Goal: Task Accomplishment & Management: Manage account settings

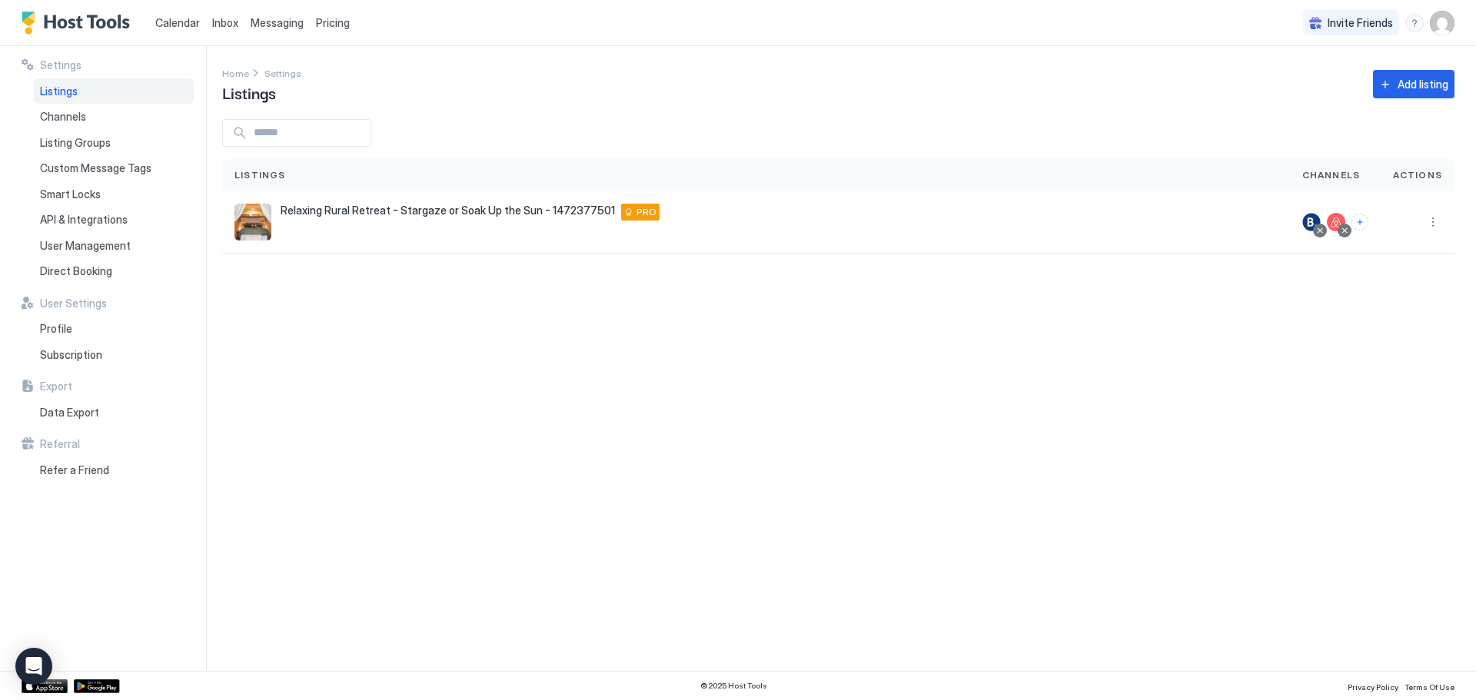
drag, startPoint x: 290, startPoint y: 23, endPoint x: 277, endPoint y: 29, distance: 14.4
click at [290, 23] on span "Messaging" at bounding box center [277, 22] width 53 height 13
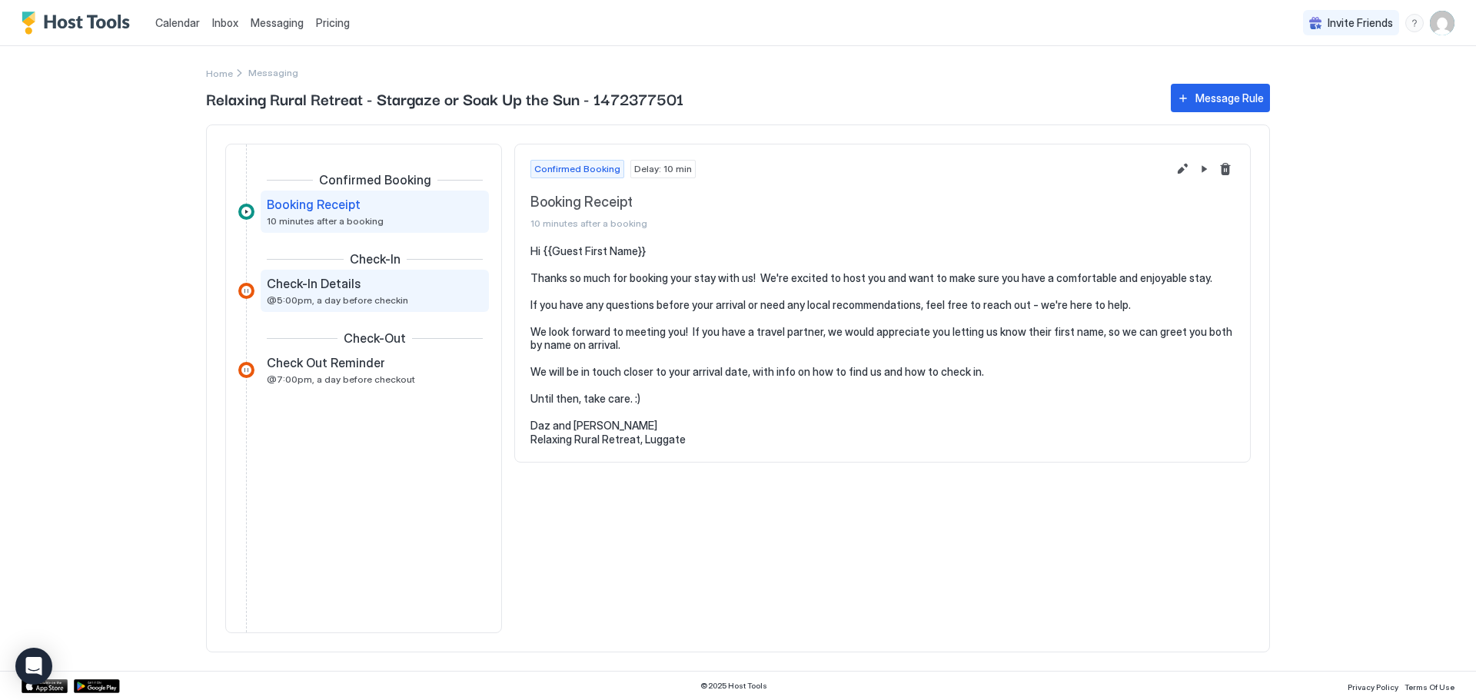
click at [287, 284] on span "Check-In Details" at bounding box center [314, 283] width 94 height 15
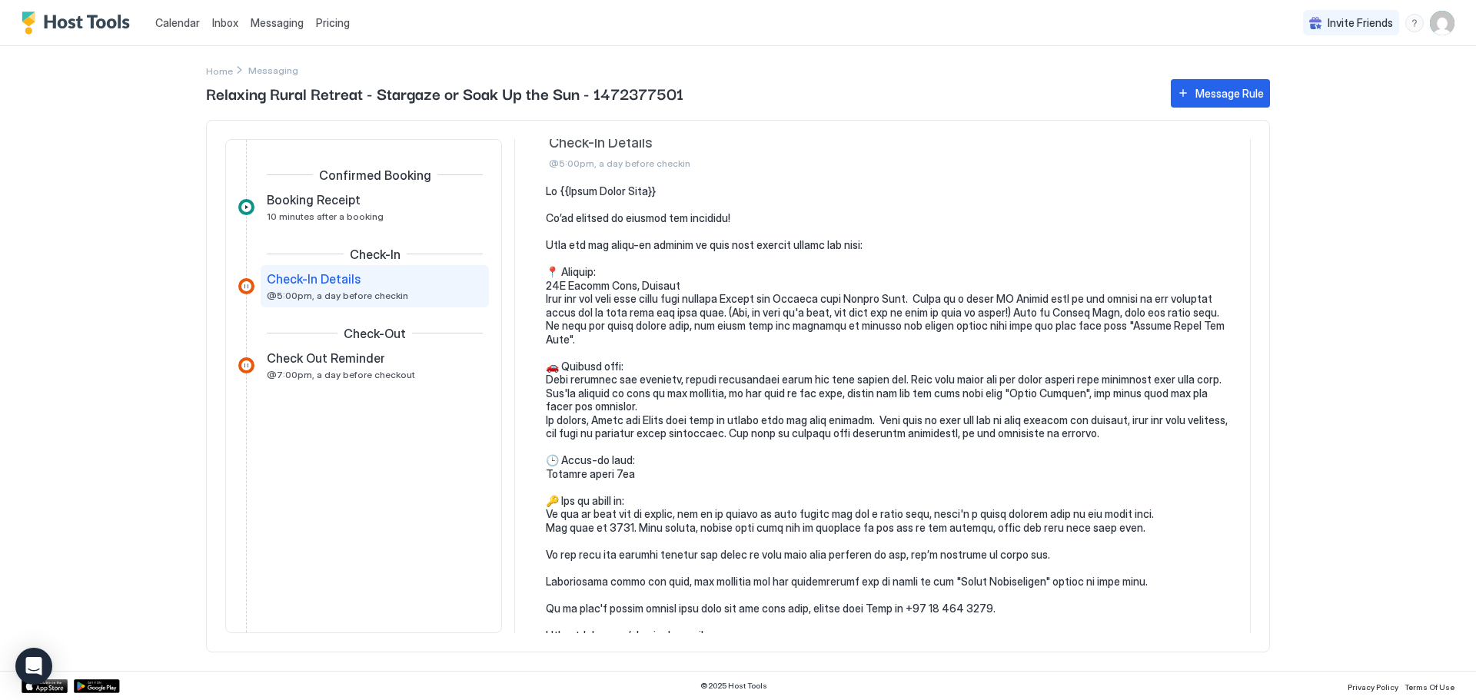
scroll to position [77, 0]
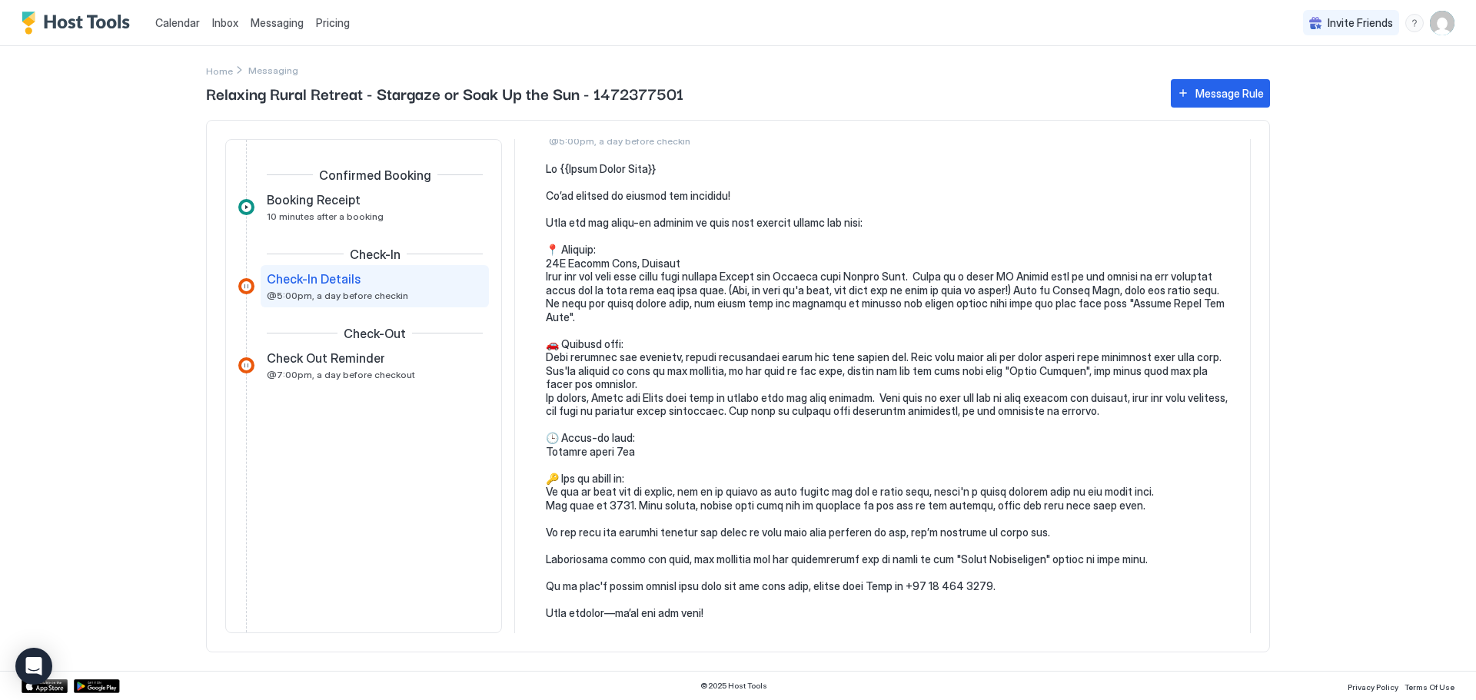
click at [677, 383] on pre at bounding box center [890, 411] width 689 height 498
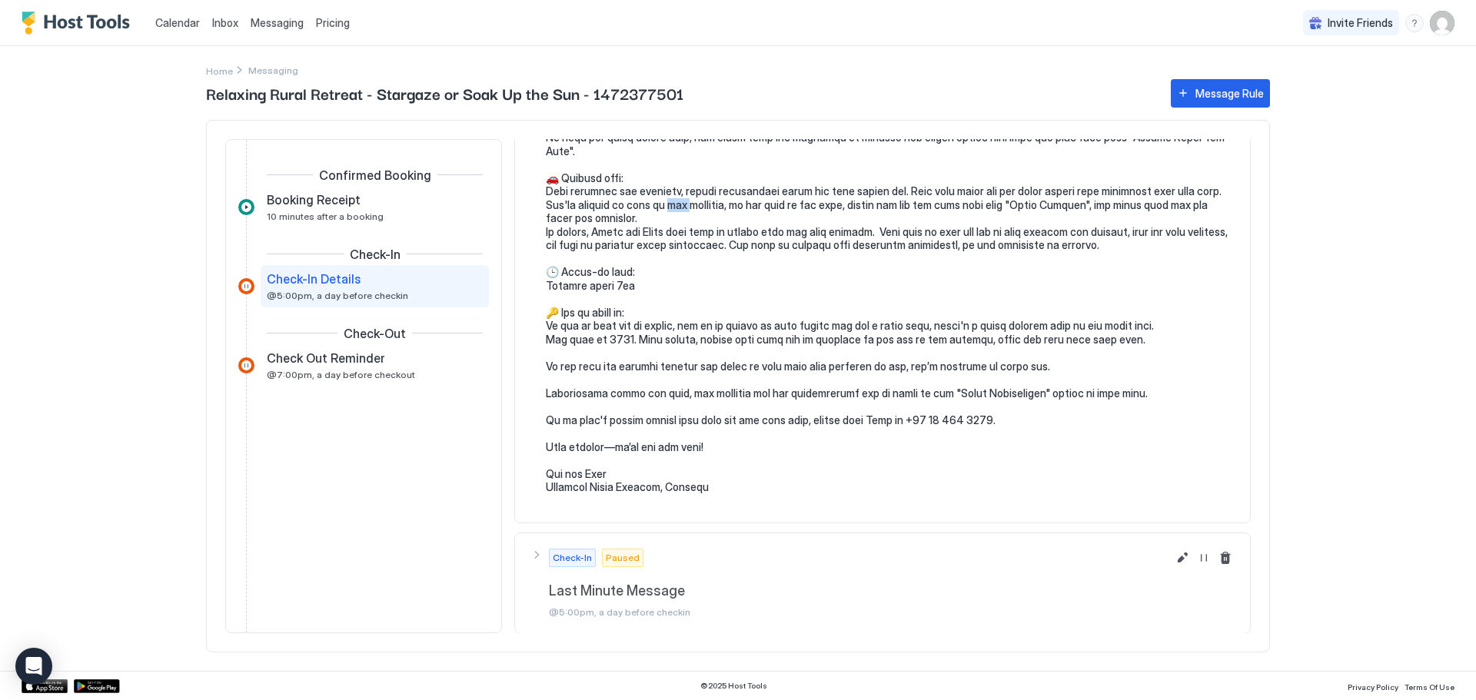
scroll to position [244, 0]
click at [1173, 557] on button "Edit message rule" at bounding box center [1182, 557] width 18 height 18
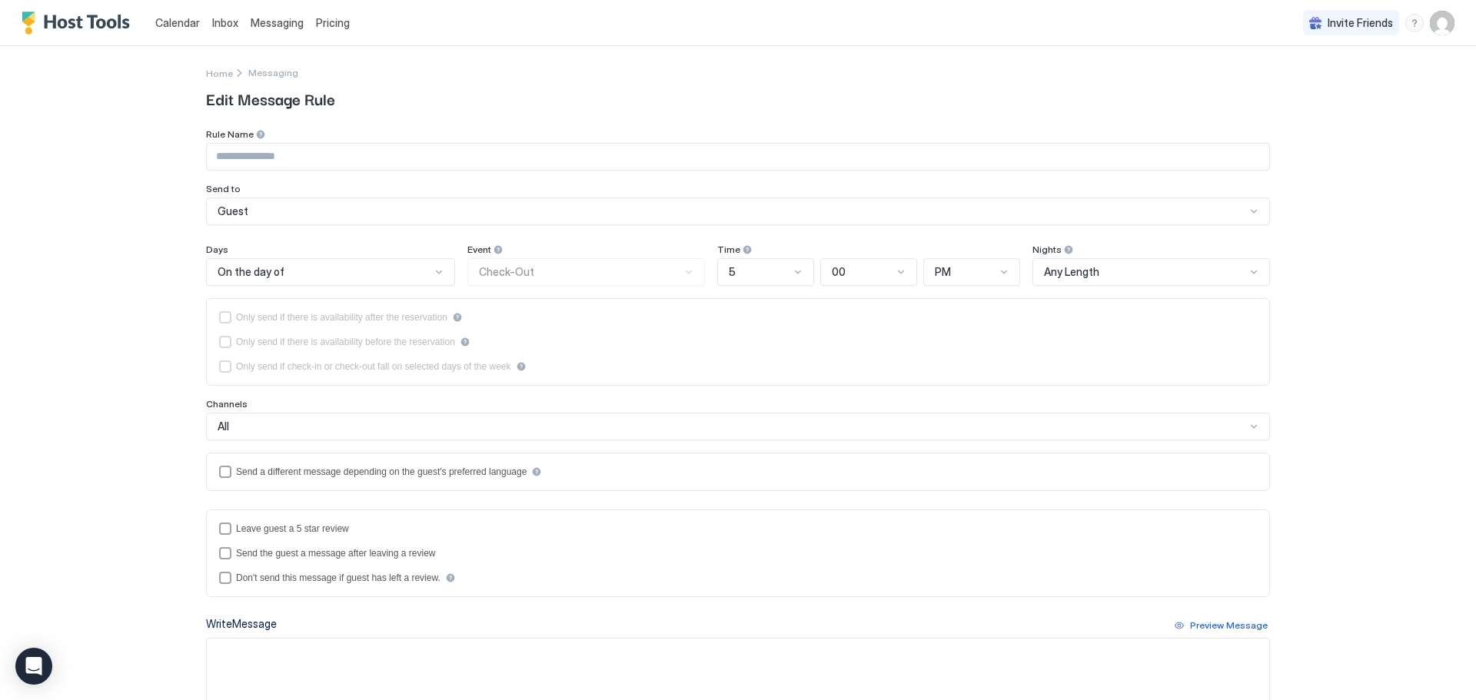
type input "**********"
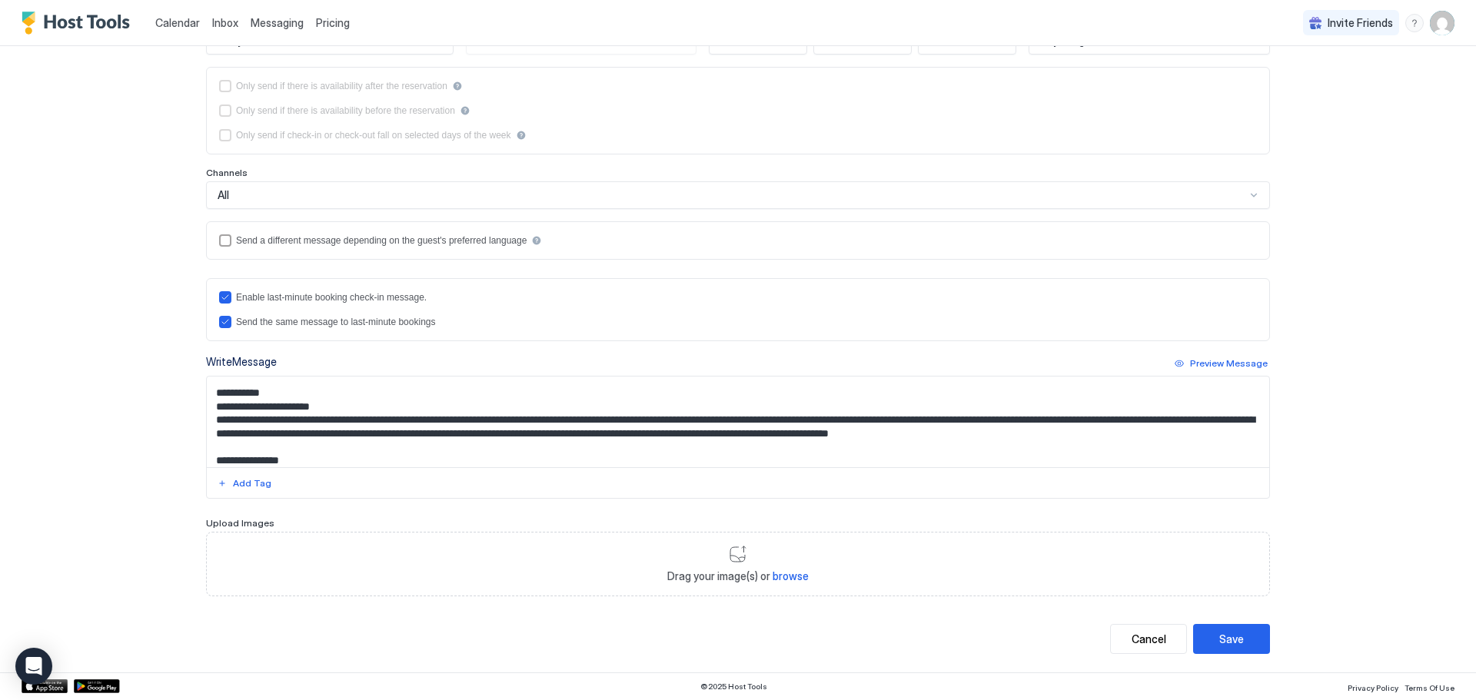
scroll to position [154, 0]
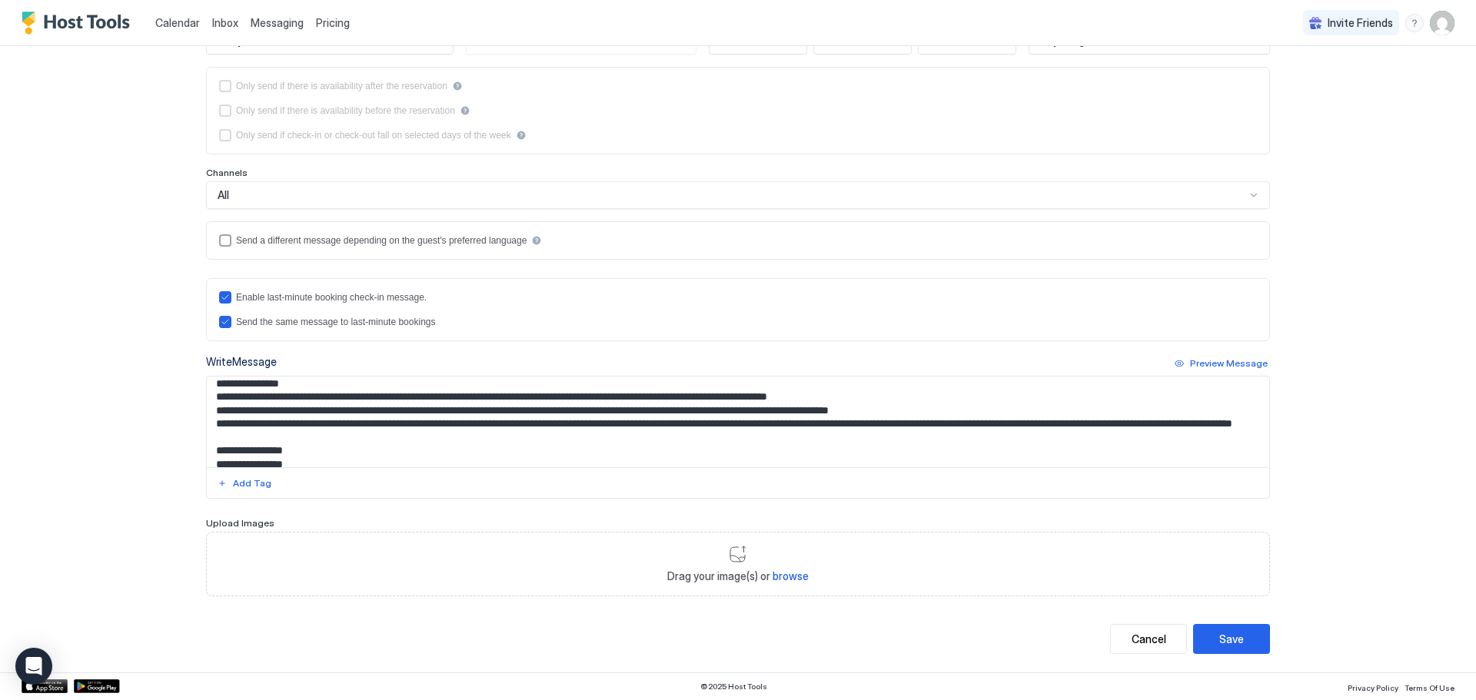
click at [351, 410] on textarea "Input Field" at bounding box center [738, 422] width 1062 height 91
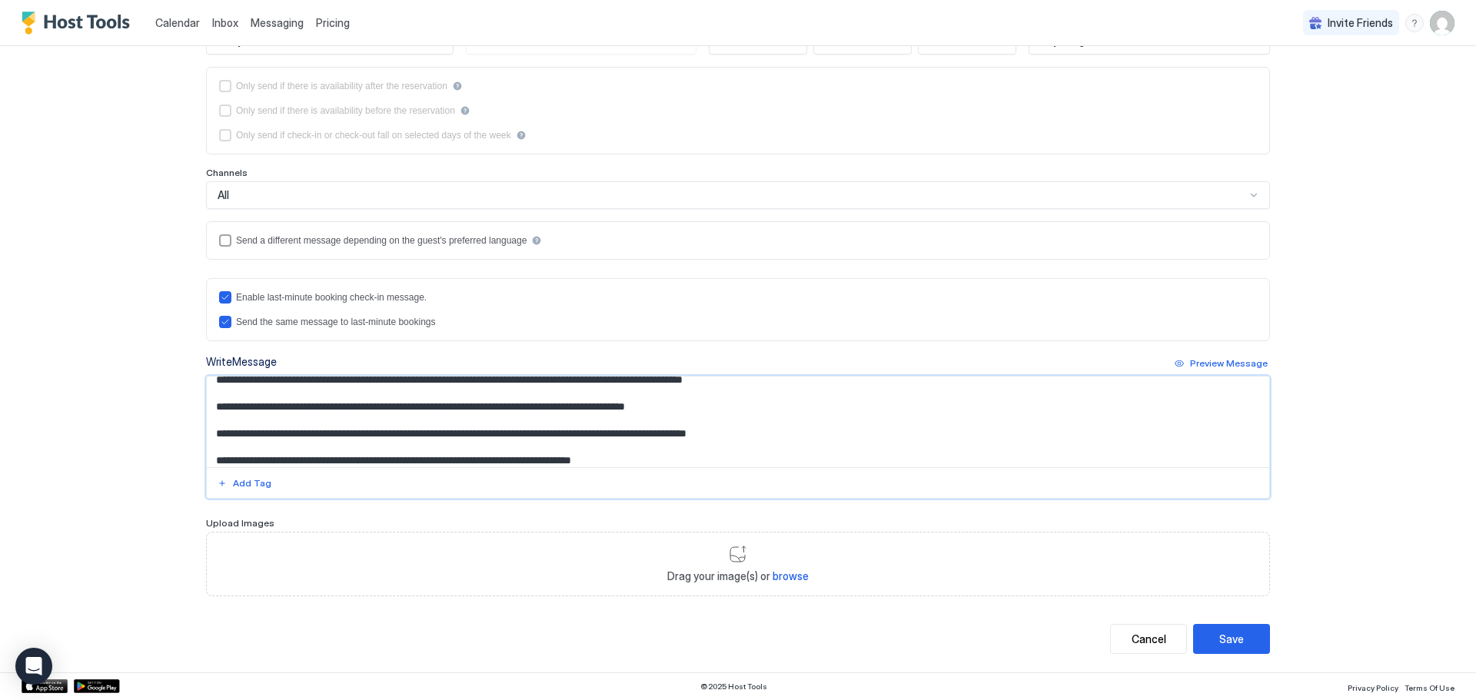
scroll to position [323, 0]
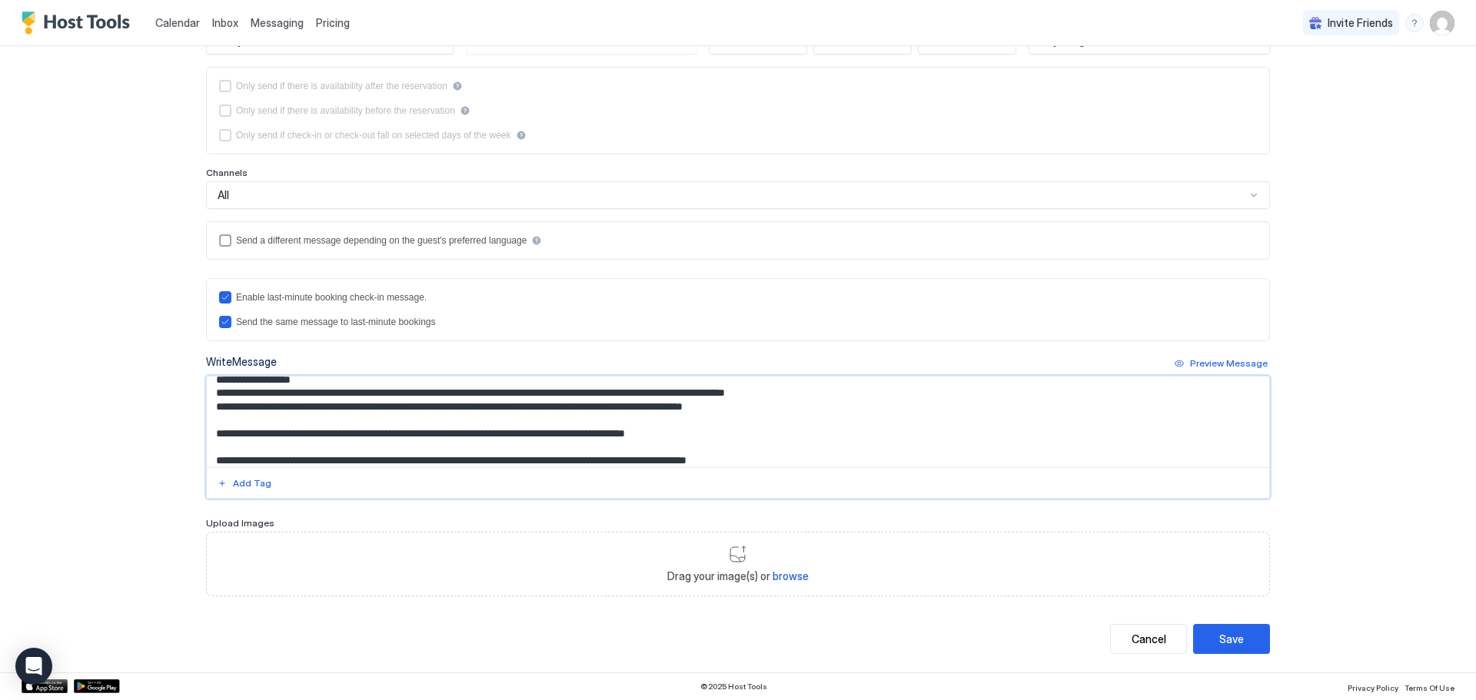
click at [238, 390] on textarea "Input Field" at bounding box center [738, 422] width 1062 height 91
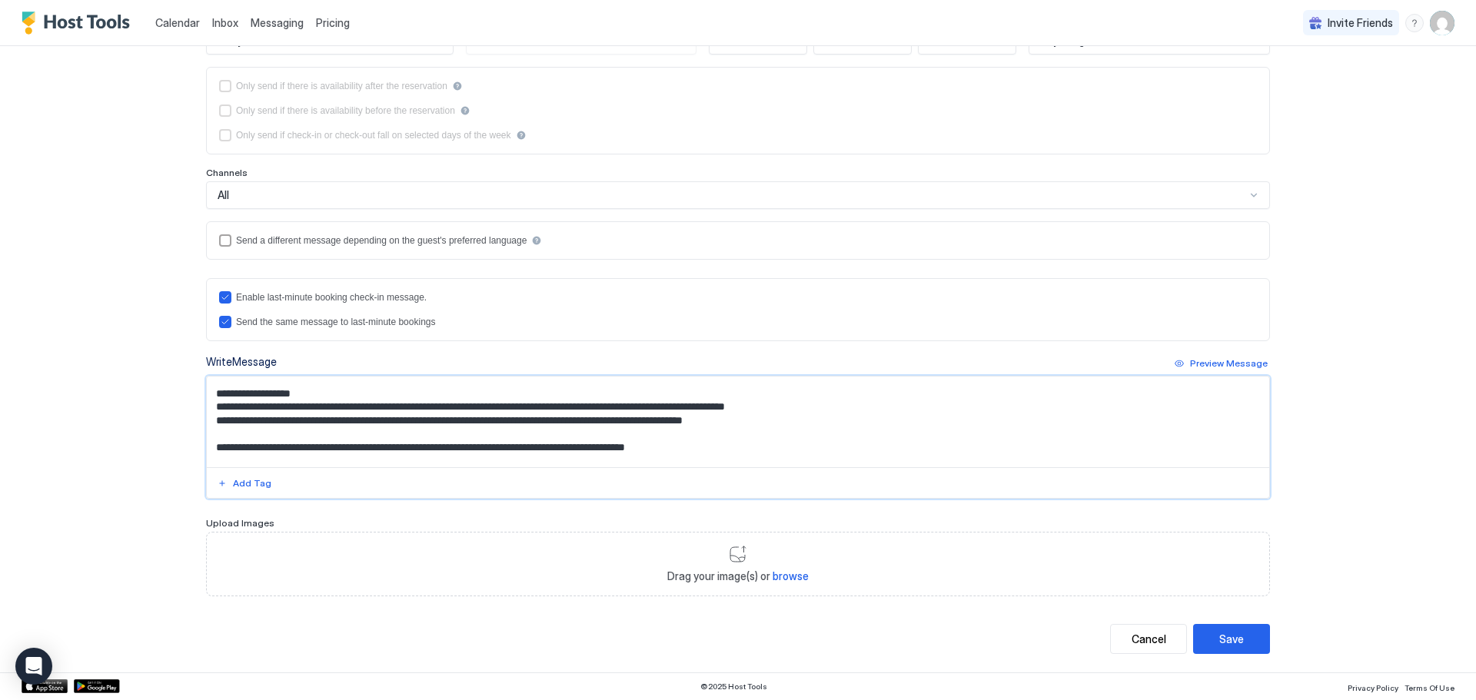
click at [370, 458] on textarea "Input Field" at bounding box center [738, 422] width 1062 height 91
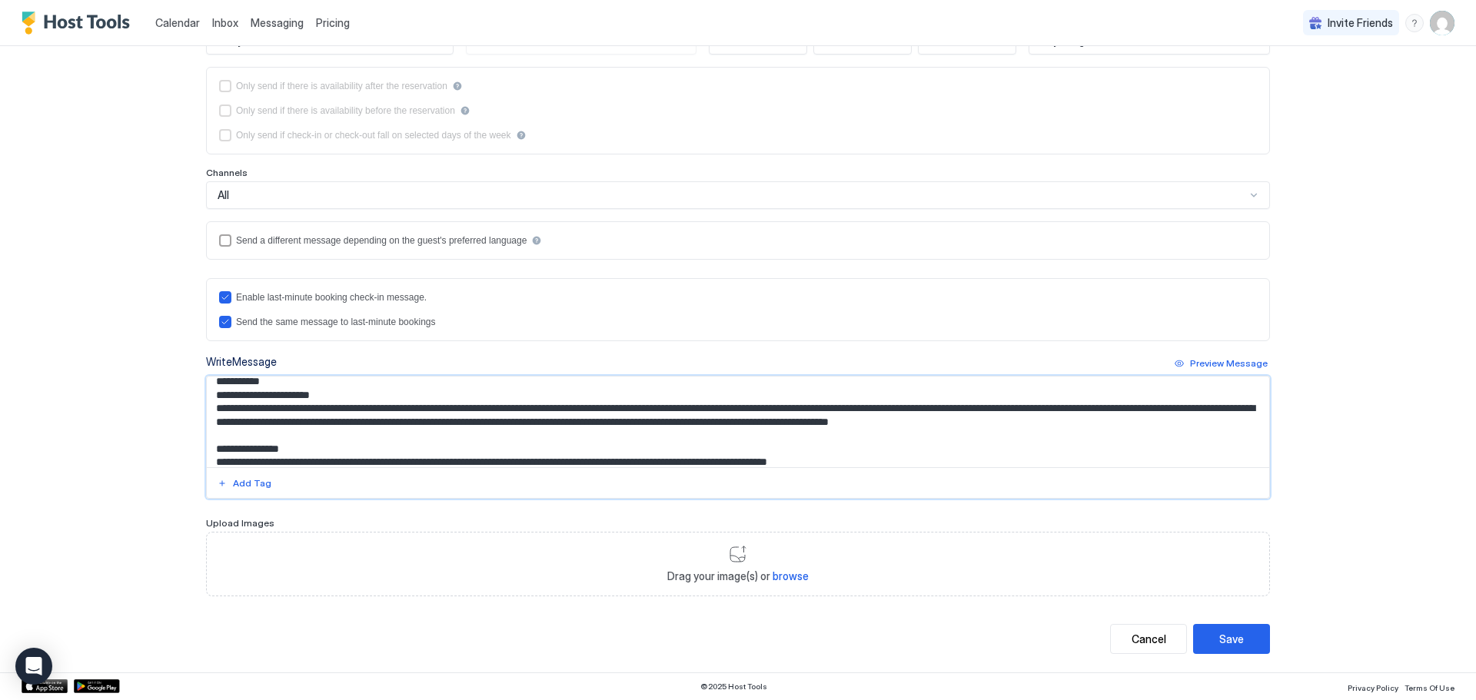
scroll to position [0, 0]
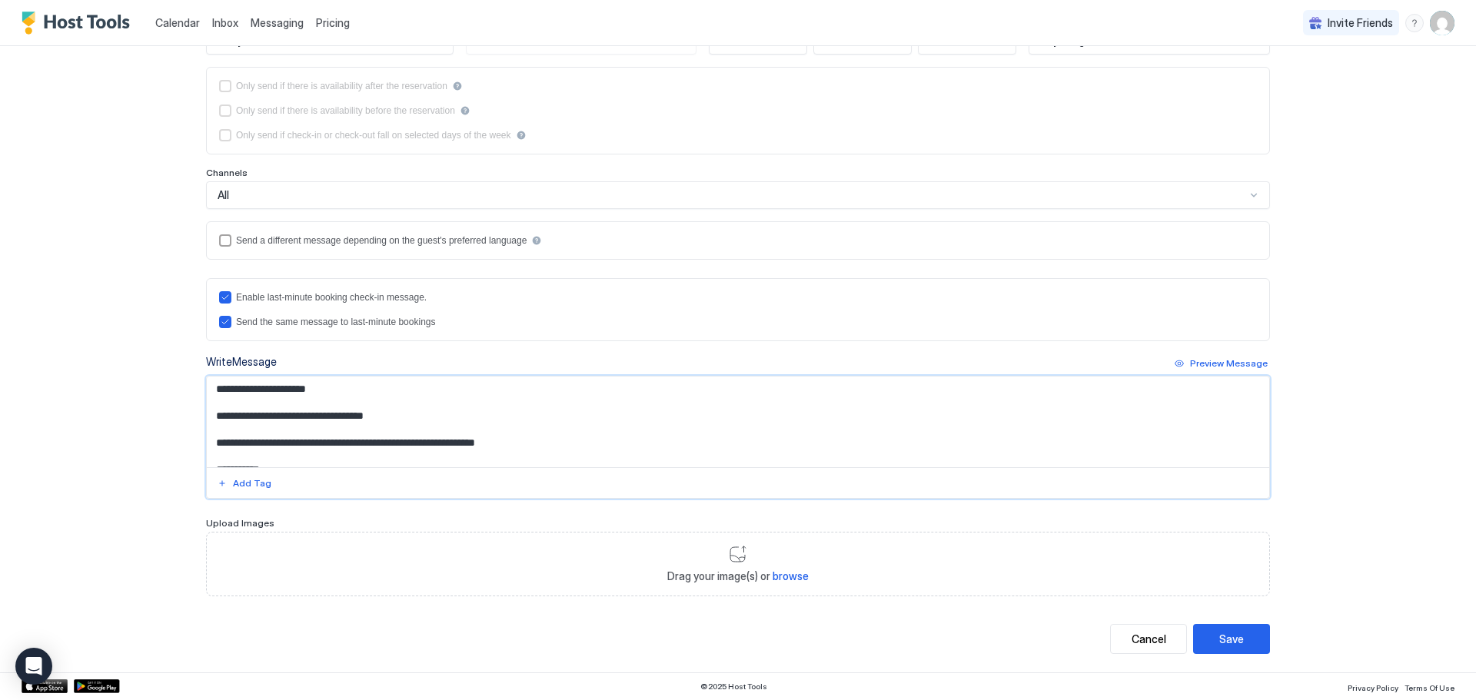
drag, startPoint x: 282, startPoint y: 382, endPoint x: 305, endPoint y: 382, distance: 23.1
click at [305, 382] on textarea "Input Field" at bounding box center [738, 422] width 1062 height 91
click at [412, 405] on textarea "Input Field" at bounding box center [738, 422] width 1062 height 91
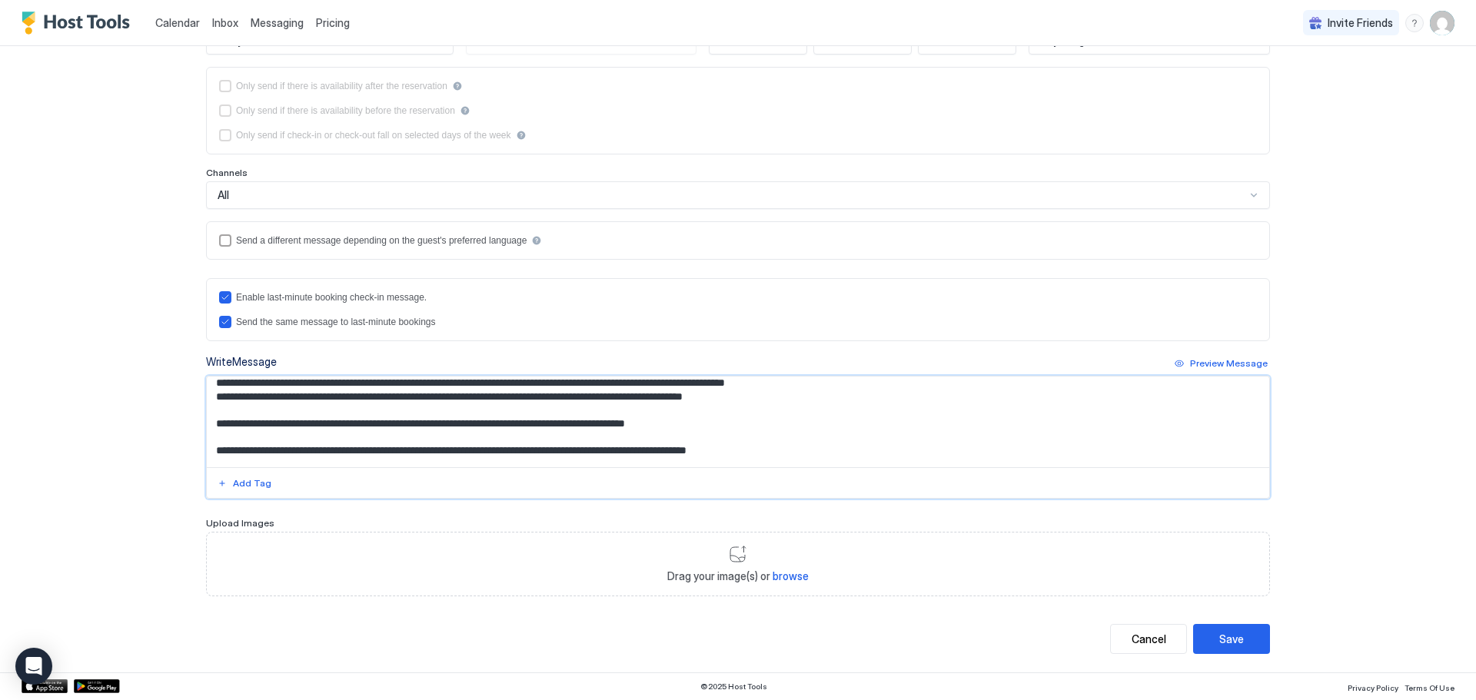
scroll to position [302, 0]
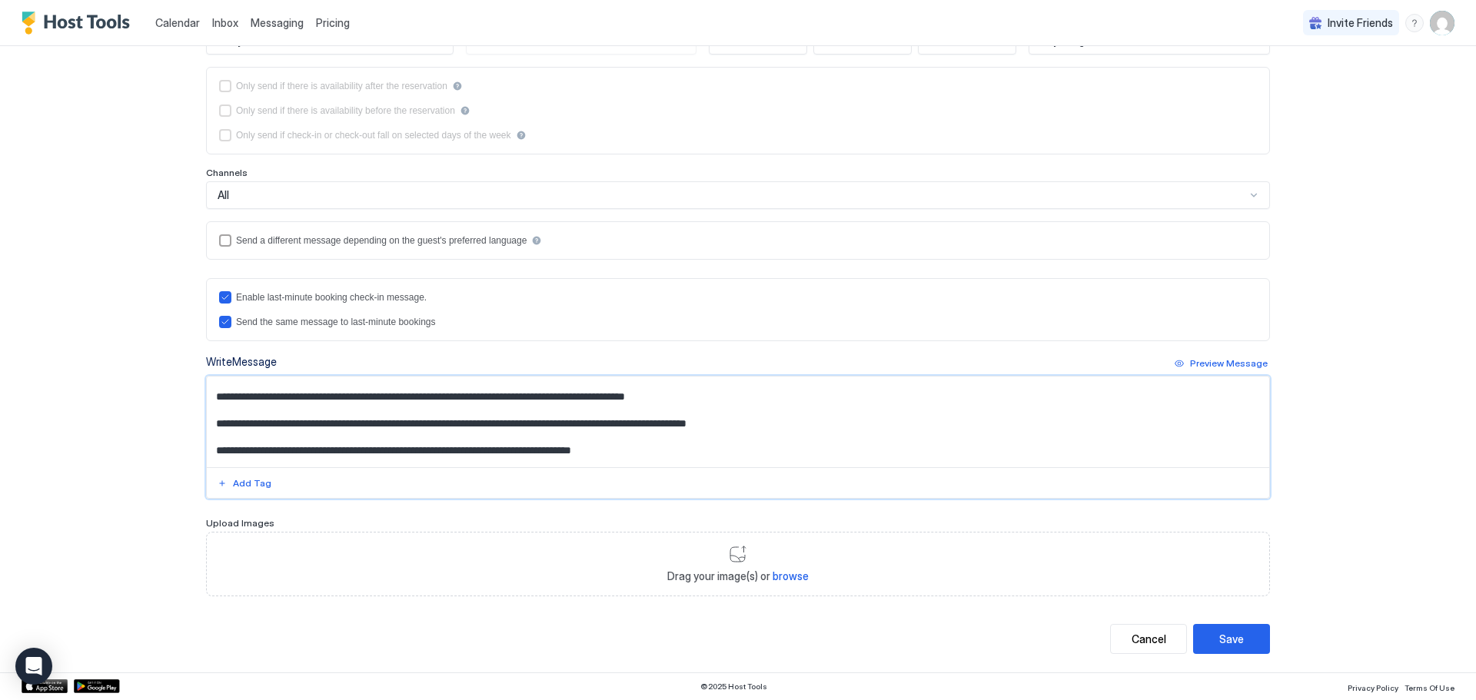
click at [265, 409] on textarea "Input Field" at bounding box center [738, 422] width 1062 height 91
click at [447, 410] on textarea "Input Field" at bounding box center [738, 422] width 1062 height 91
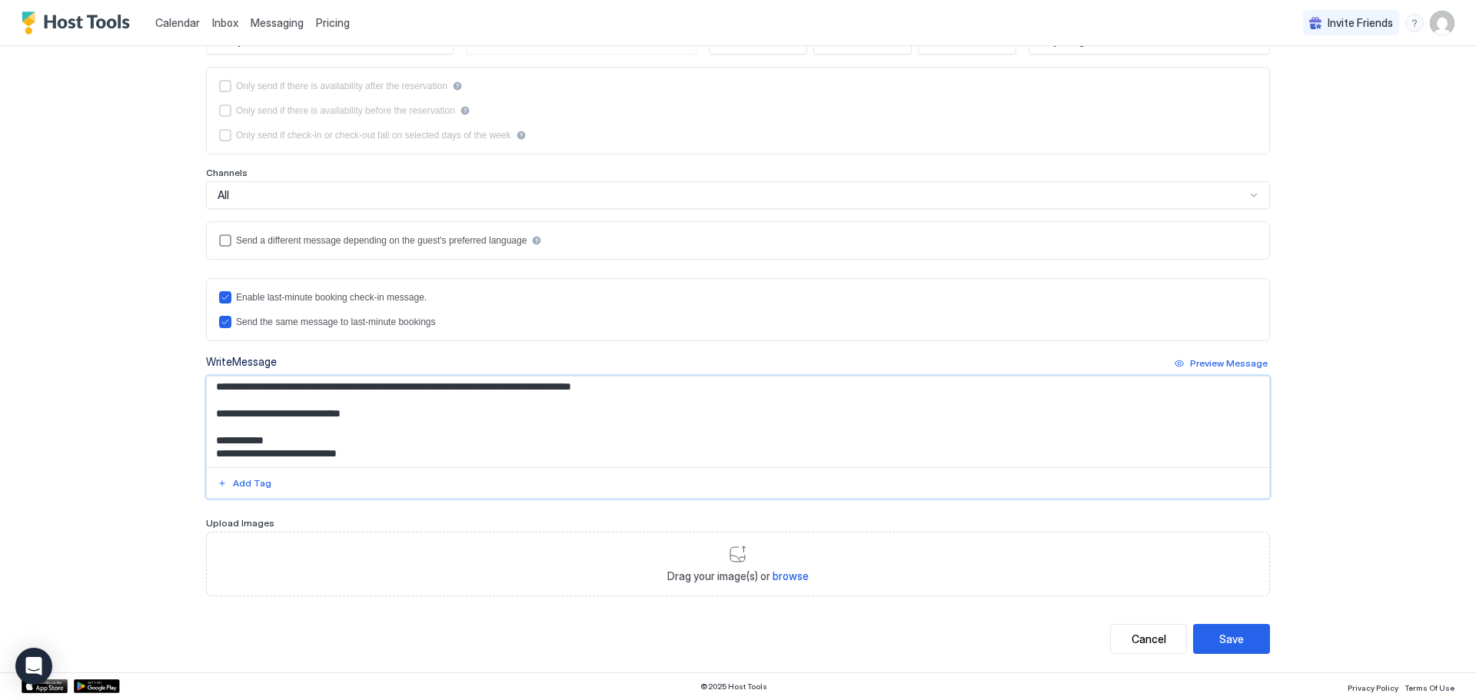
scroll to position [379, 0]
click at [636, 388] on textarea "Input Field" at bounding box center [738, 422] width 1062 height 91
type textarea "**********"
click at [1225, 636] on div "Save" at bounding box center [1231, 639] width 25 height 16
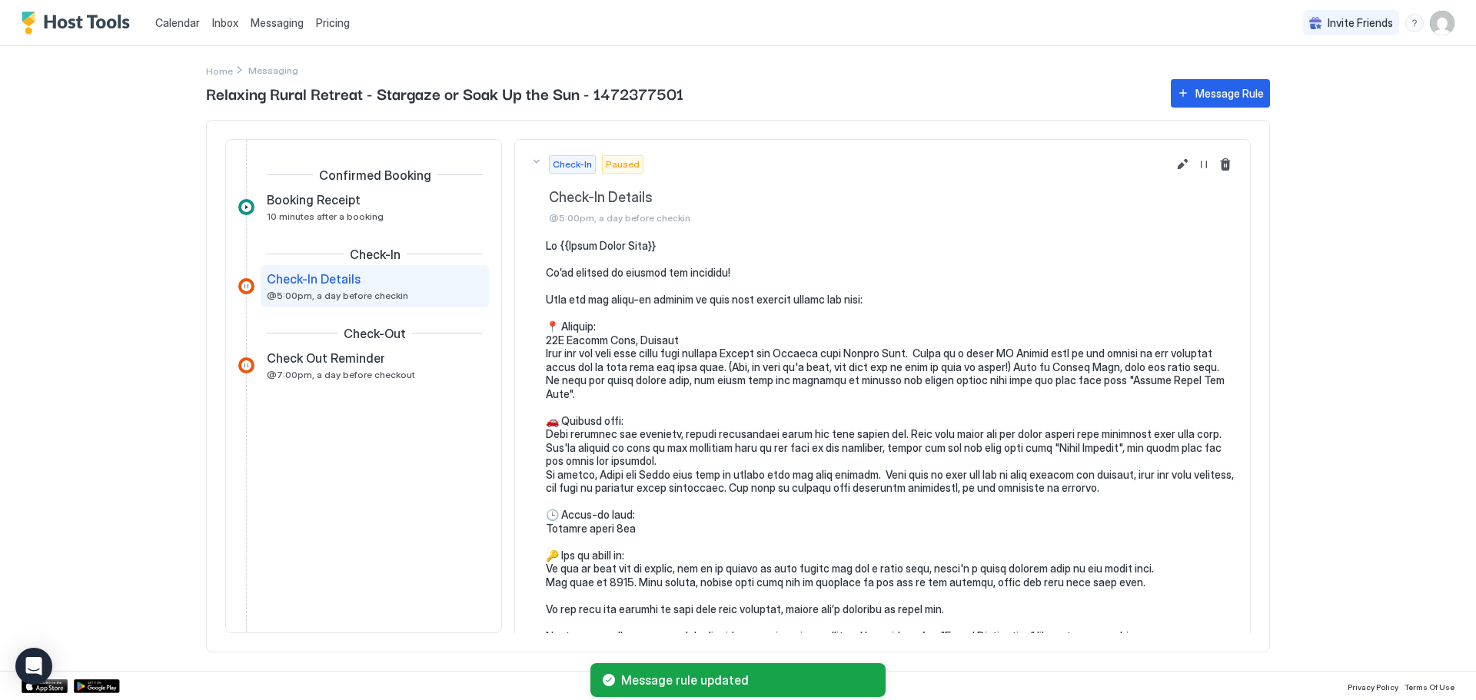
click at [244, 285] on div at bounding box center [246, 286] width 16 height 16
click at [613, 167] on span "Paused" at bounding box center [623, 165] width 34 height 14
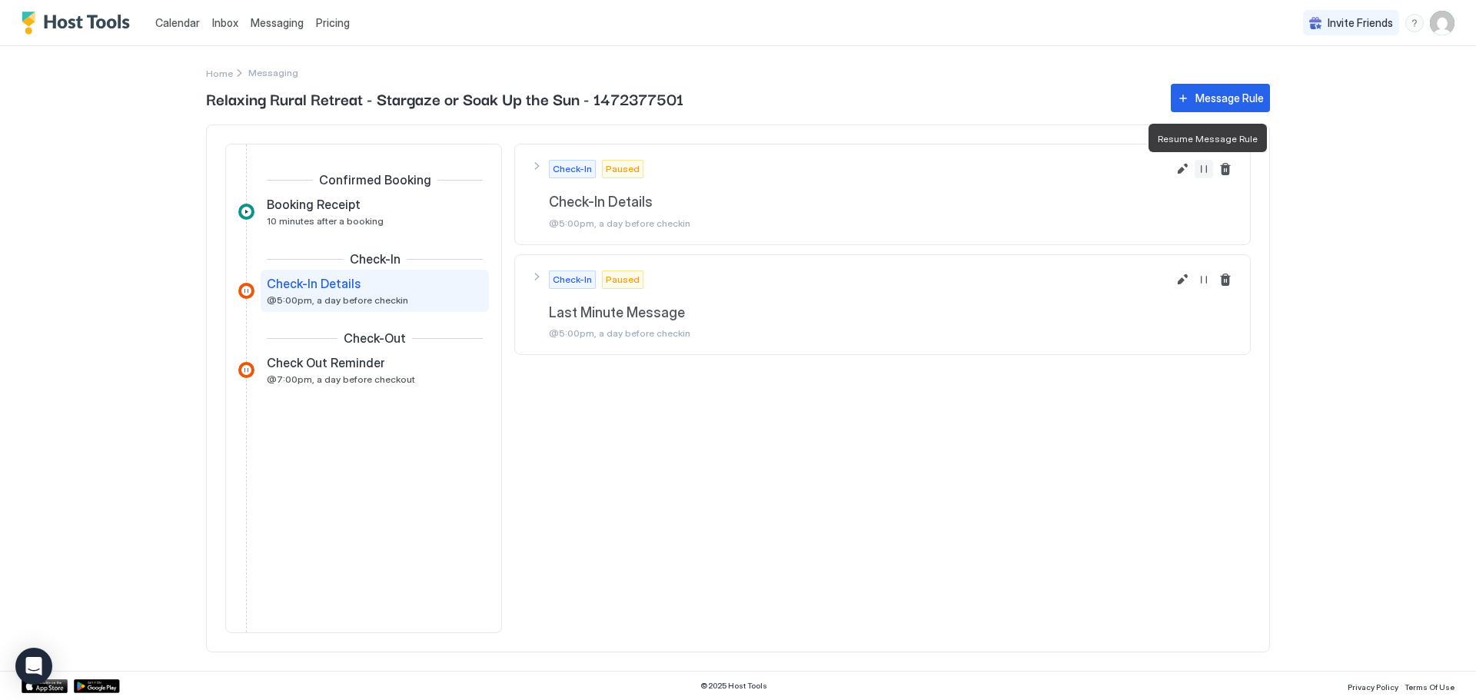
click at [1205, 172] on button "Resume Message Rule" at bounding box center [1204, 169] width 18 height 18
click at [537, 275] on div "Check-In Last Minute Message @5:00pm, a day before checkin" at bounding box center [848, 305] width 636 height 69
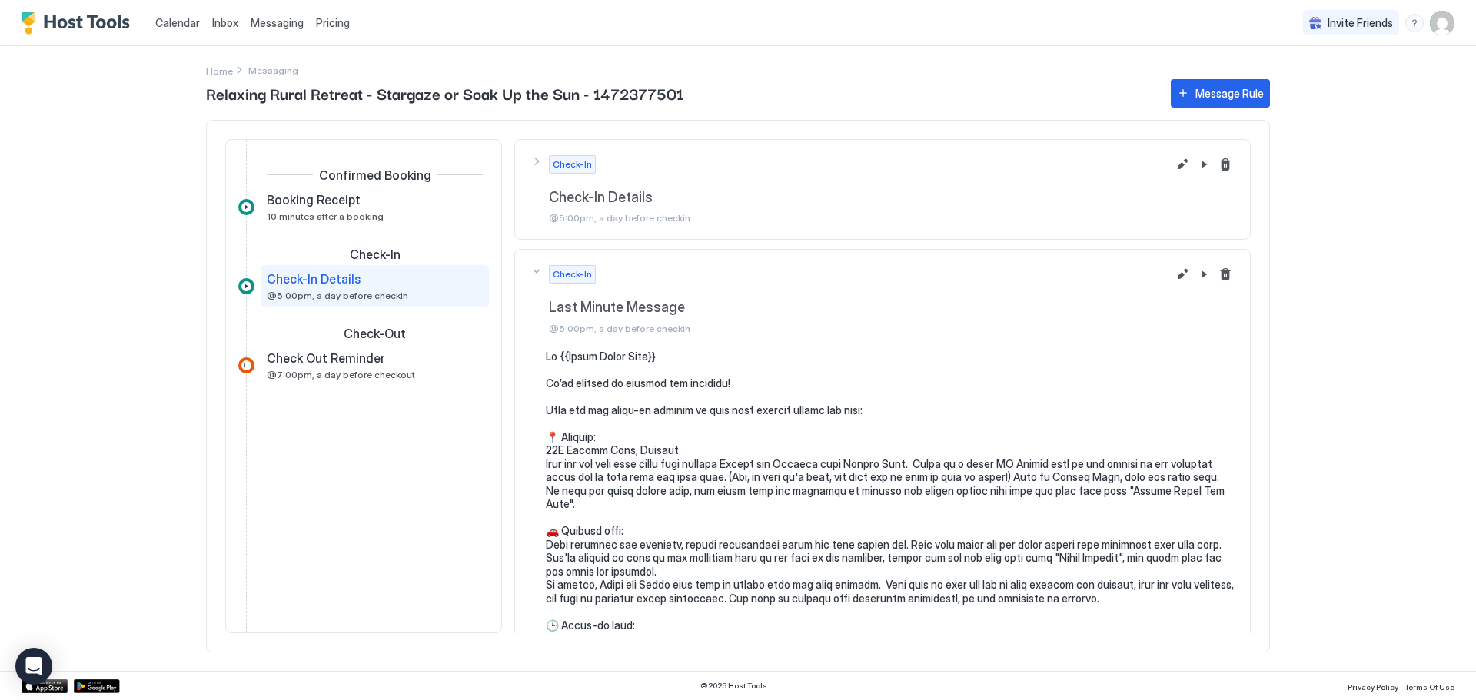
click at [533, 161] on div "Check-In Check-In Details @5:00pm, a day before checkin" at bounding box center [848, 189] width 636 height 69
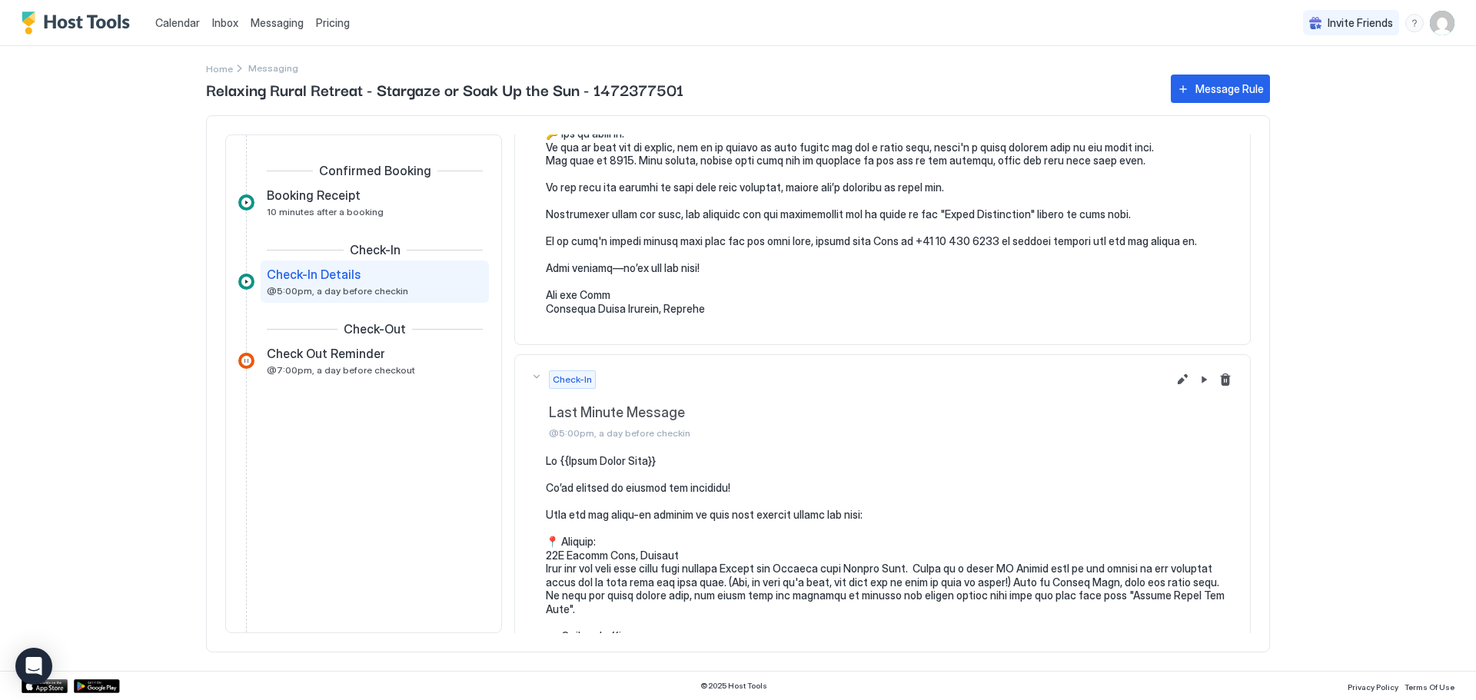
scroll to position [458, 0]
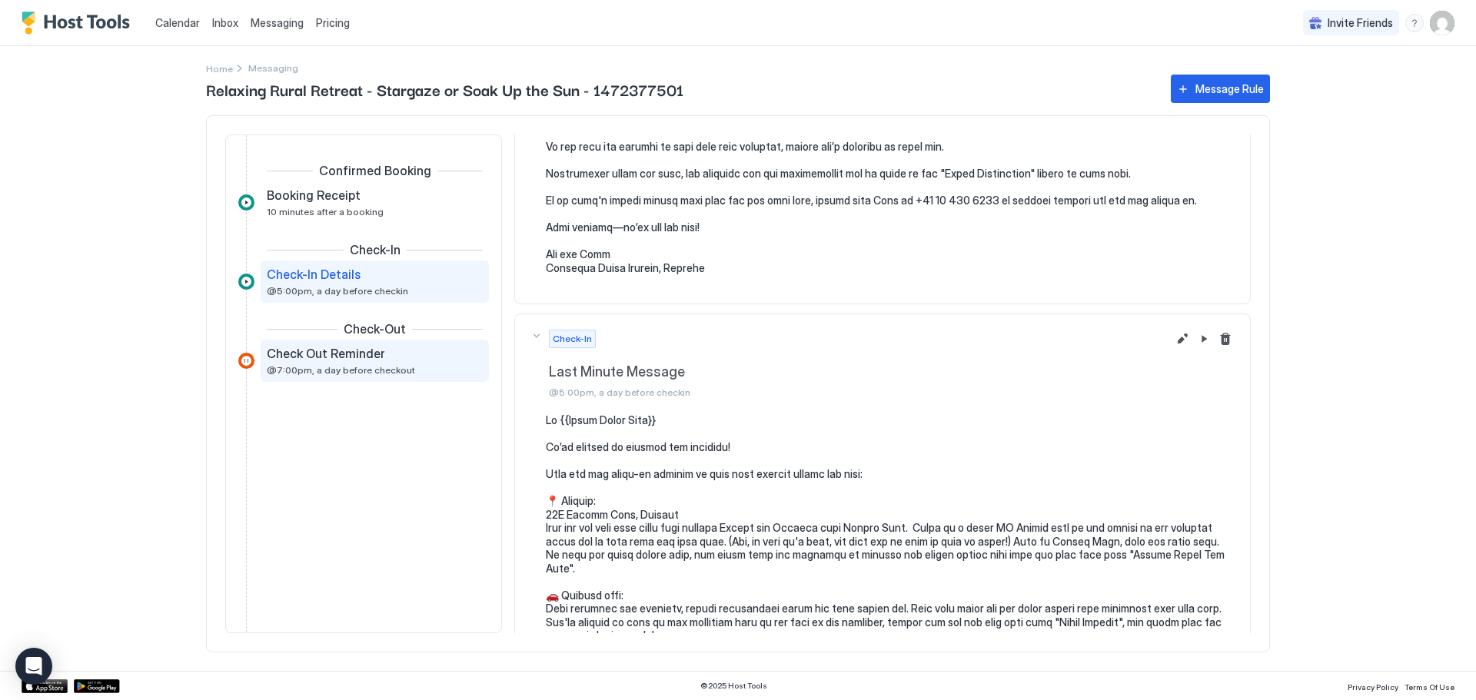
click at [334, 350] on span "Check Out Reminder" at bounding box center [326, 353] width 118 height 15
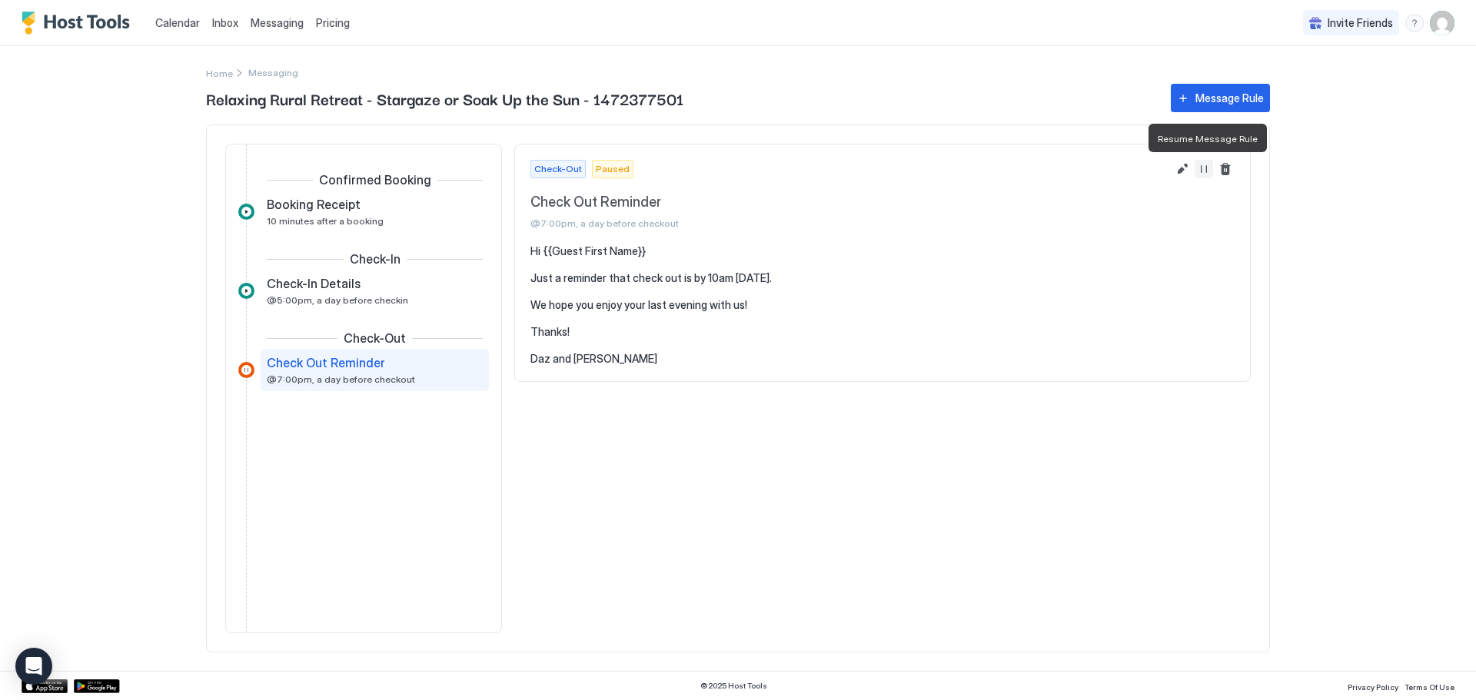
click at [1204, 173] on button "Resume Message Rule" at bounding box center [1204, 169] width 18 height 18
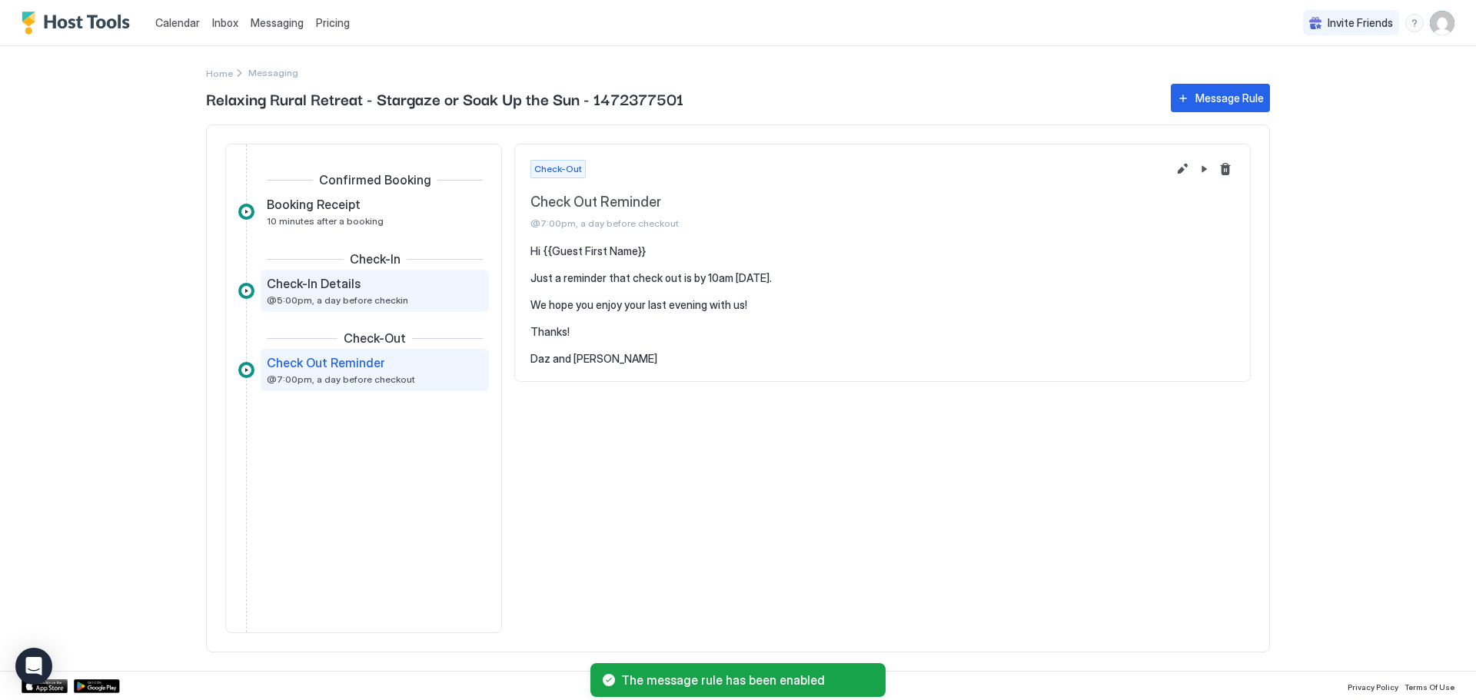
click at [294, 285] on span "Check-In Details" at bounding box center [314, 283] width 94 height 15
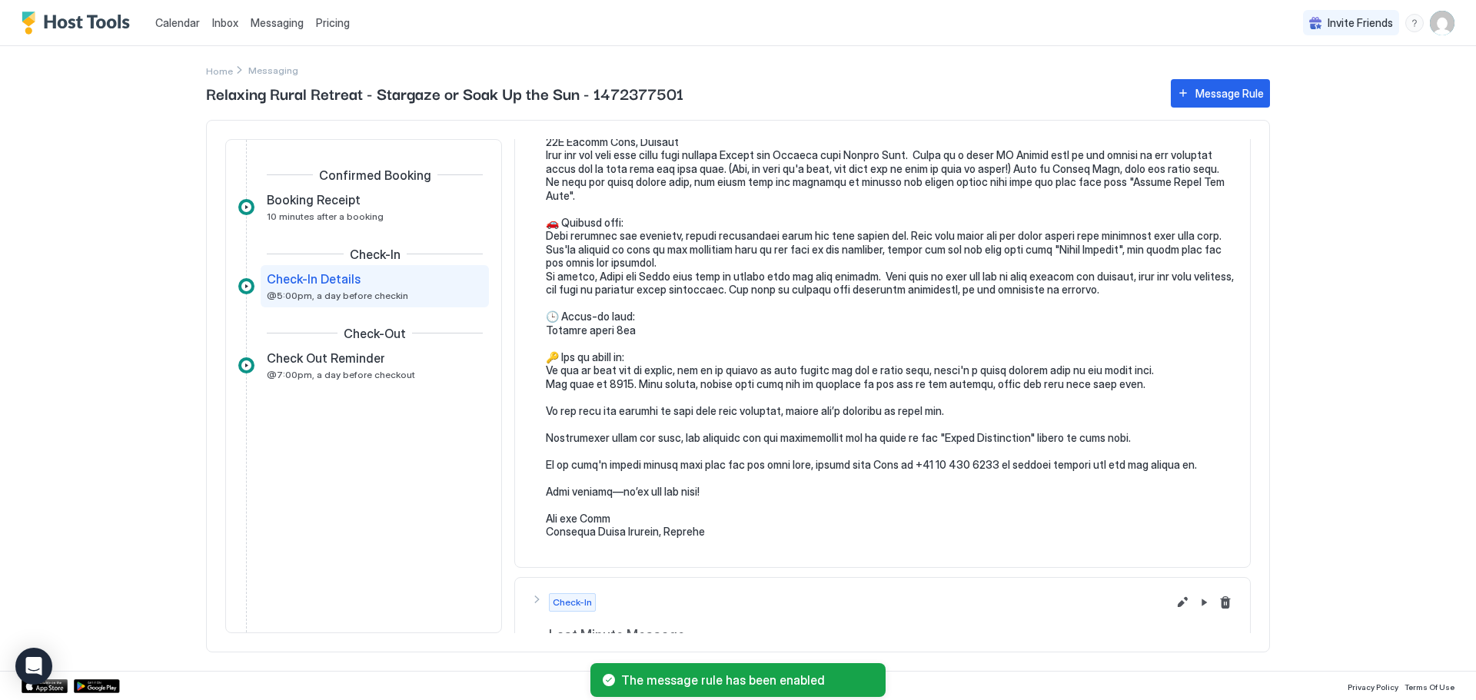
scroll to position [244, 0]
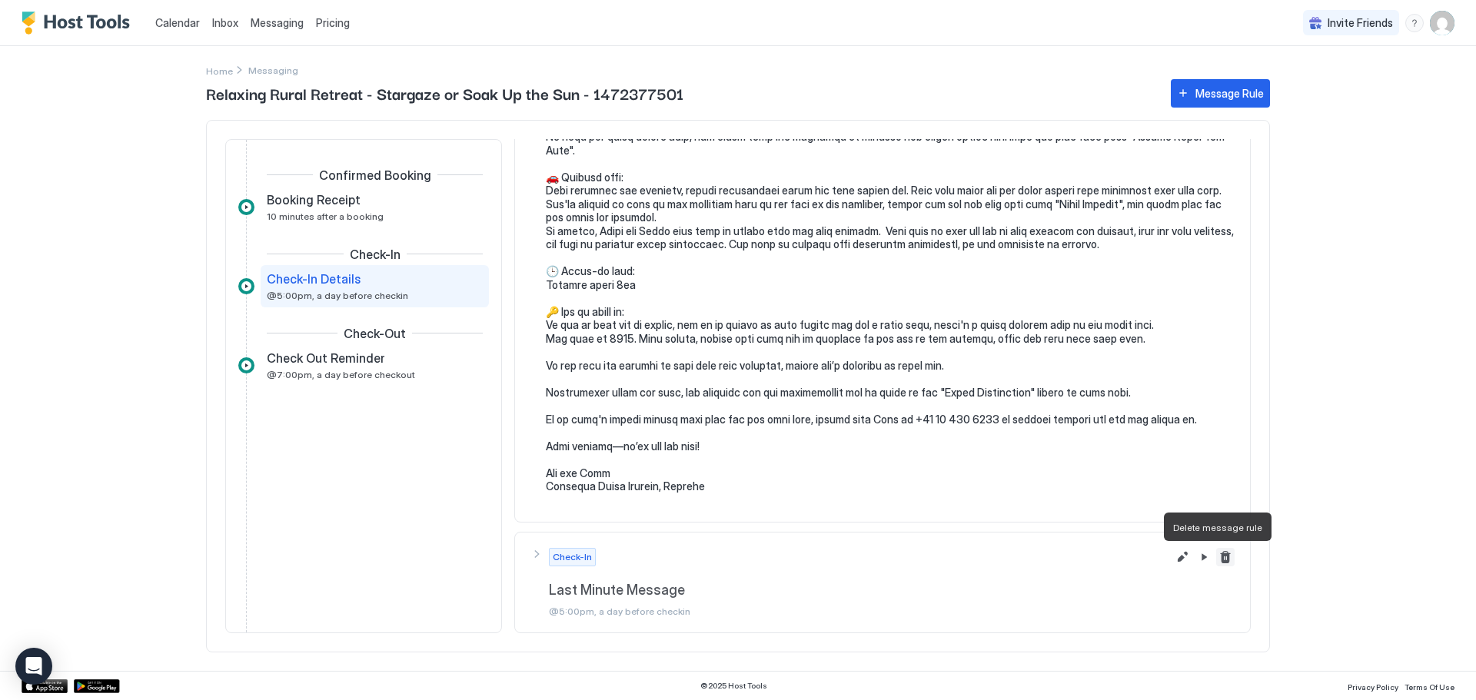
click at [1216, 559] on button "Delete message rule" at bounding box center [1225, 557] width 18 height 18
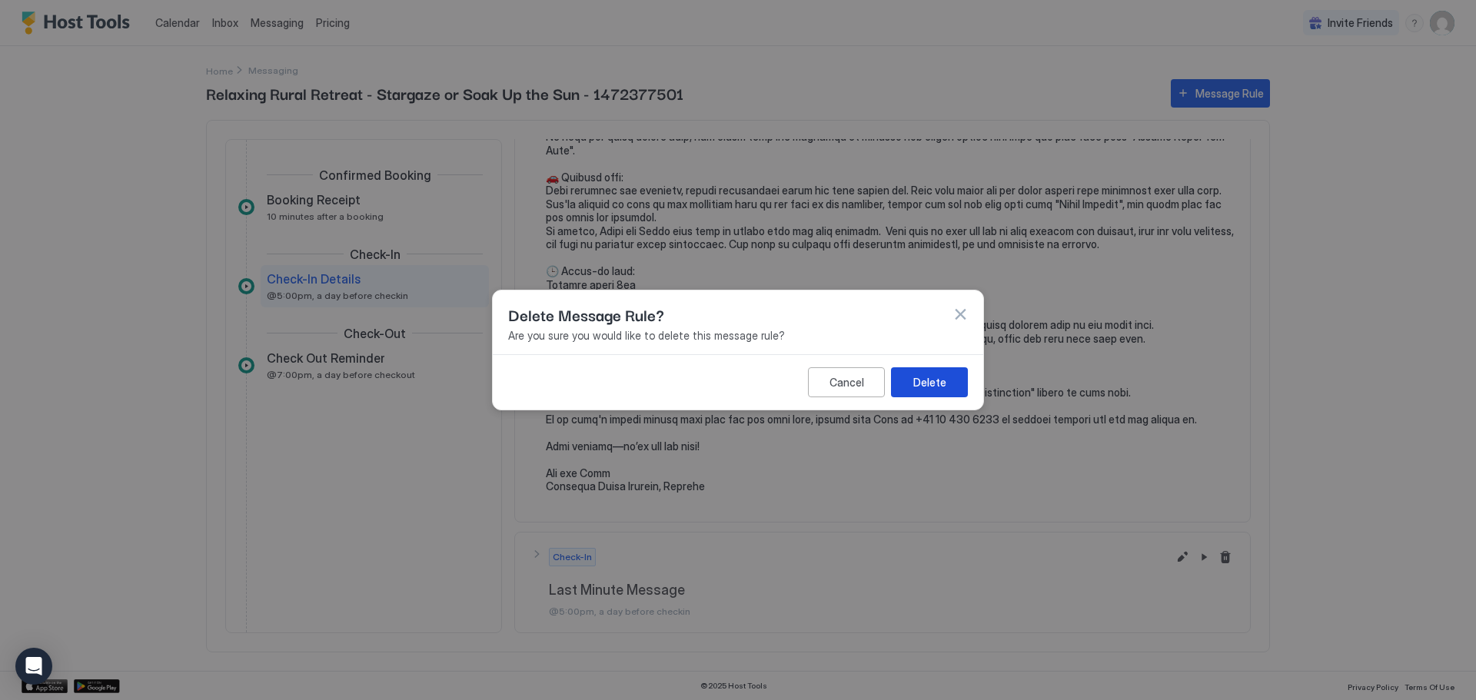
click at [896, 388] on button "Delete" at bounding box center [929, 382] width 77 height 30
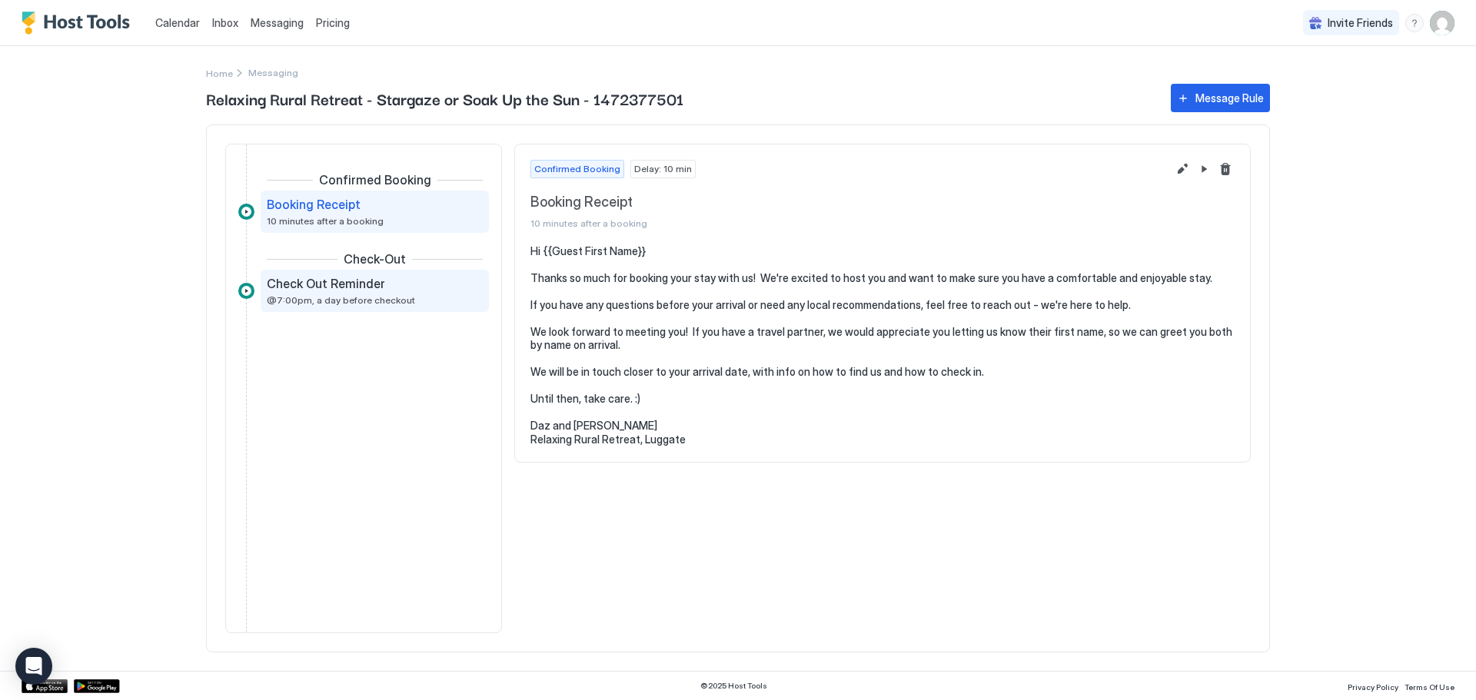
click at [315, 284] on span "Check Out Reminder" at bounding box center [326, 283] width 118 height 15
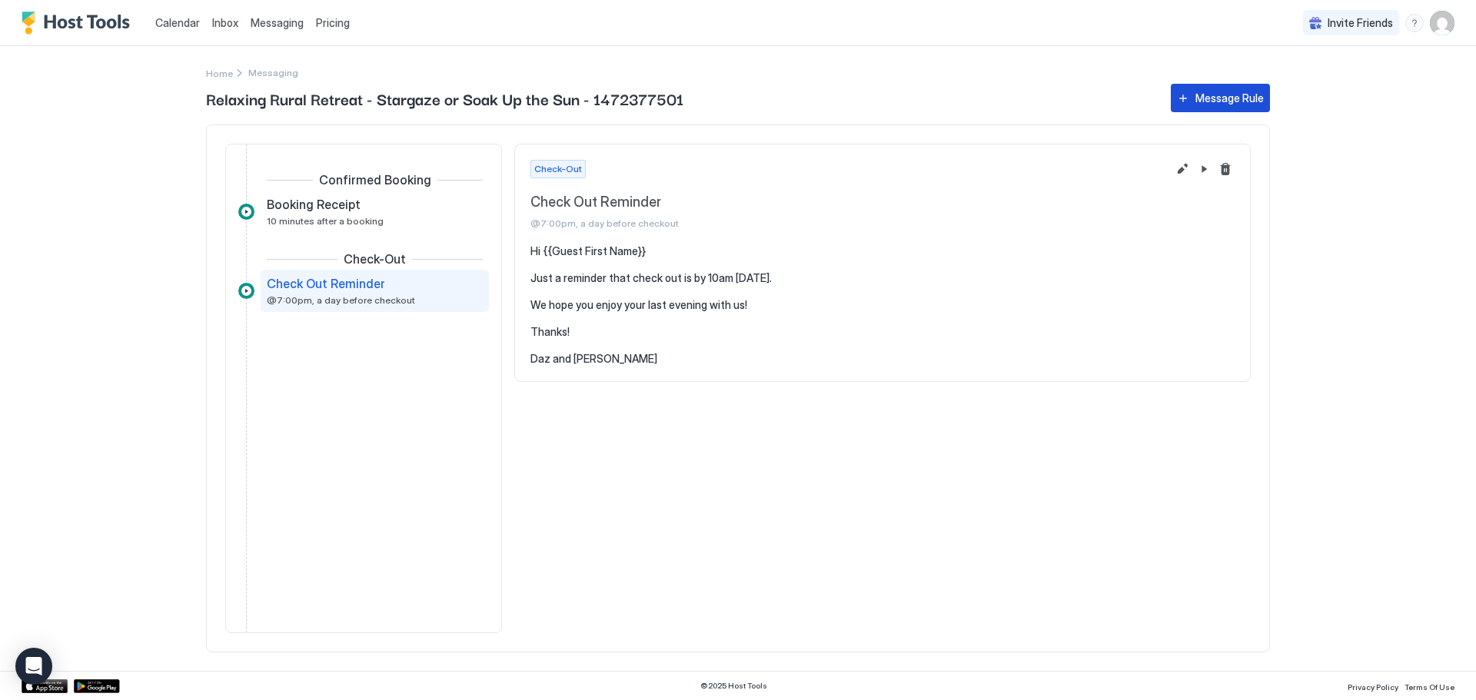
click at [1198, 97] on div "Message Rule" at bounding box center [1229, 98] width 68 height 16
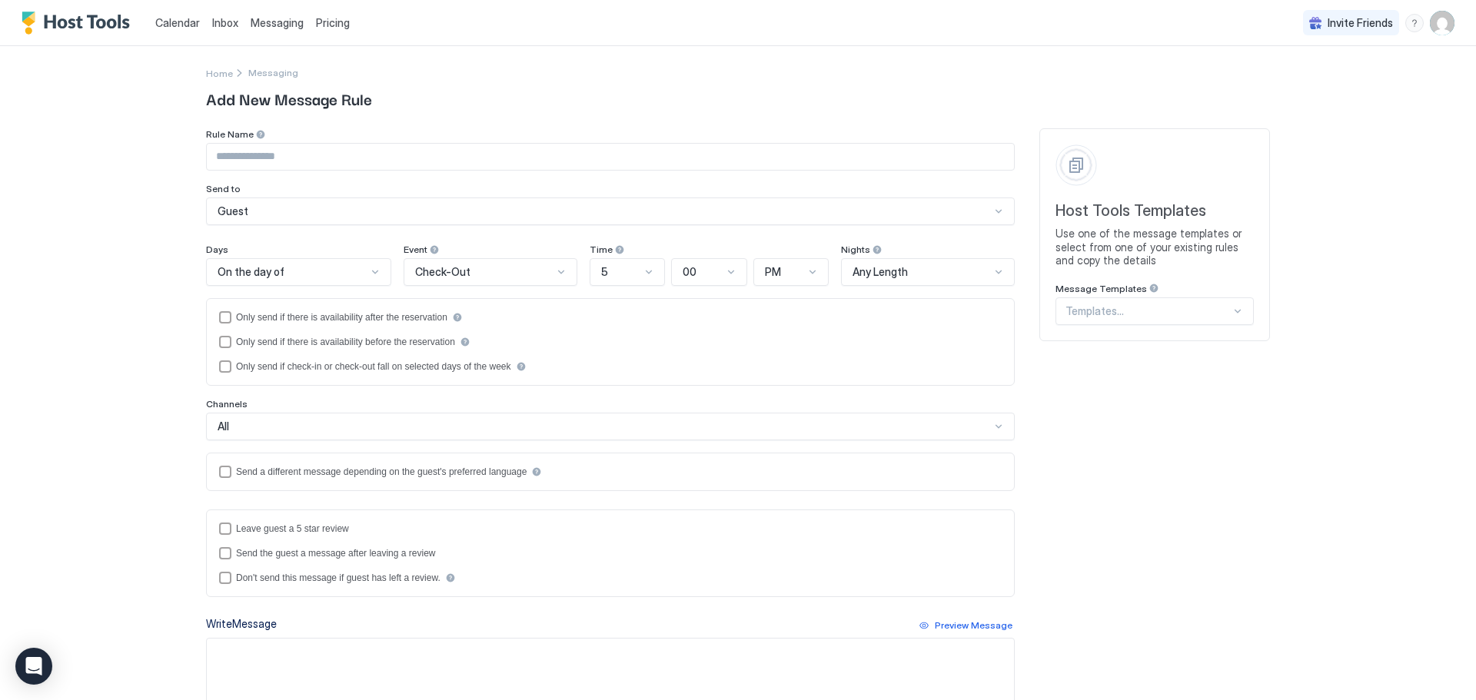
click at [241, 155] on input "Input Field" at bounding box center [610, 157] width 807 height 26
type input "*"
type input "**********"
click at [371, 274] on div at bounding box center [375, 272] width 12 height 12
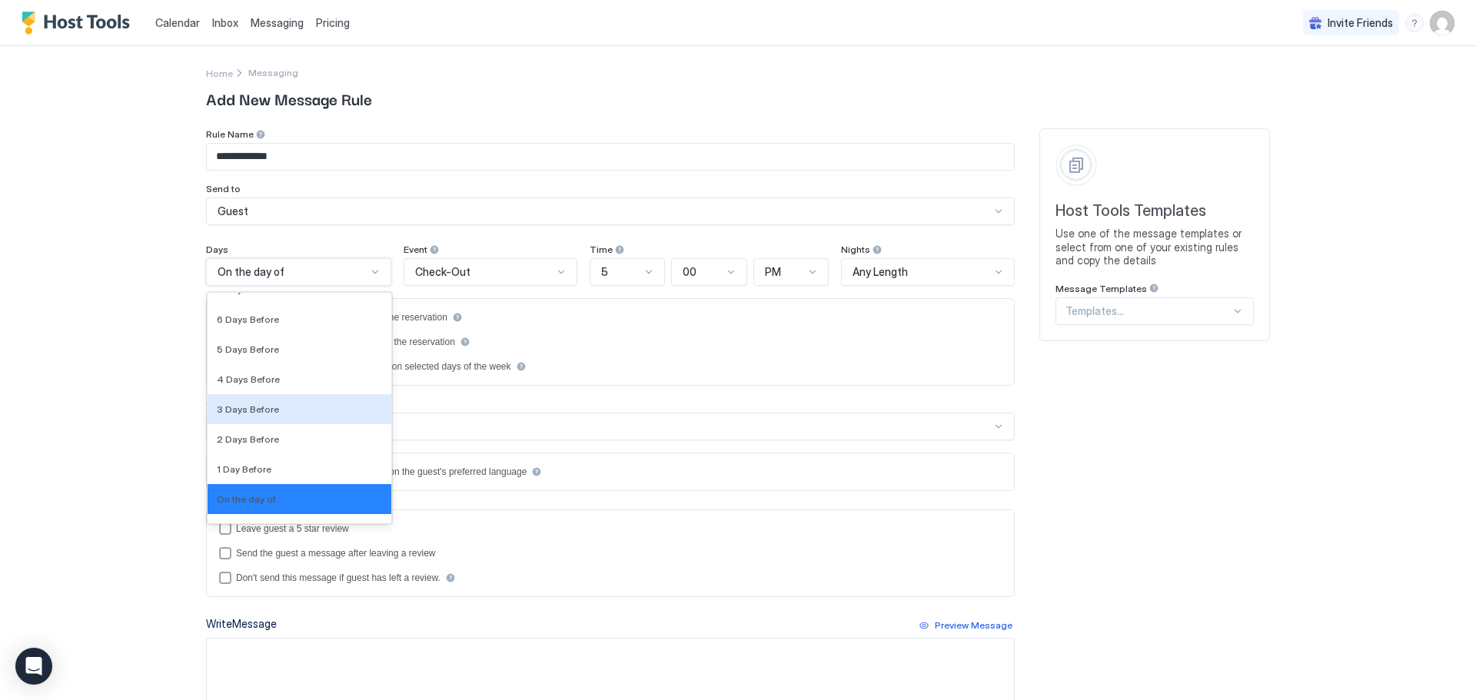
scroll to position [2289, 0]
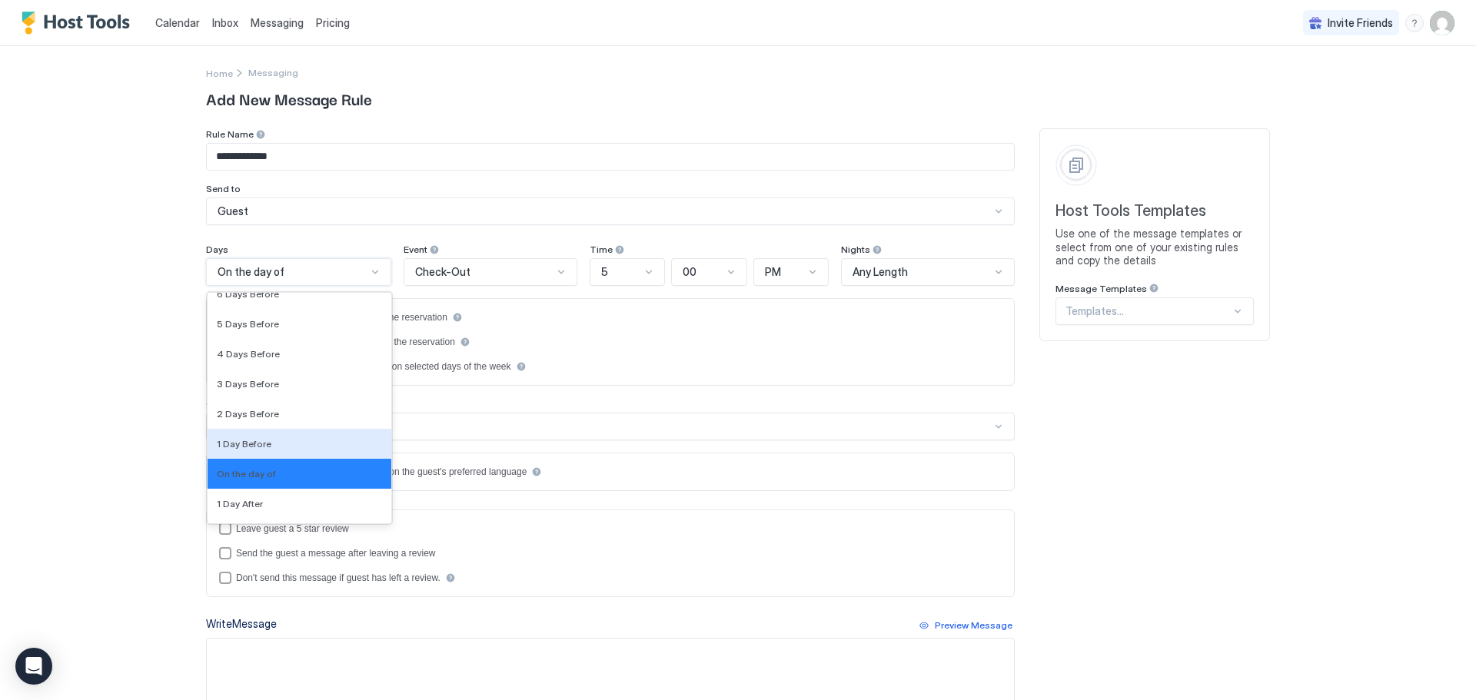
click at [277, 447] on div "1 Day Before" at bounding box center [299, 444] width 165 height 12
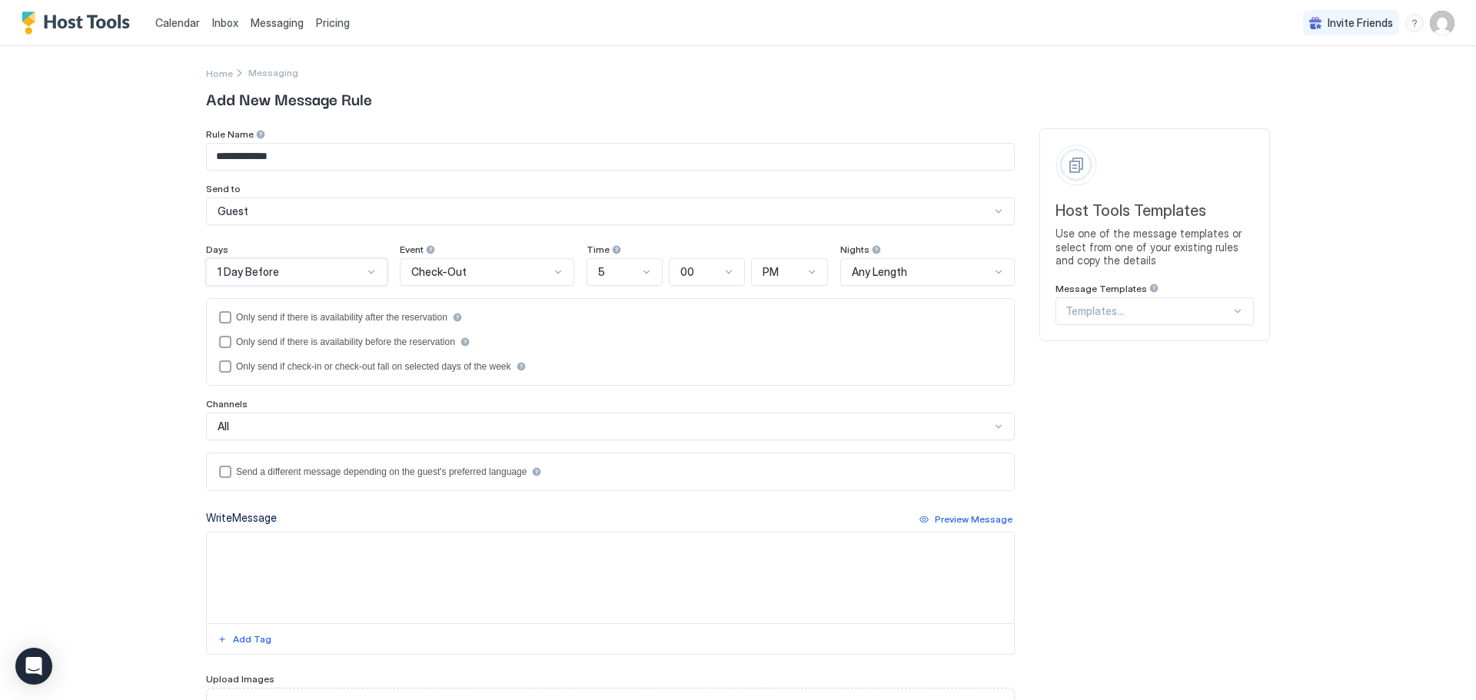
click at [552, 272] on div at bounding box center [558, 272] width 12 height 12
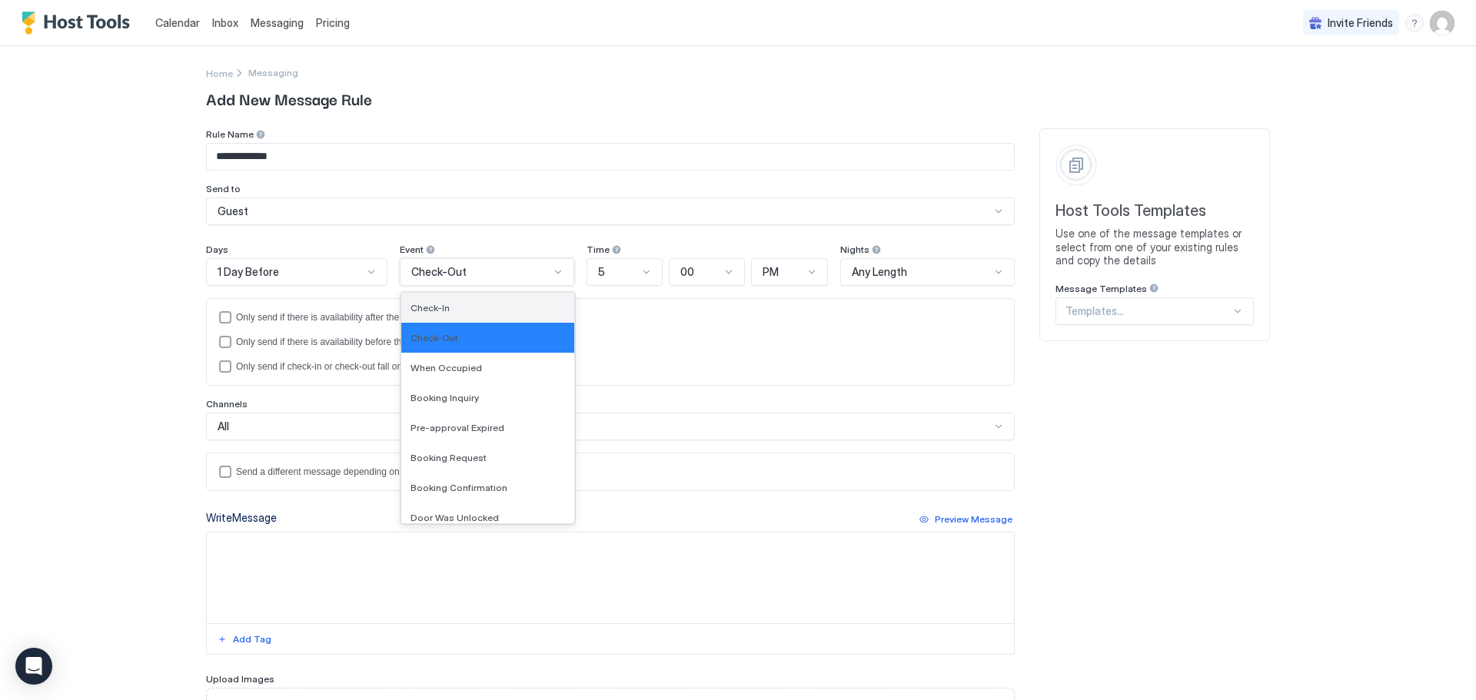
click at [470, 314] on div "Check-In" at bounding box center [488, 308] width 174 height 30
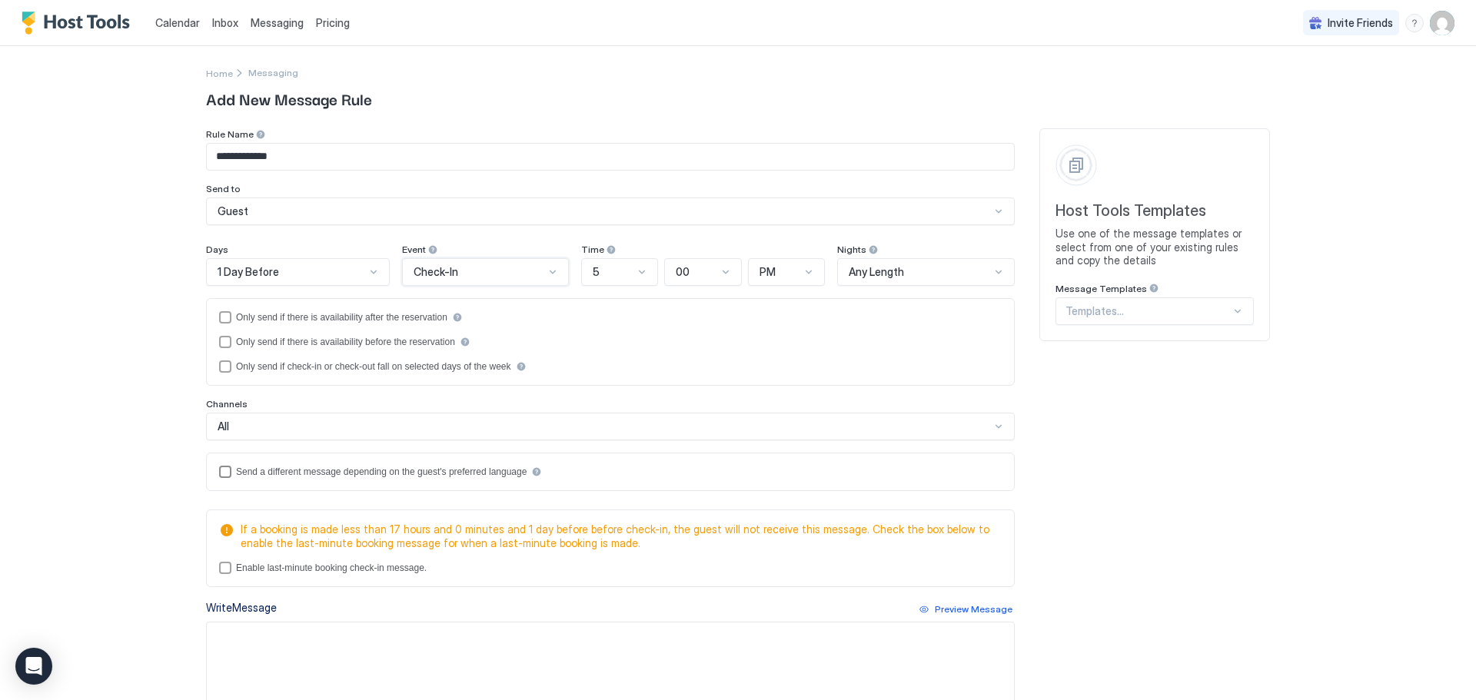
scroll to position [77, 0]
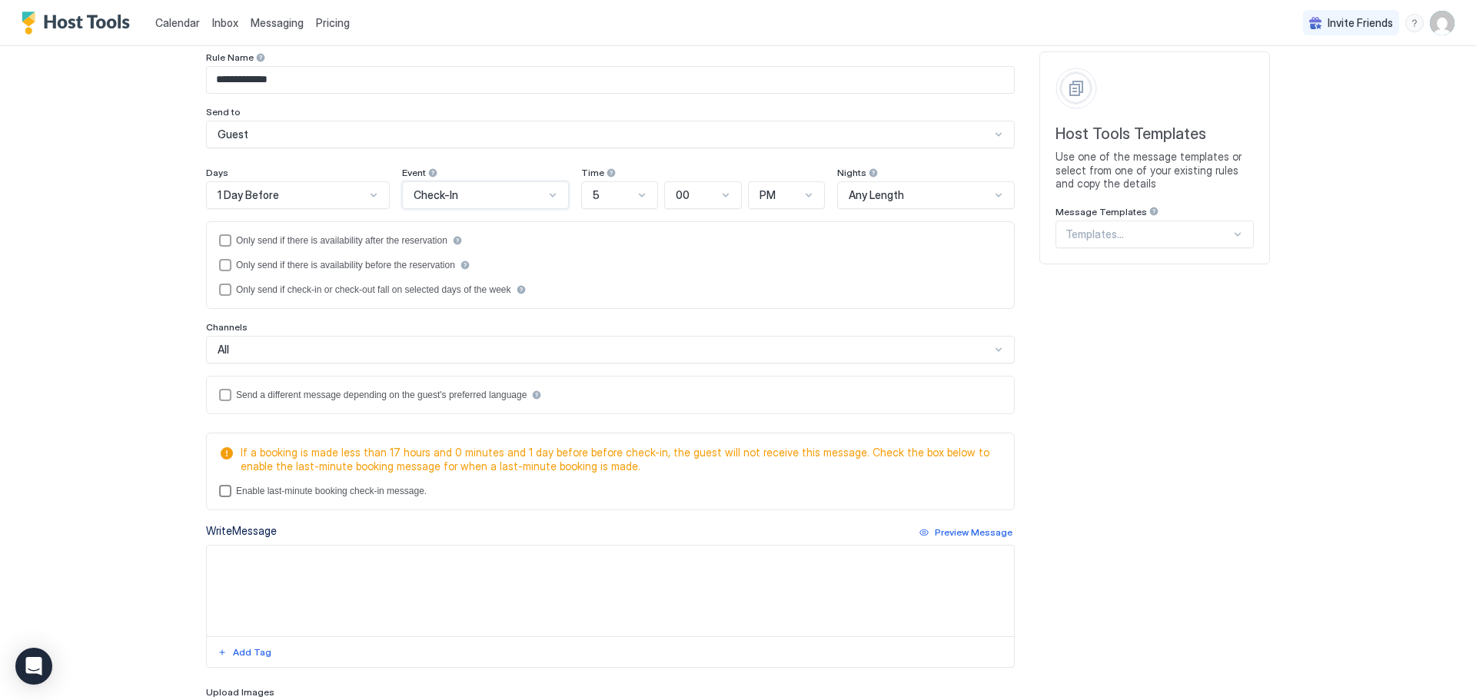
click at [219, 492] on div "lastMinuteMessageEnabled" at bounding box center [225, 491] width 12 height 12
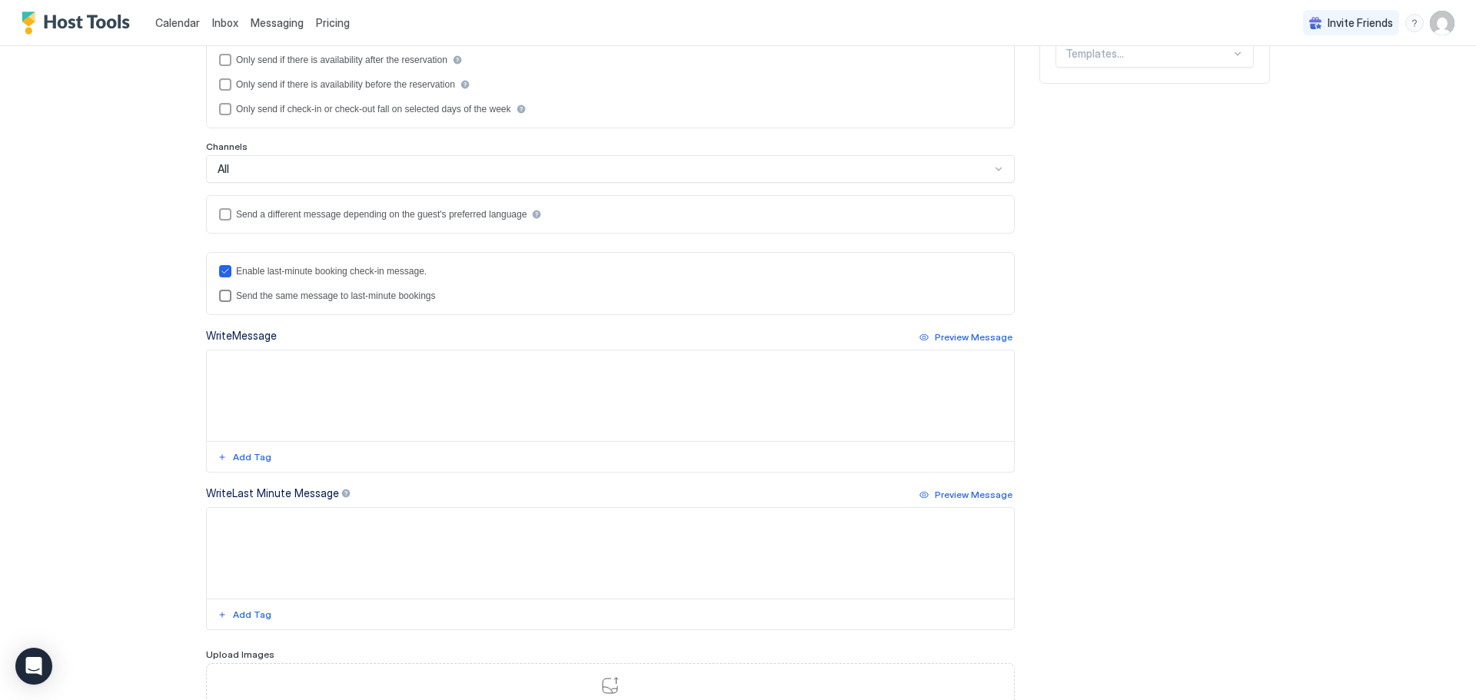
scroll to position [307, 0]
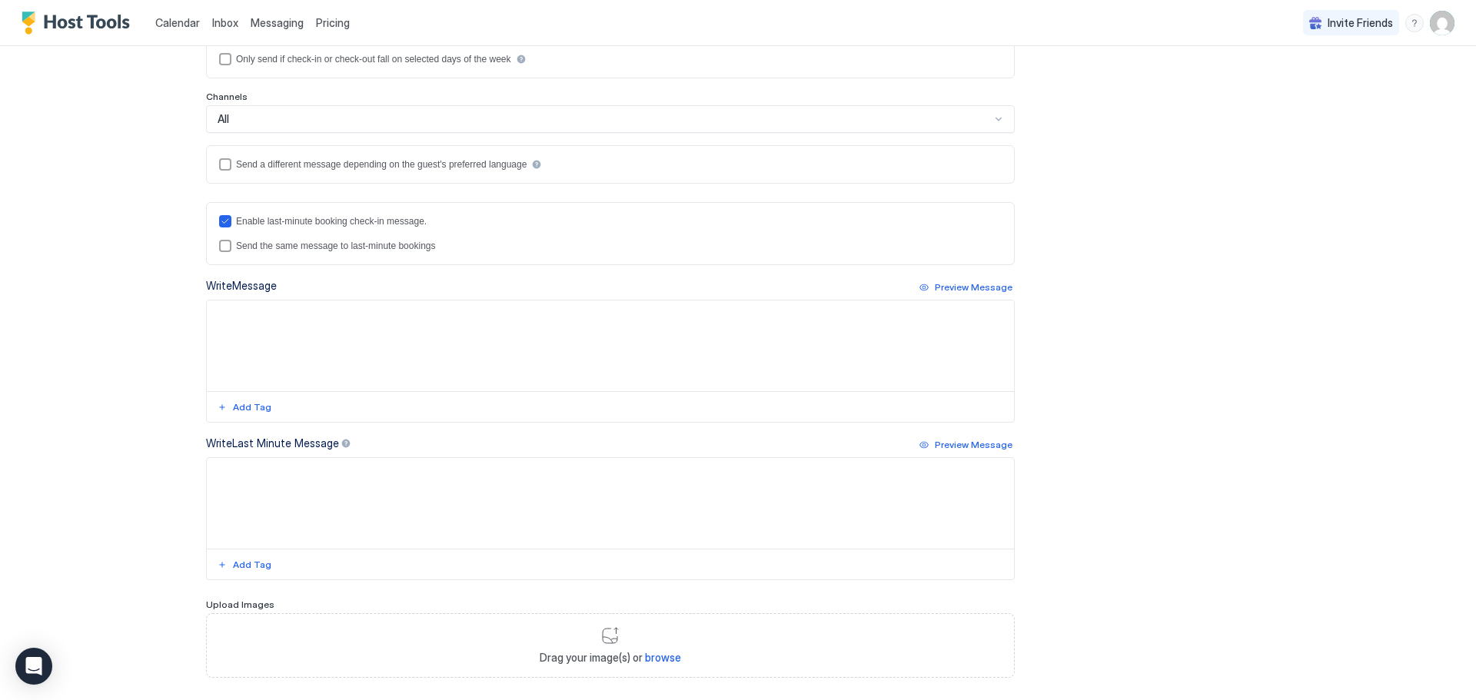
click at [238, 311] on textarea "Input Field" at bounding box center [610, 346] width 807 height 91
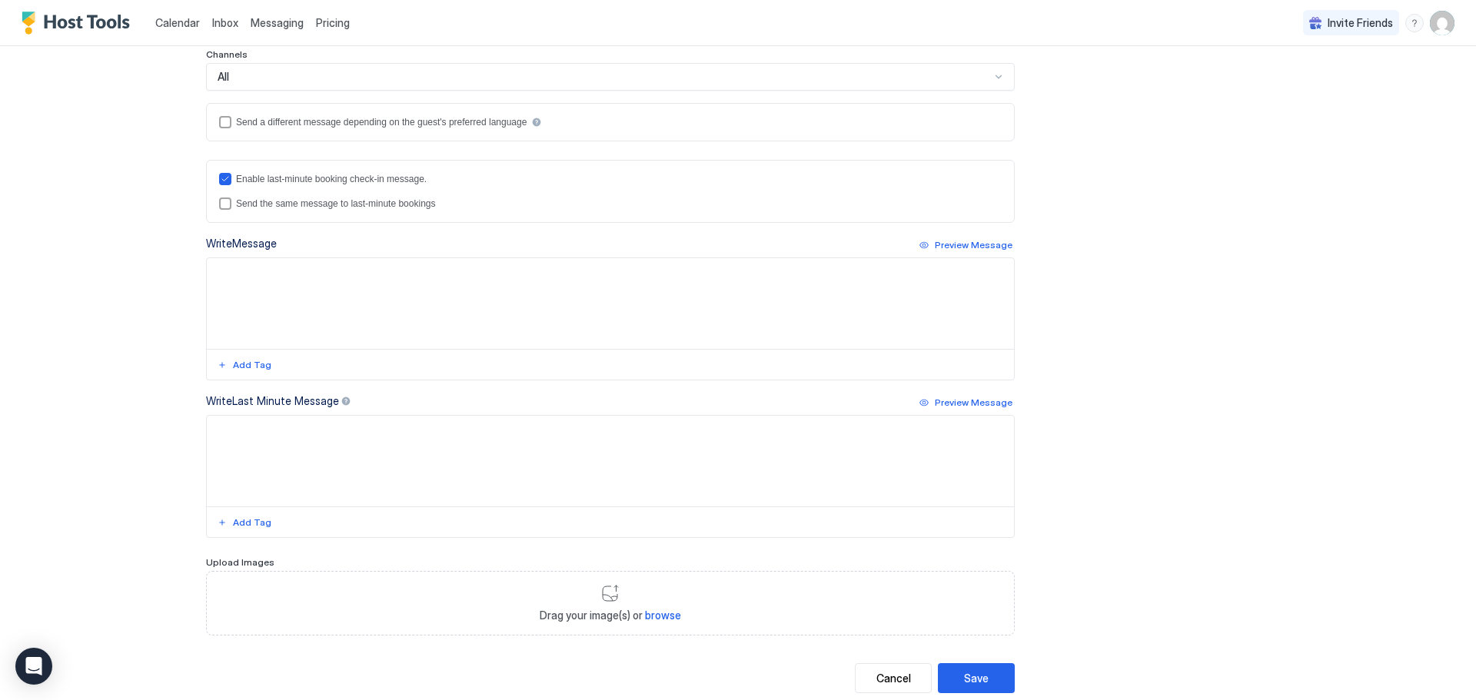
scroll to position [389, 0]
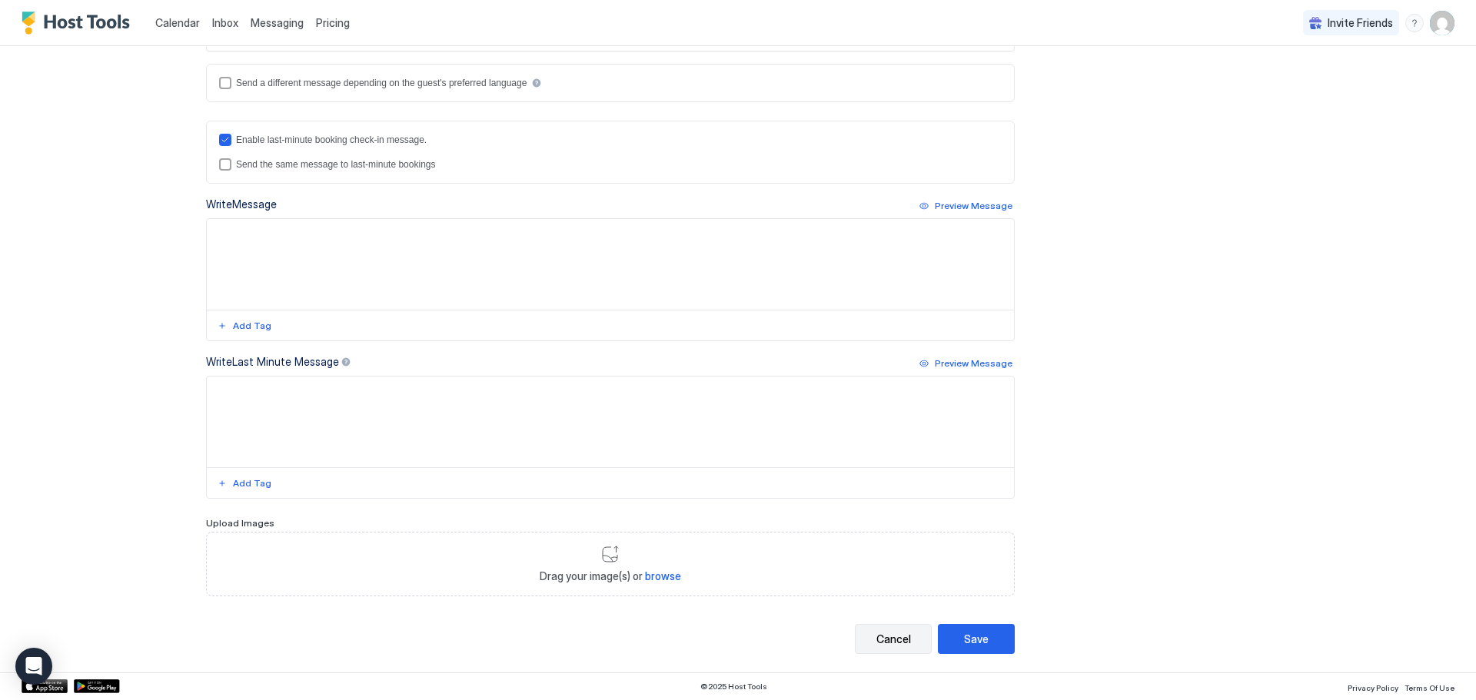
click at [896, 637] on div "Cancel" at bounding box center [893, 639] width 35 height 16
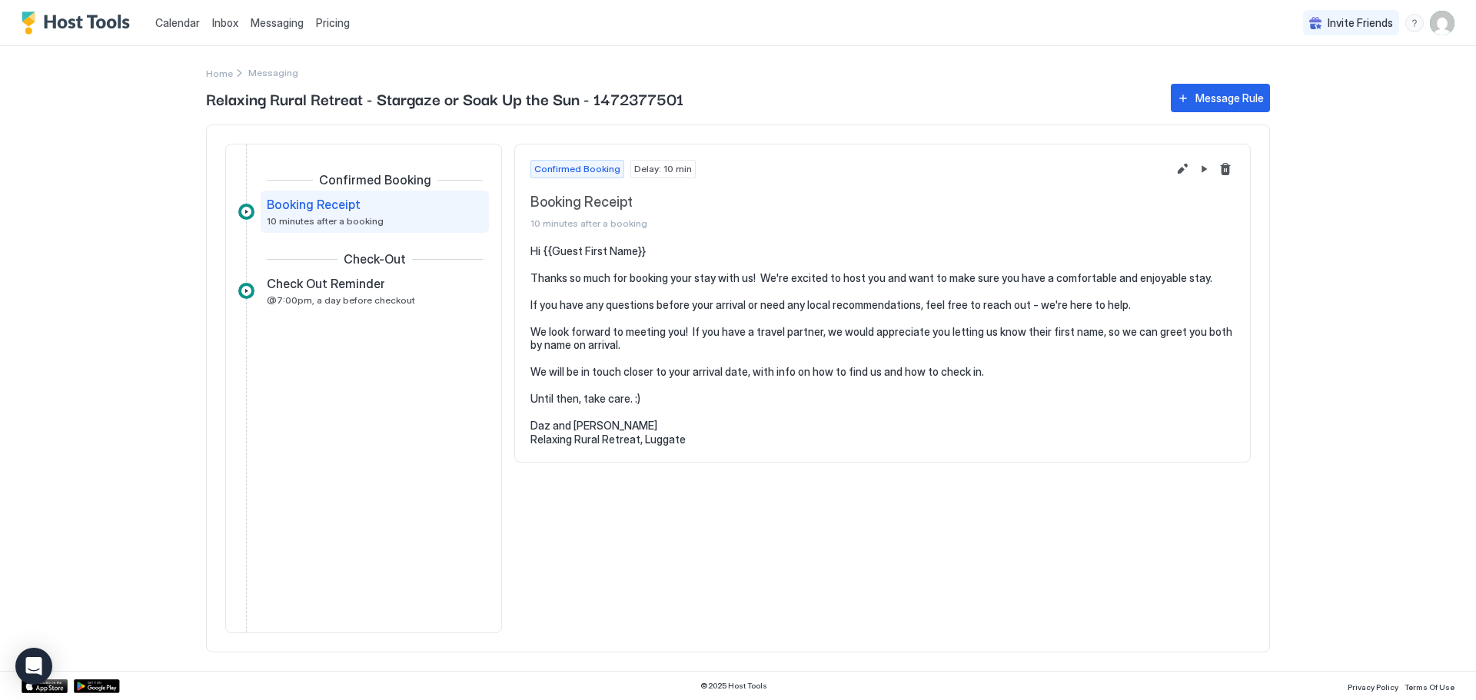
click at [260, 18] on span "Messaging" at bounding box center [277, 22] width 53 height 13
click at [1201, 95] on div "Message Rule" at bounding box center [1229, 98] width 68 height 16
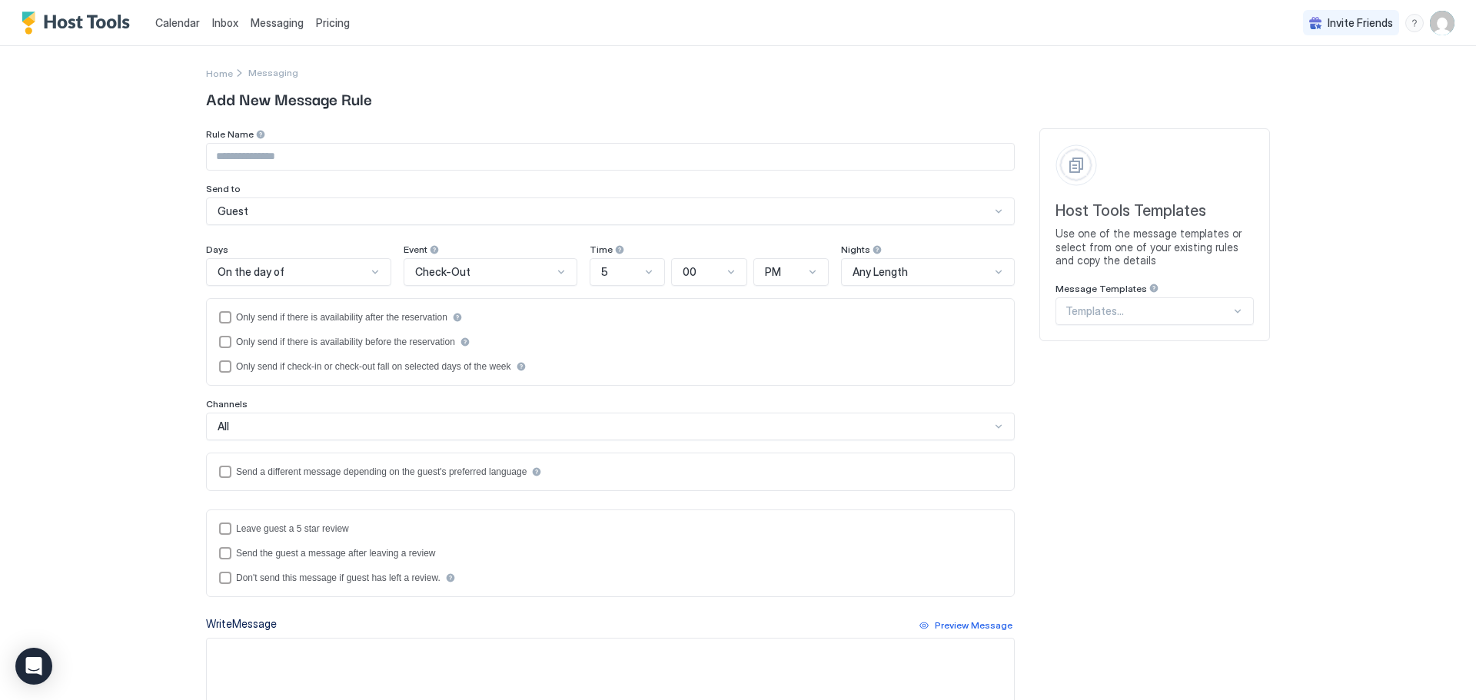
click at [1110, 309] on div at bounding box center [1147, 311] width 165 height 14
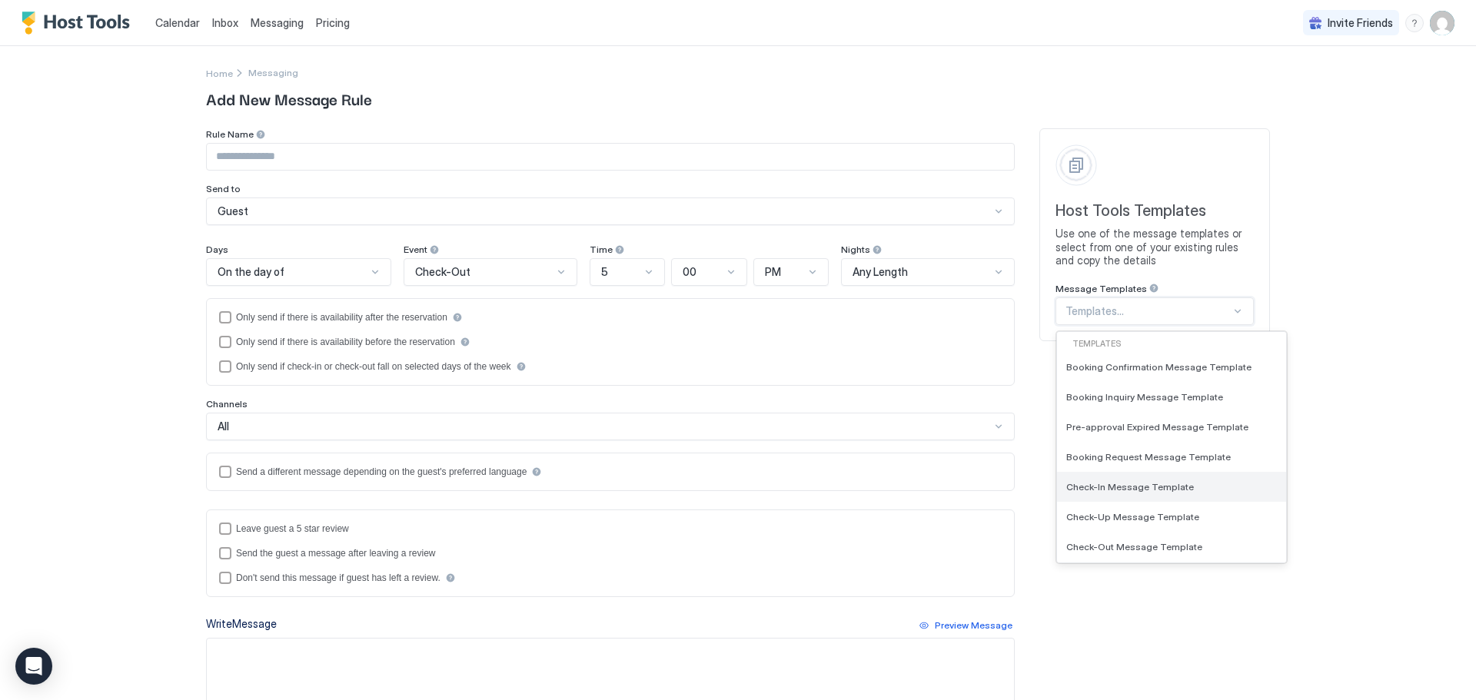
click at [1126, 484] on span "Check-In Message Template" at bounding box center [1130, 487] width 128 height 12
type input "**********"
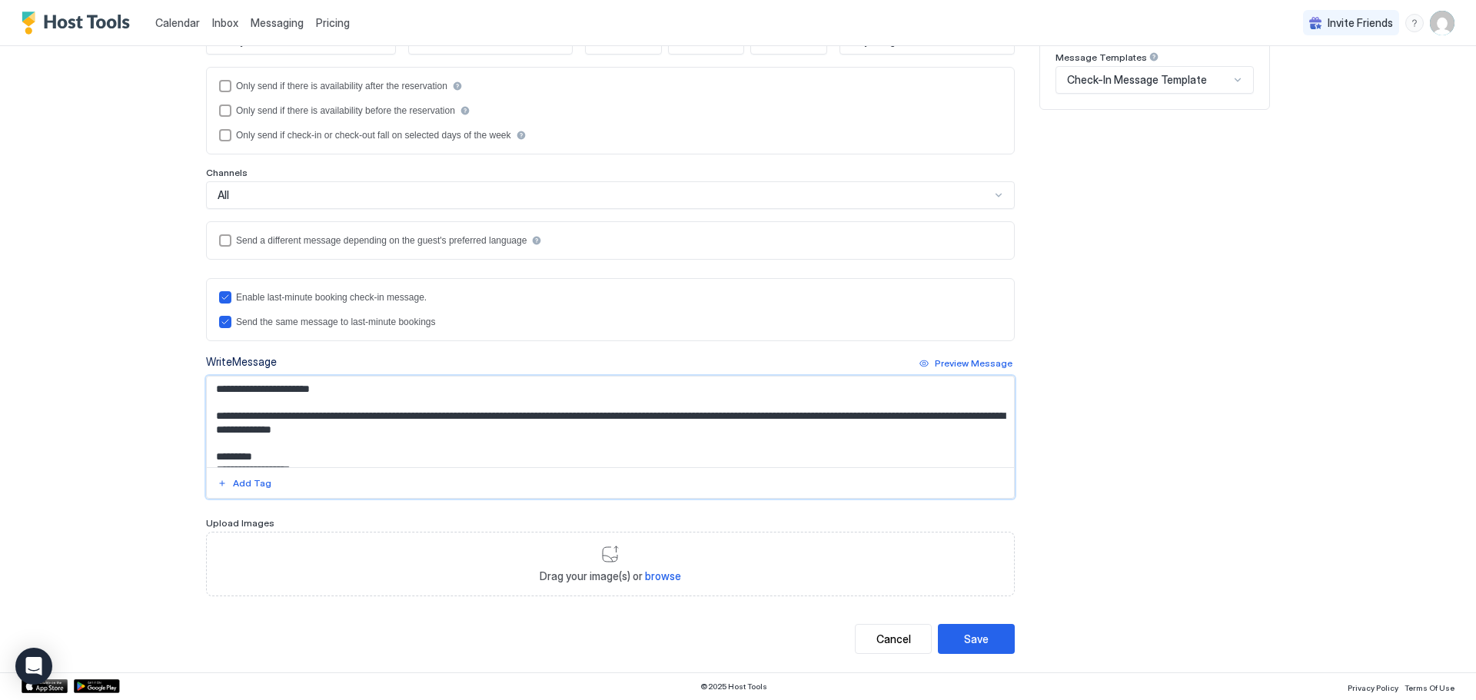
drag, startPoint x: 601, startPoint y: 458, endPoint x: 202, endPoint y: 367, distance: 409.1
click at [206, 367] on div "**********" at bounding box center [610, 426] width 809 height 145
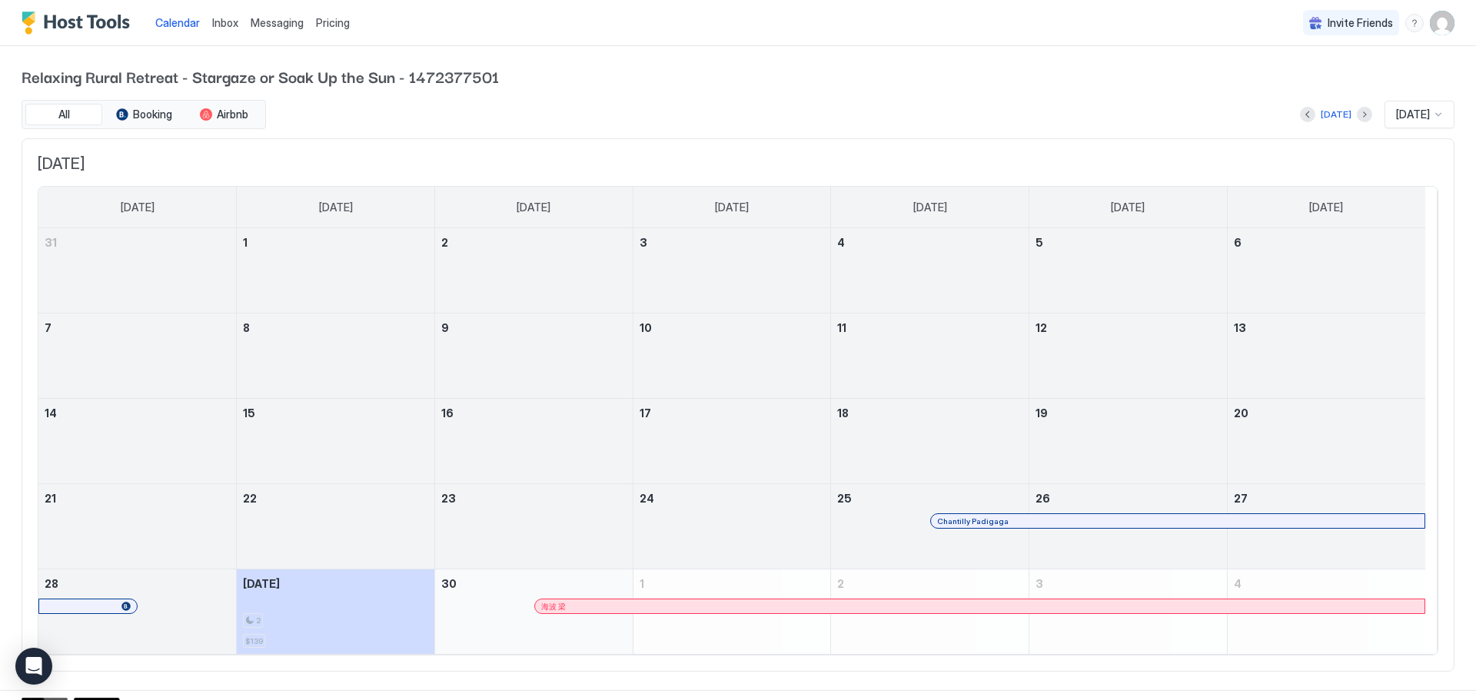
click at [289, 26] on span "Messaging" at bounding box center [277, 22] width 53 height 13
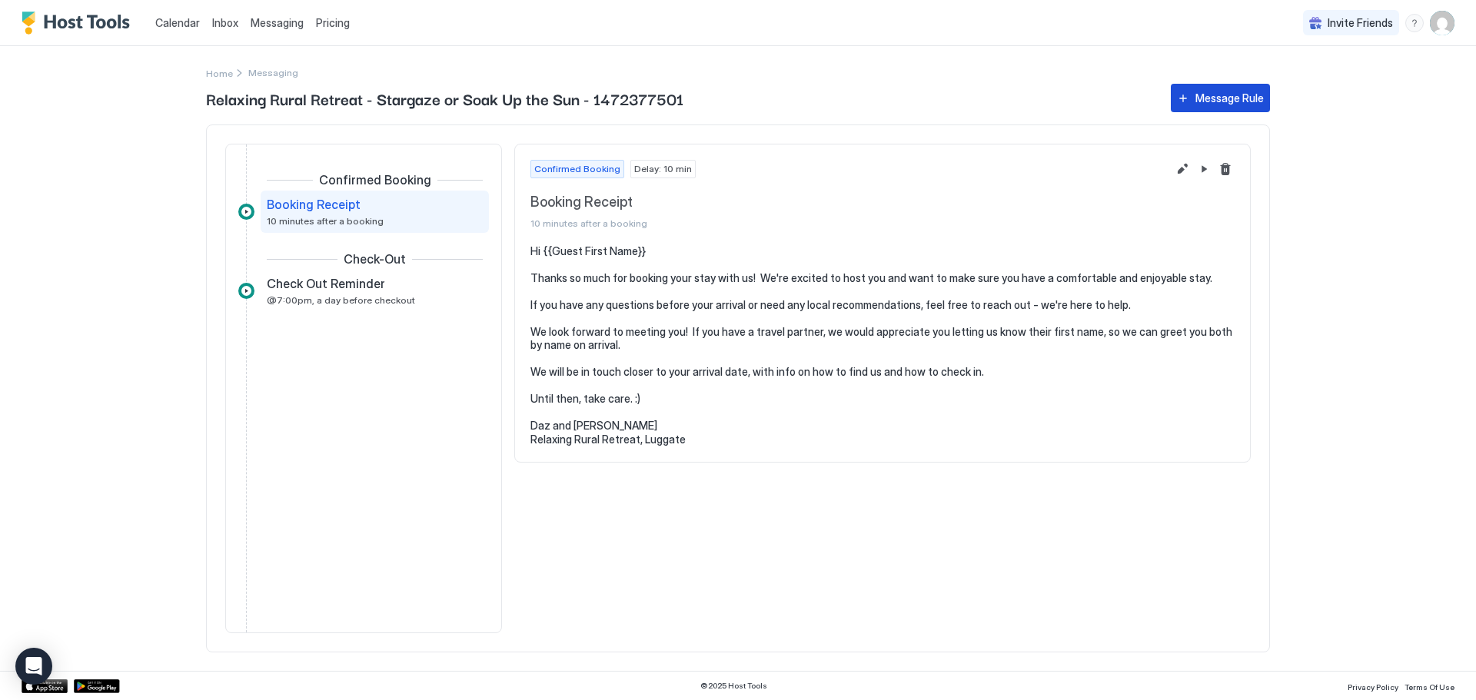
click at [1226, 92] on div "Message Rule" at bounding box center [1229, 98] width 68 height 16
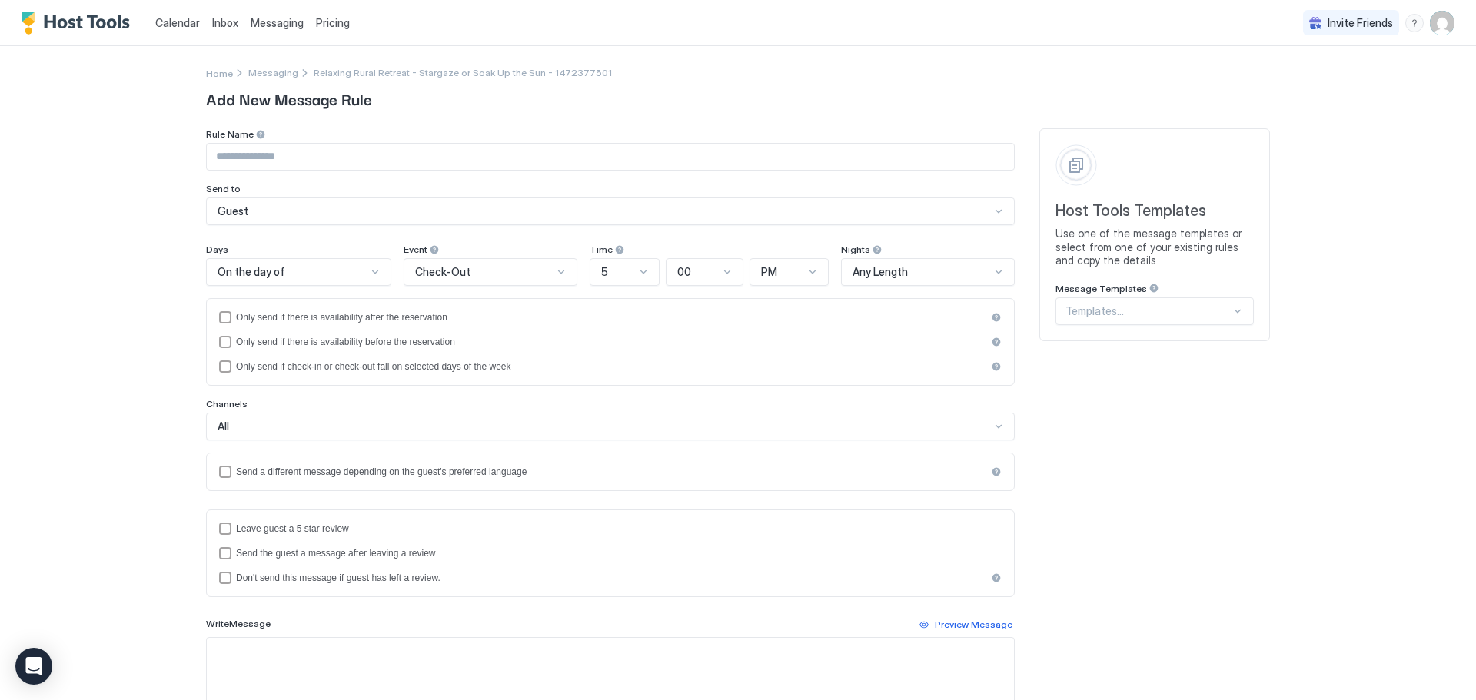
click at [304, 154] on input "Input Field" at bounding box center [610, 157] width 807 height 26
type input "**********"
click at [317, 276] on div "On the day of" at bounding box center [292, 272] width 149 height 14
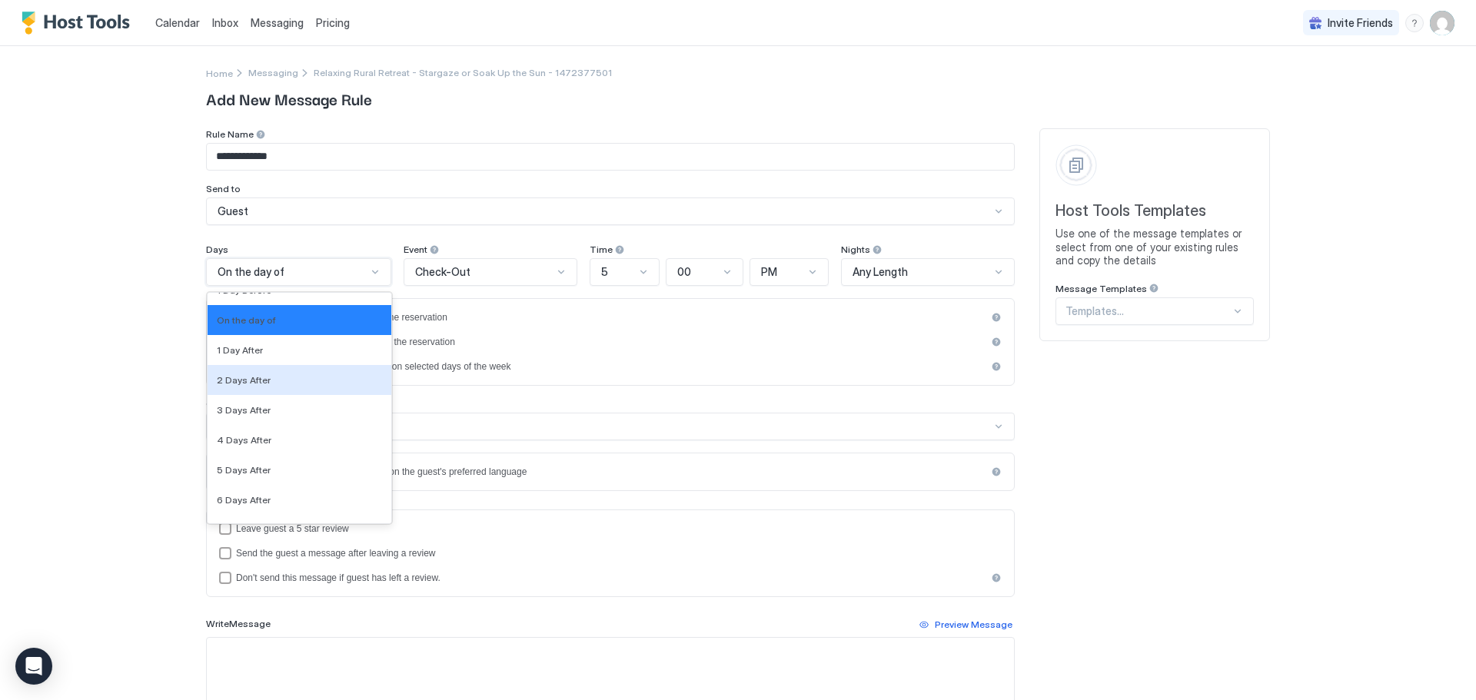
scroll to position [2366, 0]
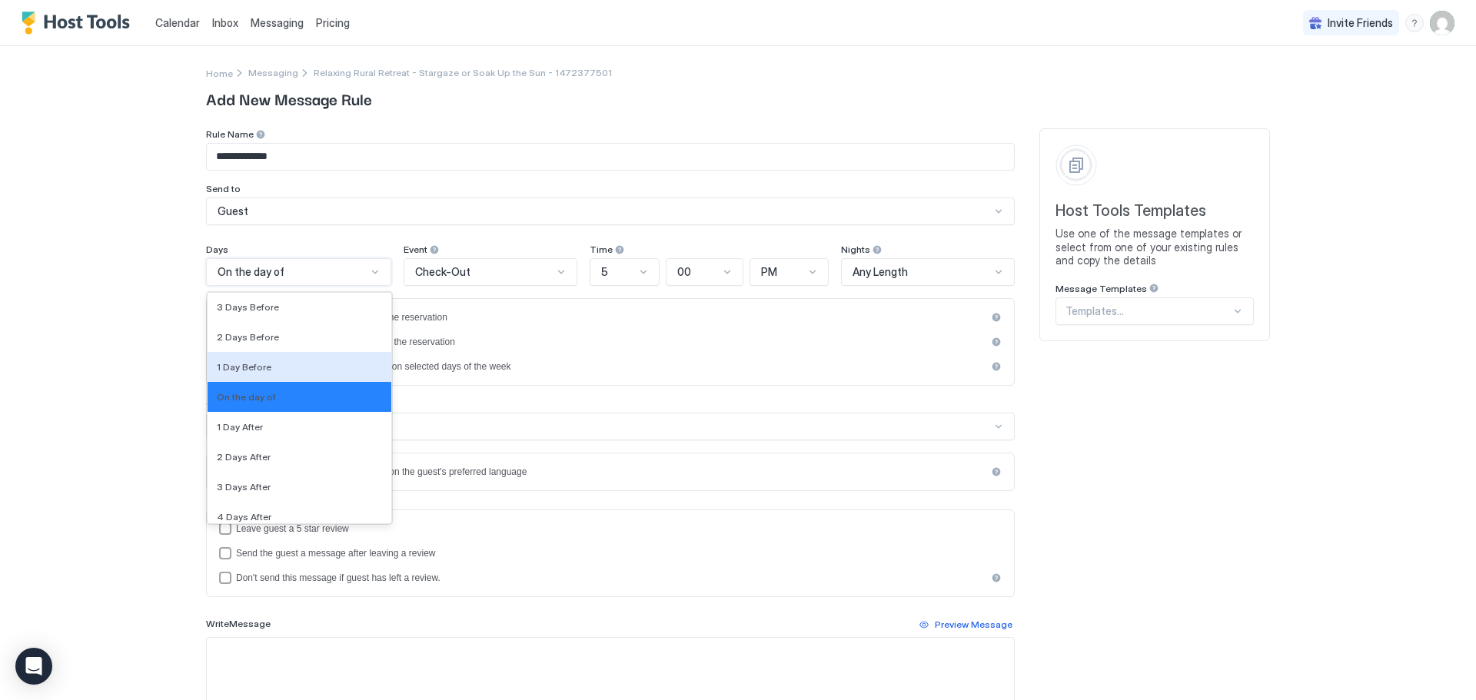
click at [244, 370] on span "1 Day Before" at bounding box center [244, 367] width 55 height 12
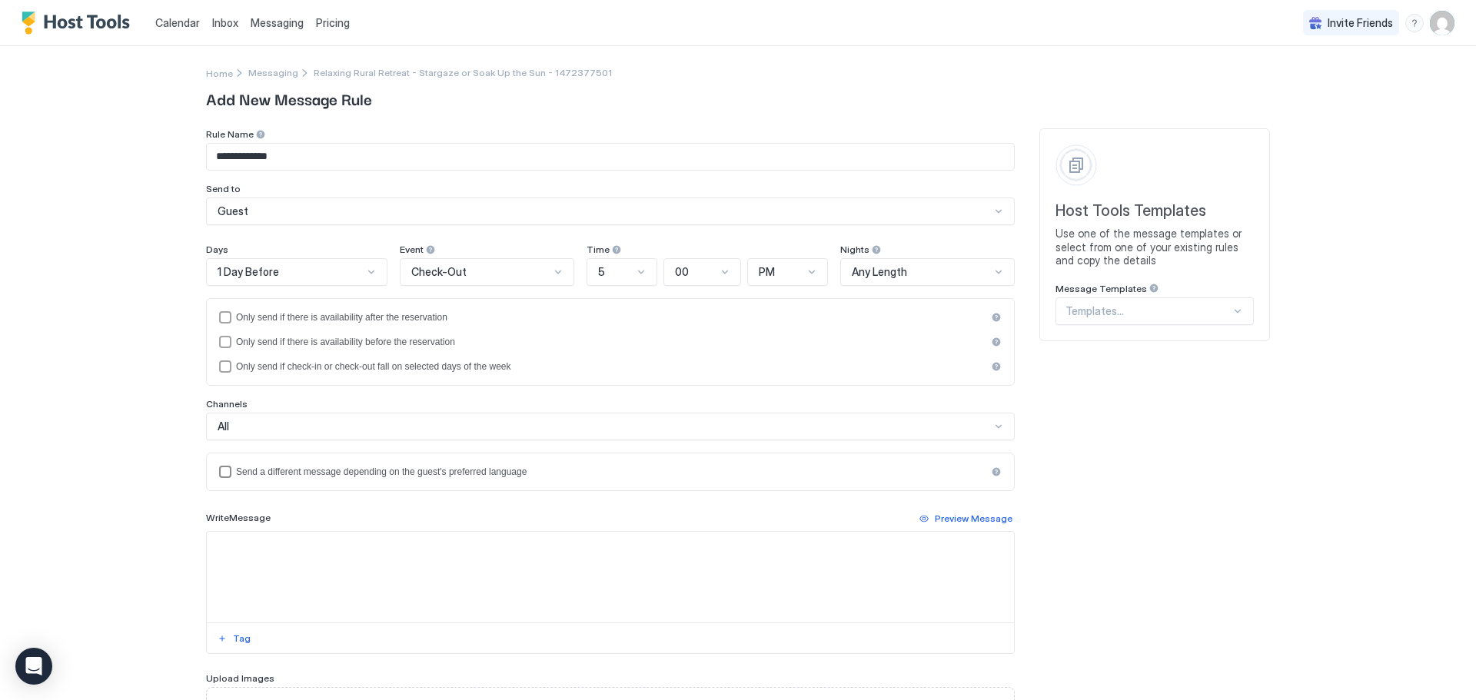
click at [219, 470] on div "languagesEnabled" at bounding box center [225, 472] width 12 height 12
click at [221, 470] on icon "languagesEnabled" at bounding box center [225, 471] width 9 height 9
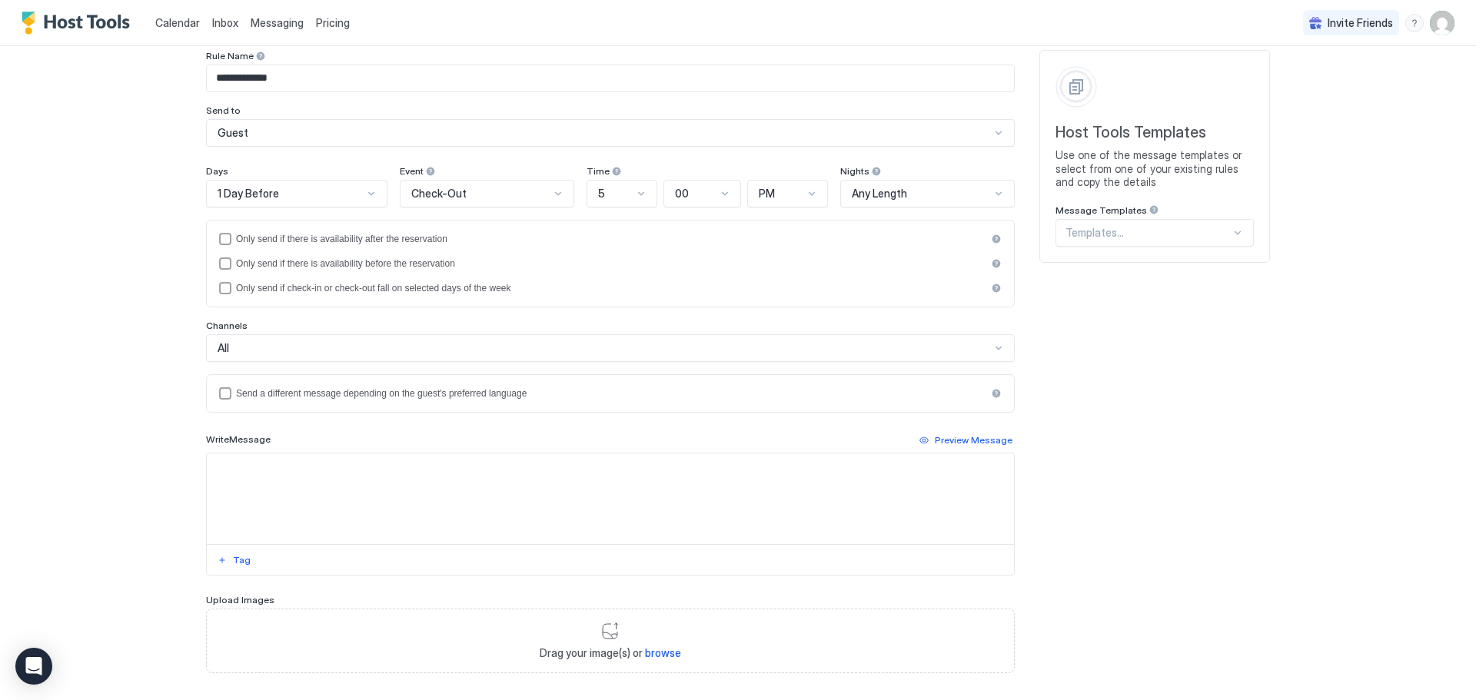
scroll to position [155, 0]
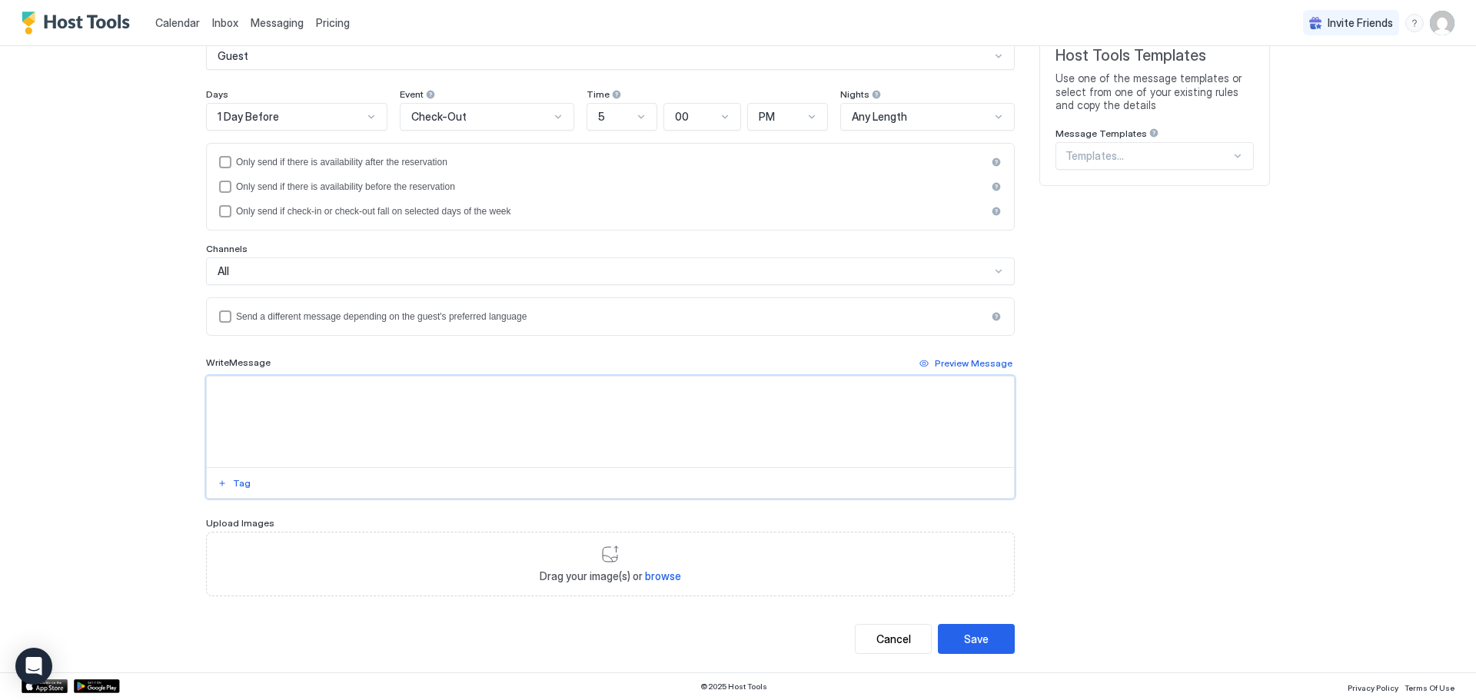
click at [227, 406] on textarea "Input Field" at bounding box center [610, 422] width 807 height 91
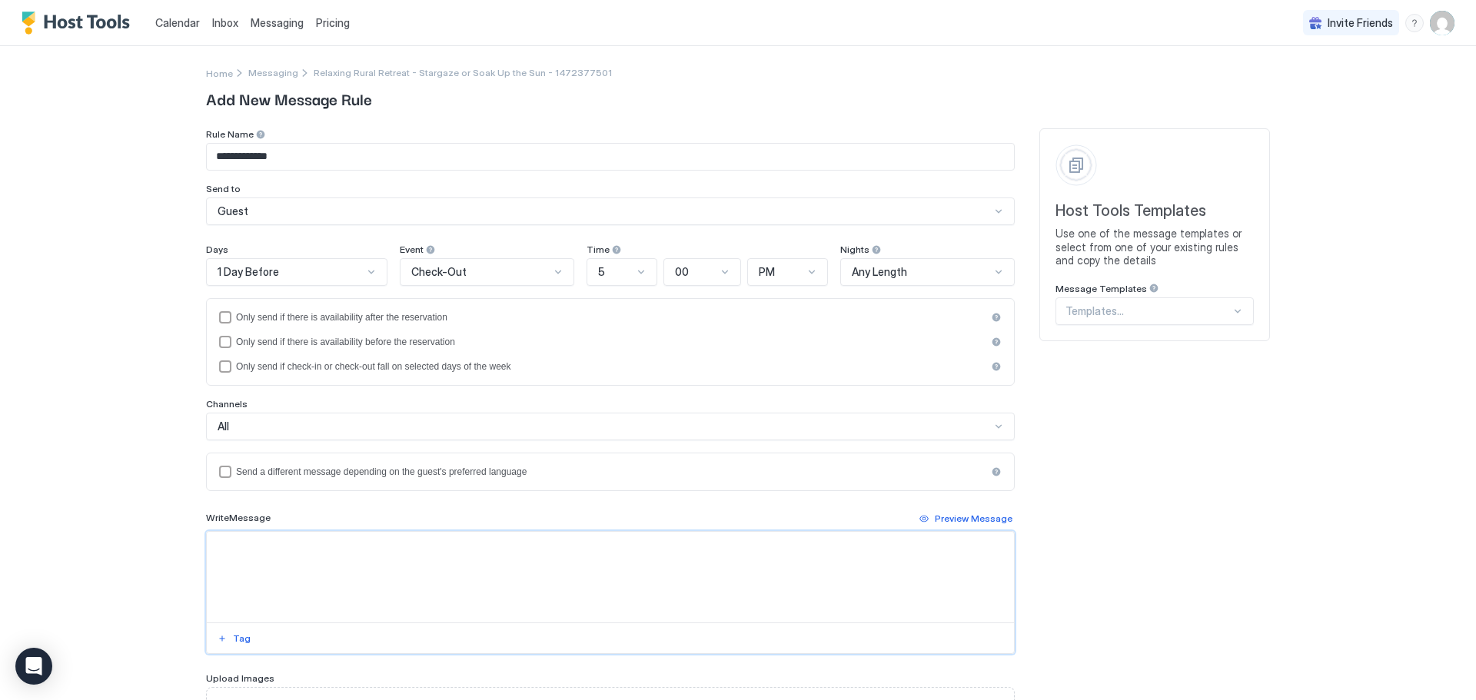
click at [557, 274] on div at bounding box center [558, 272] width 12 height 12
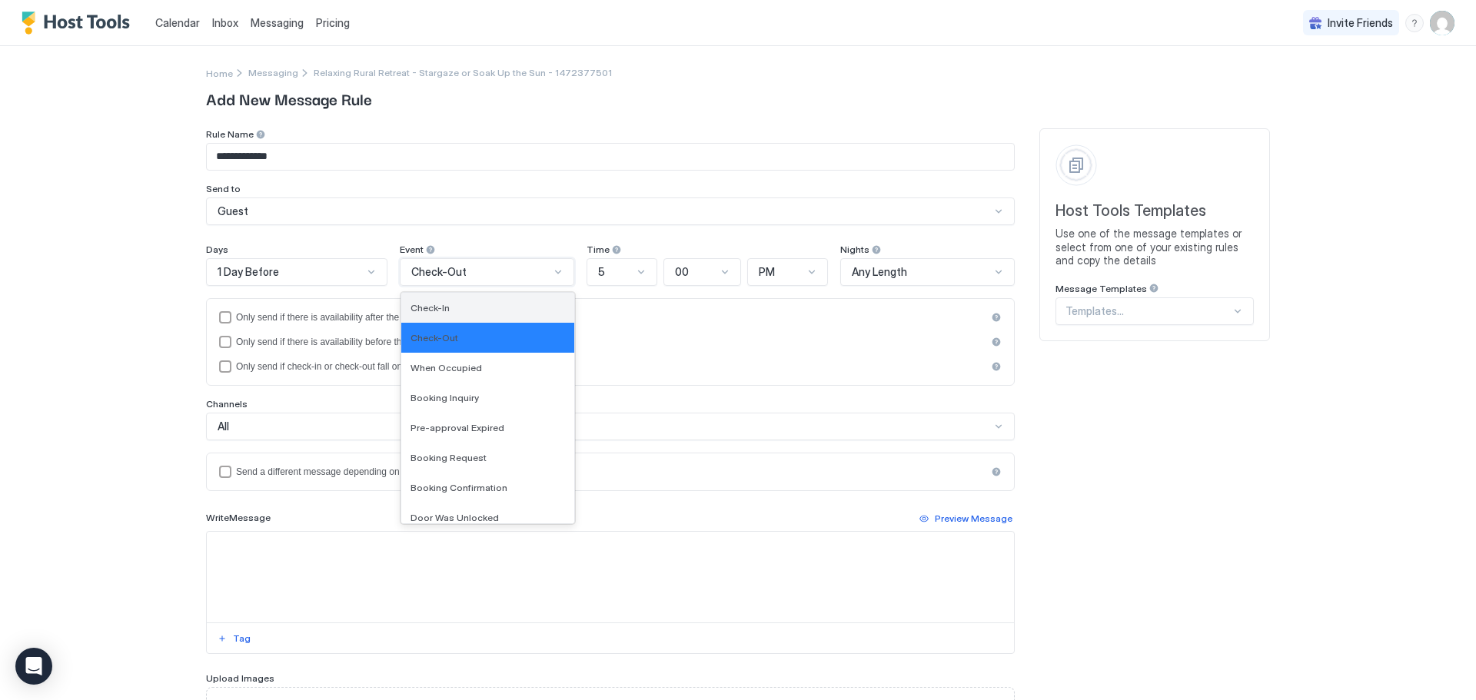
click at [437, 310] on span "Check-In" at bounding box center [429, 308] width 39 height 12
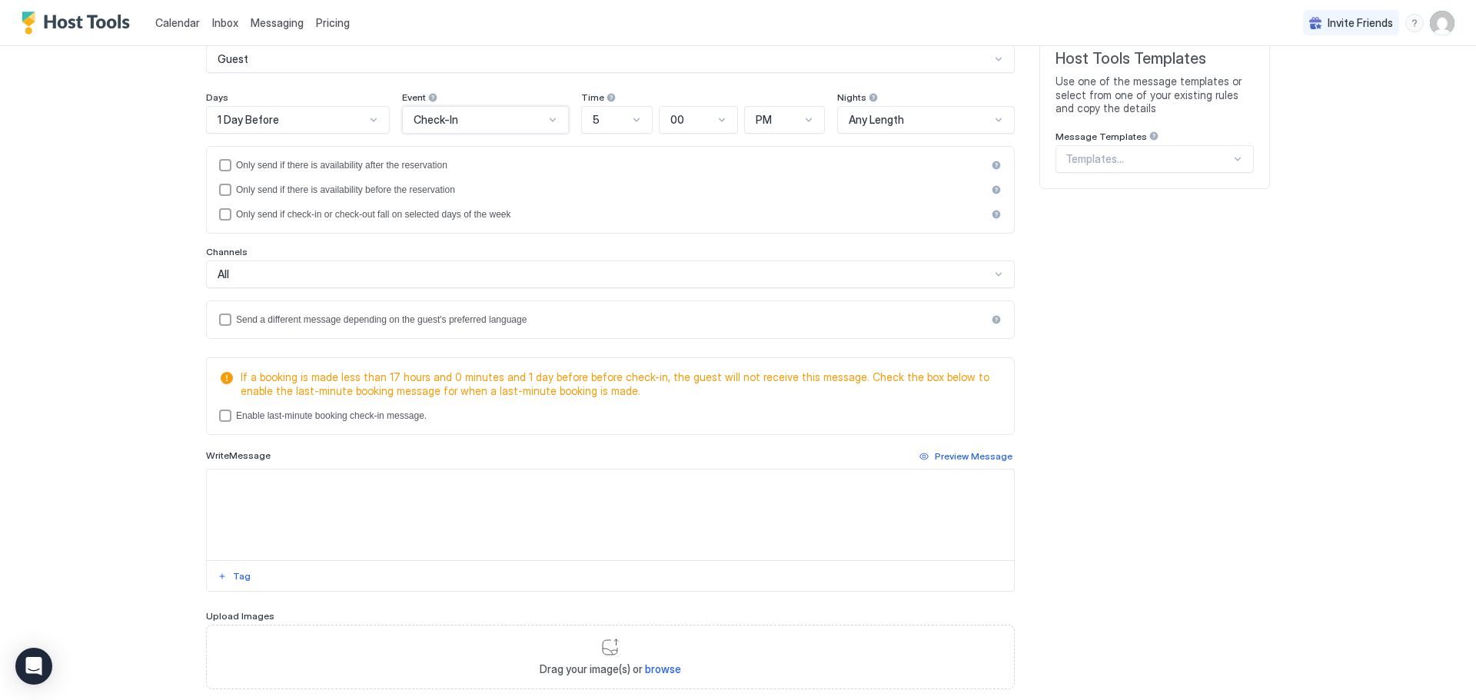
scroll to position [154, 0]
click at [219, 416] on div "lastMinuteMessageEnabled" at bounding box center [225, 414] width 12 height 12
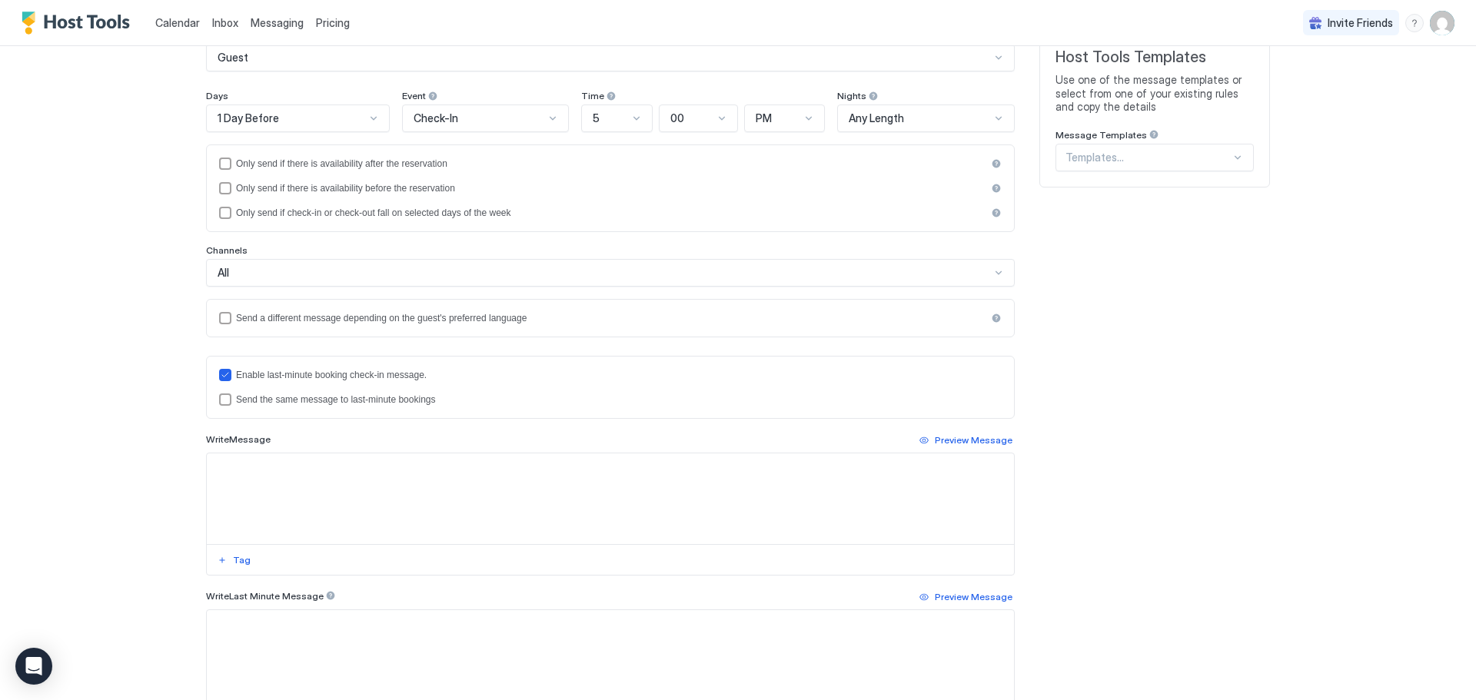
scroll to position [231, 0]
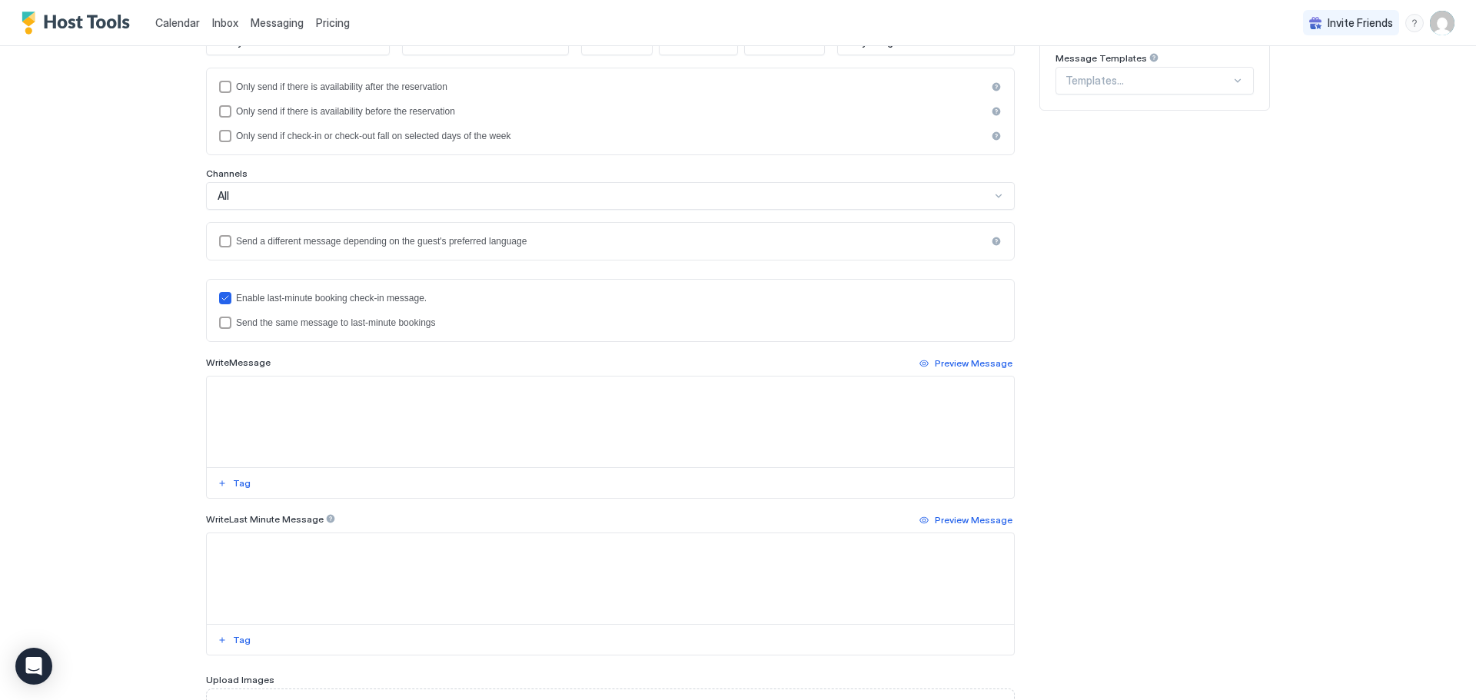
click at [252, 392] on textarea "Input Field" at bounding box center [610, 422] width 807 height 91
paste textarea "**********"
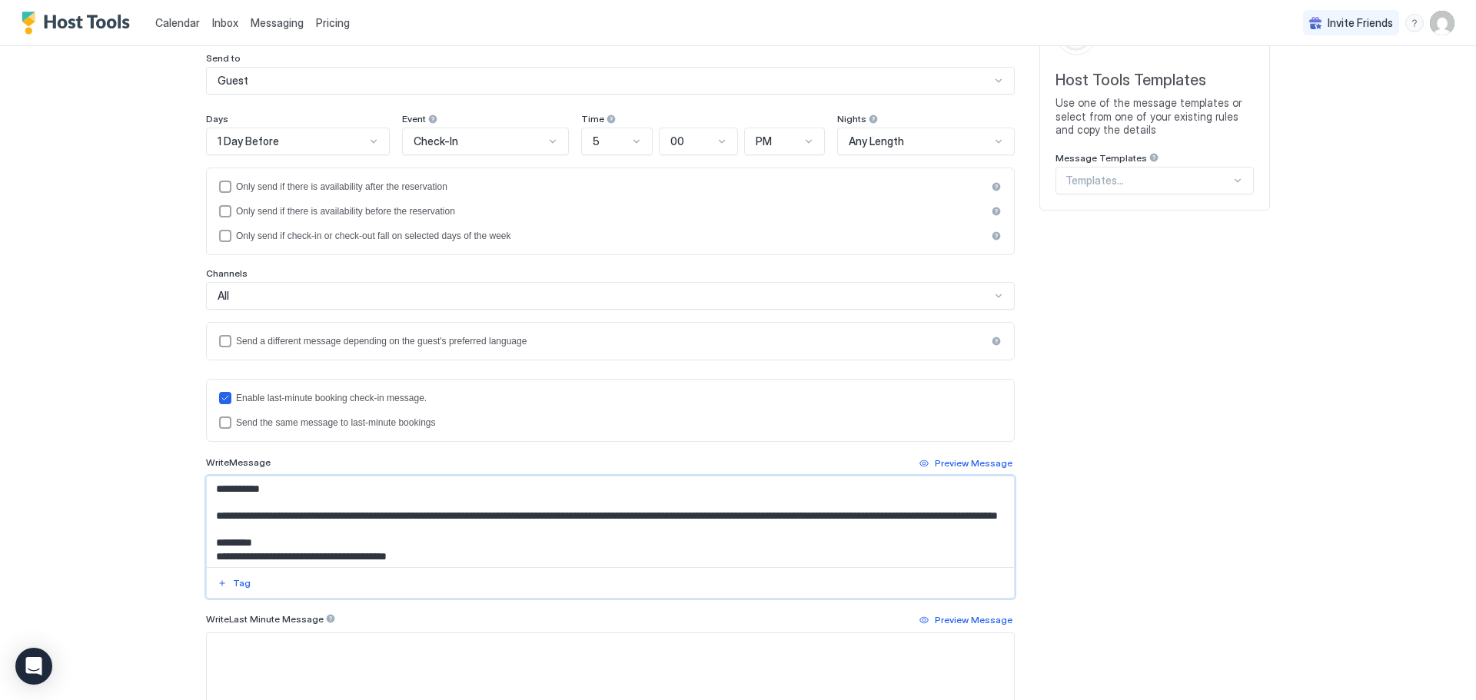
scroll to position [154, 0]
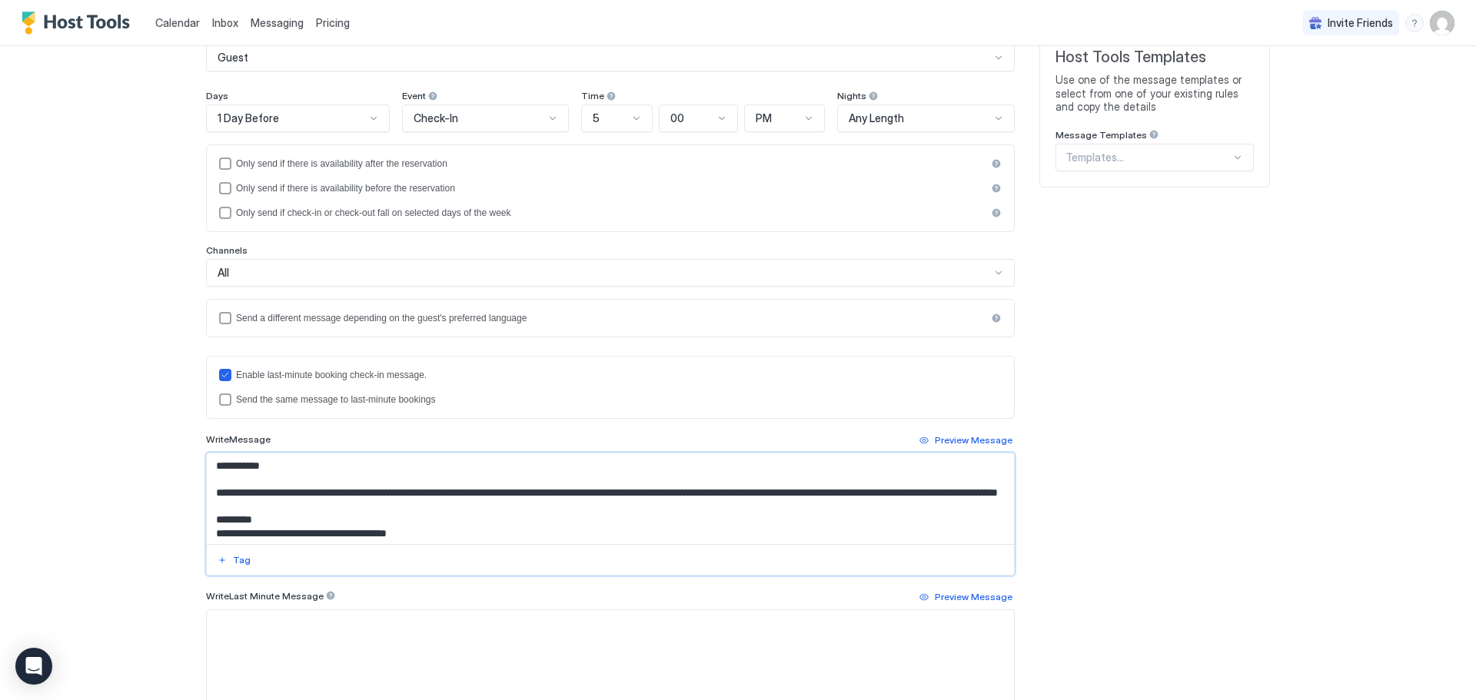
click at [260, 470] on textarea "Input Field" at bounding box center [610, 499] width 807 height 91
click at [223, 557] on button "Tag" at bounding box center [234, 560] width 38 height 18
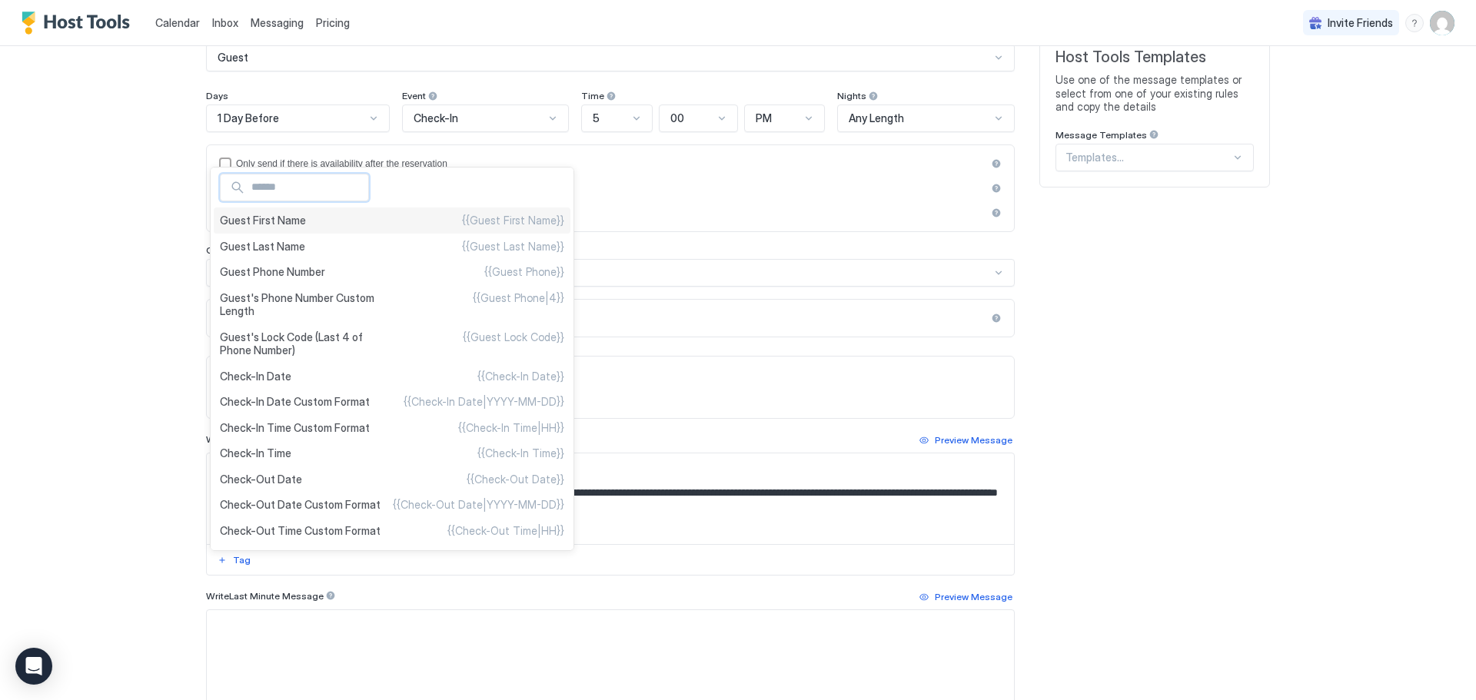
click at [282, 224] on span "Guest First Name" at bounding box center [263, 221] width 86 height 14
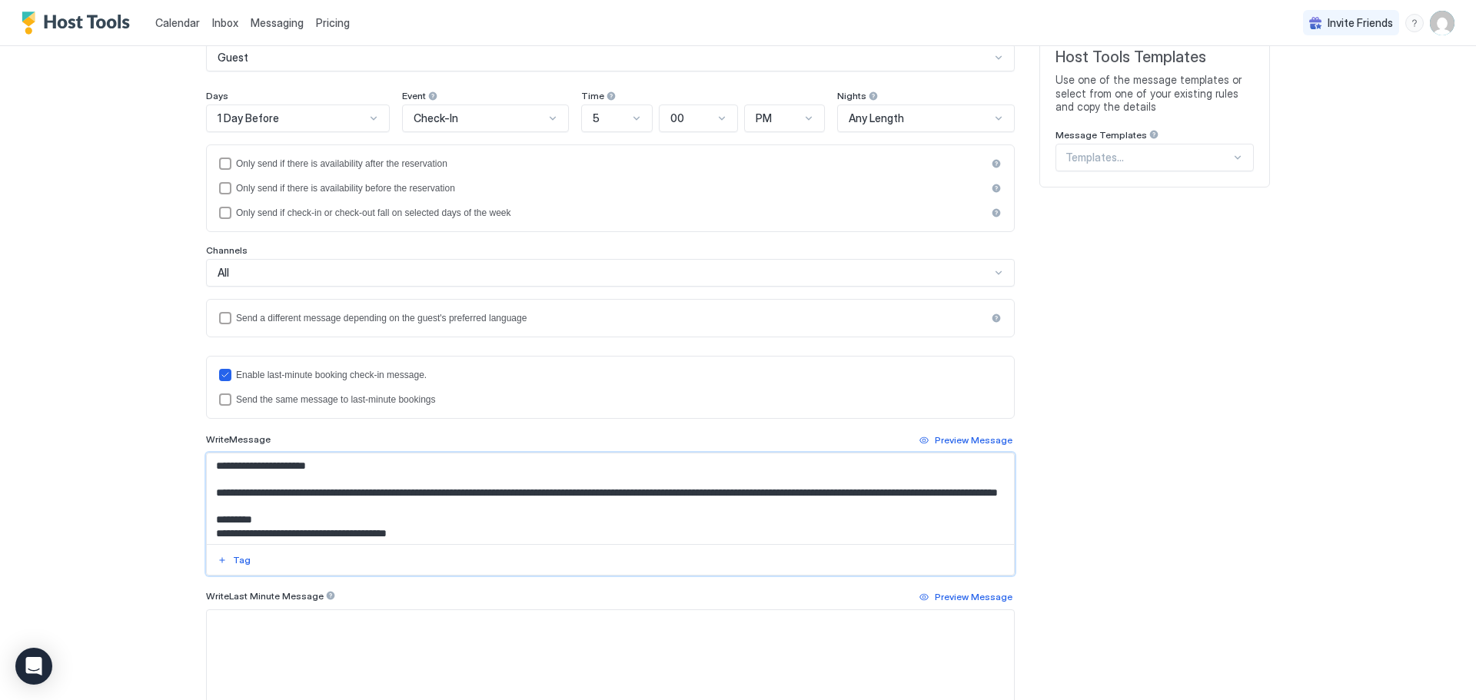
click at [810, 492] on textarea "Input Field" at bounding box center [610, 499] width 807 height 91
click at [235, 553] on div "Tag" at bounding box center [242, 560] width 18 height 14
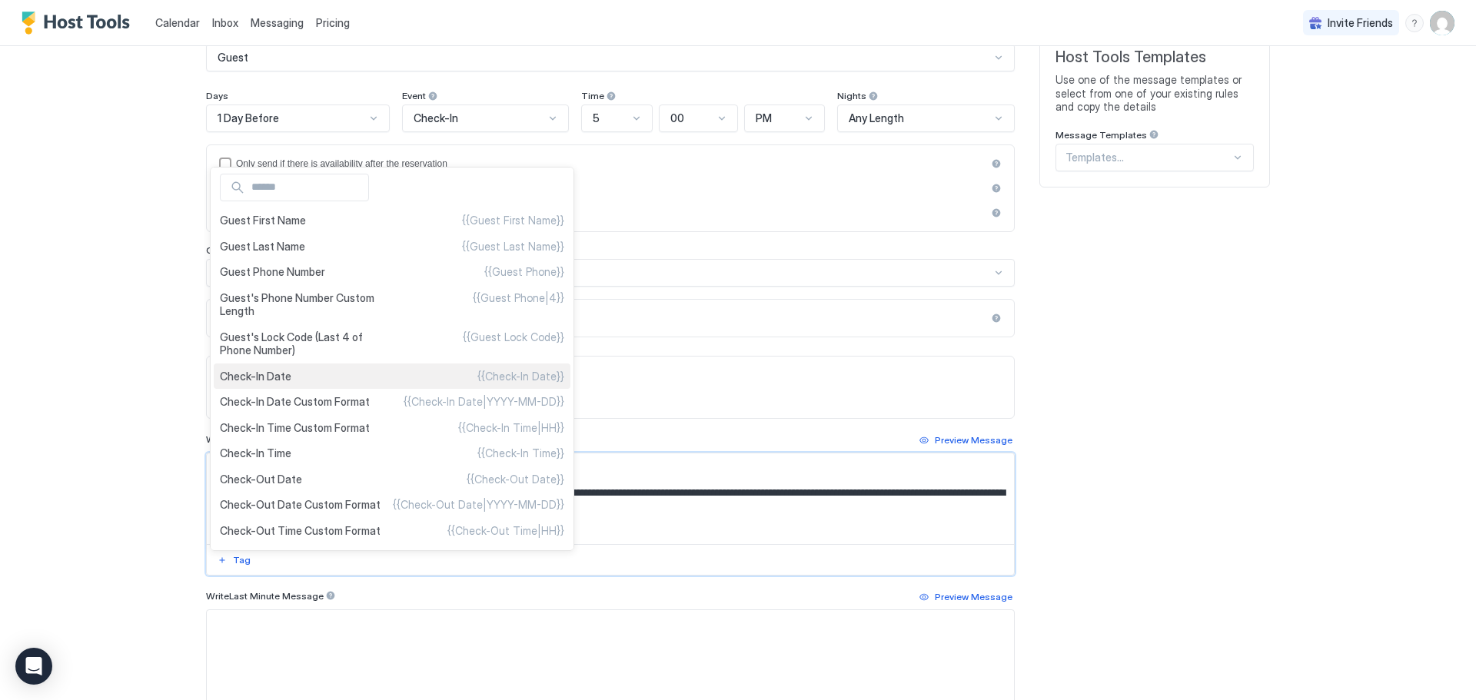
click at [251, 379] on span "Check-In Date" at bounding box center [255, 377] width 71 height 14
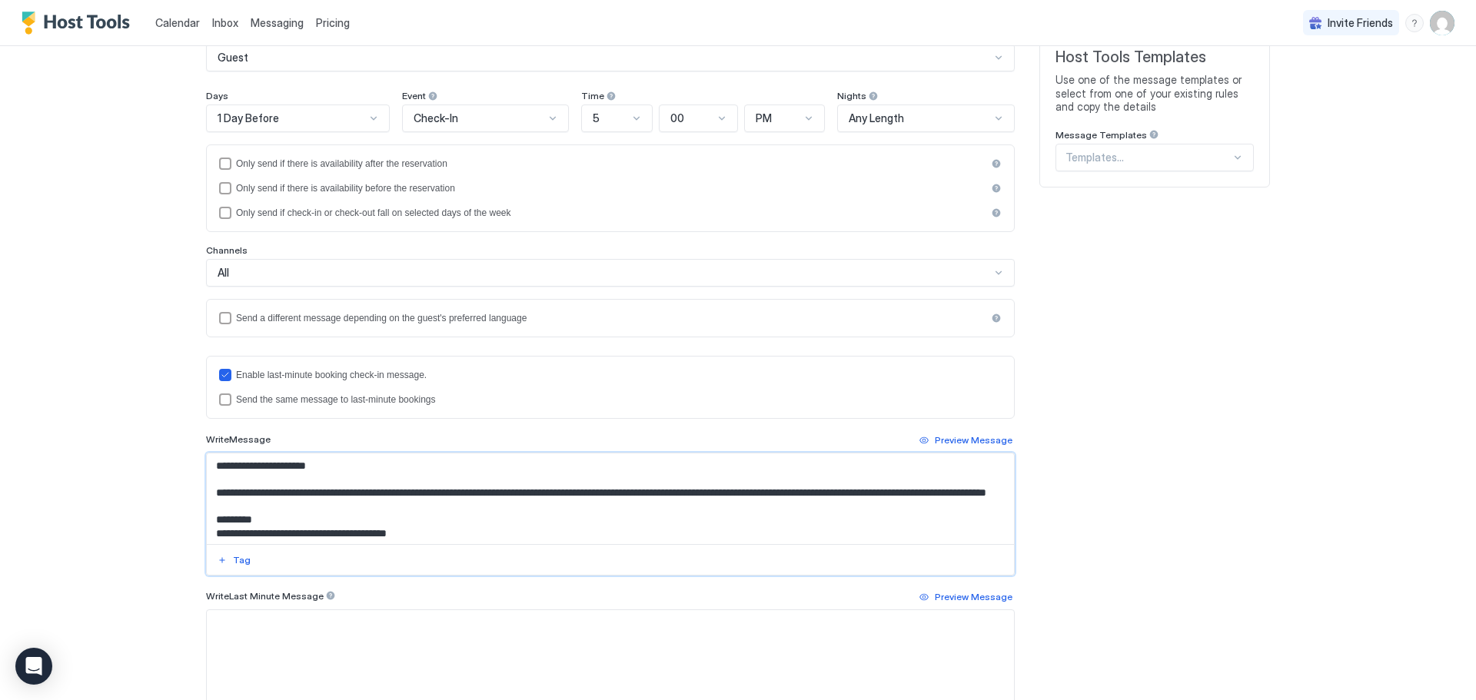
click at [861, 490] on textarea "Input Field" at bounding box center [610, 499] width 807 height 91
click at [233, 557] on div "Tag" at bounding box center [242, 560] width 18 height 14
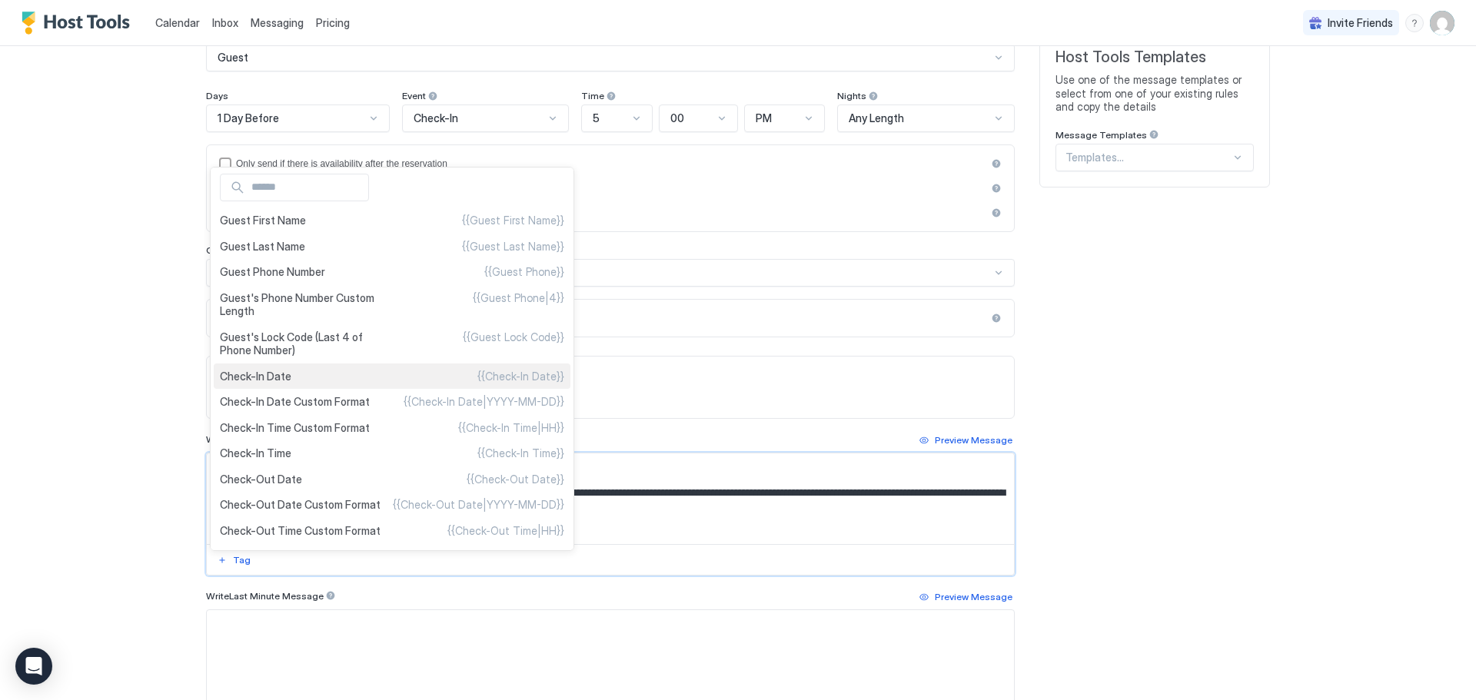
click at [256, 374] on span "Check-In Date" at bounding box center [255, 377] width 71 height 14
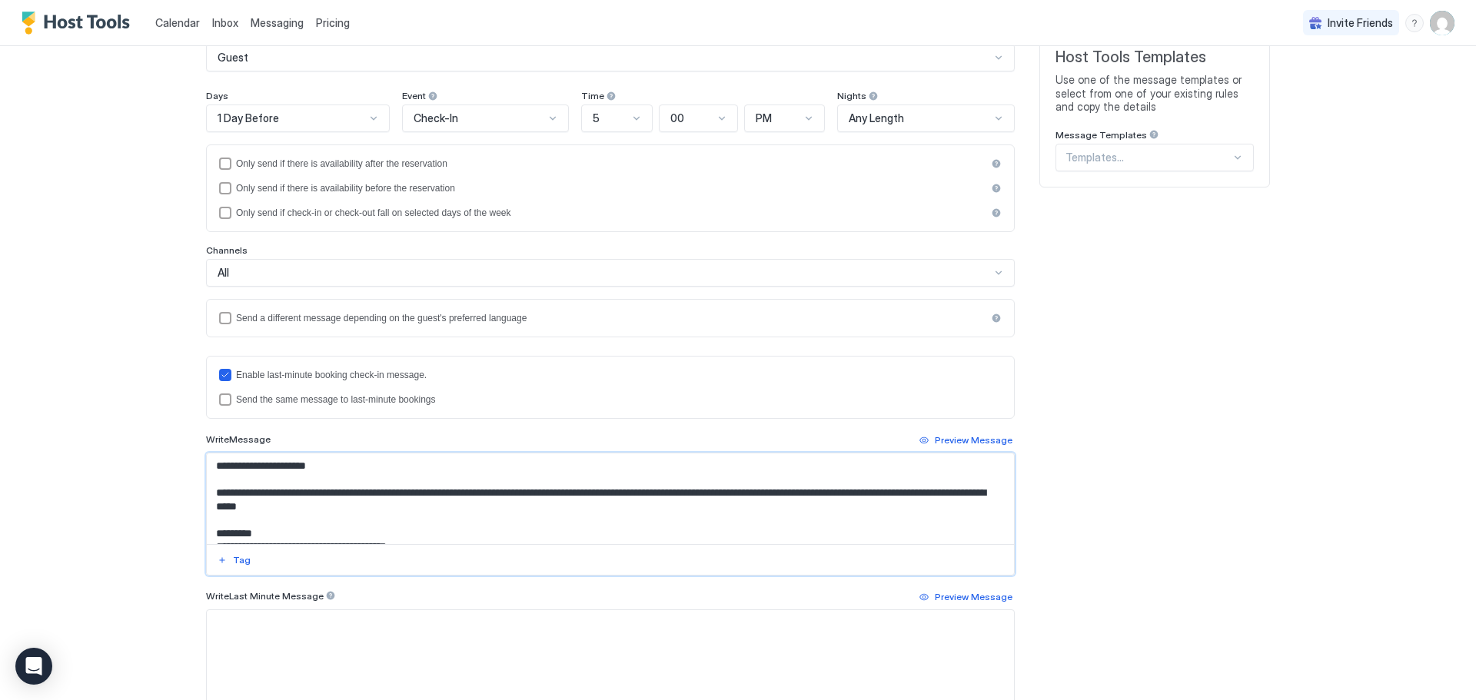
click at [331, 507] on textarea "Input Field" at bounding box center [610, 499] width 807 height 91
click at [233, 557] on div "Tag" at bounding box center [242, 560] width 18 height 14
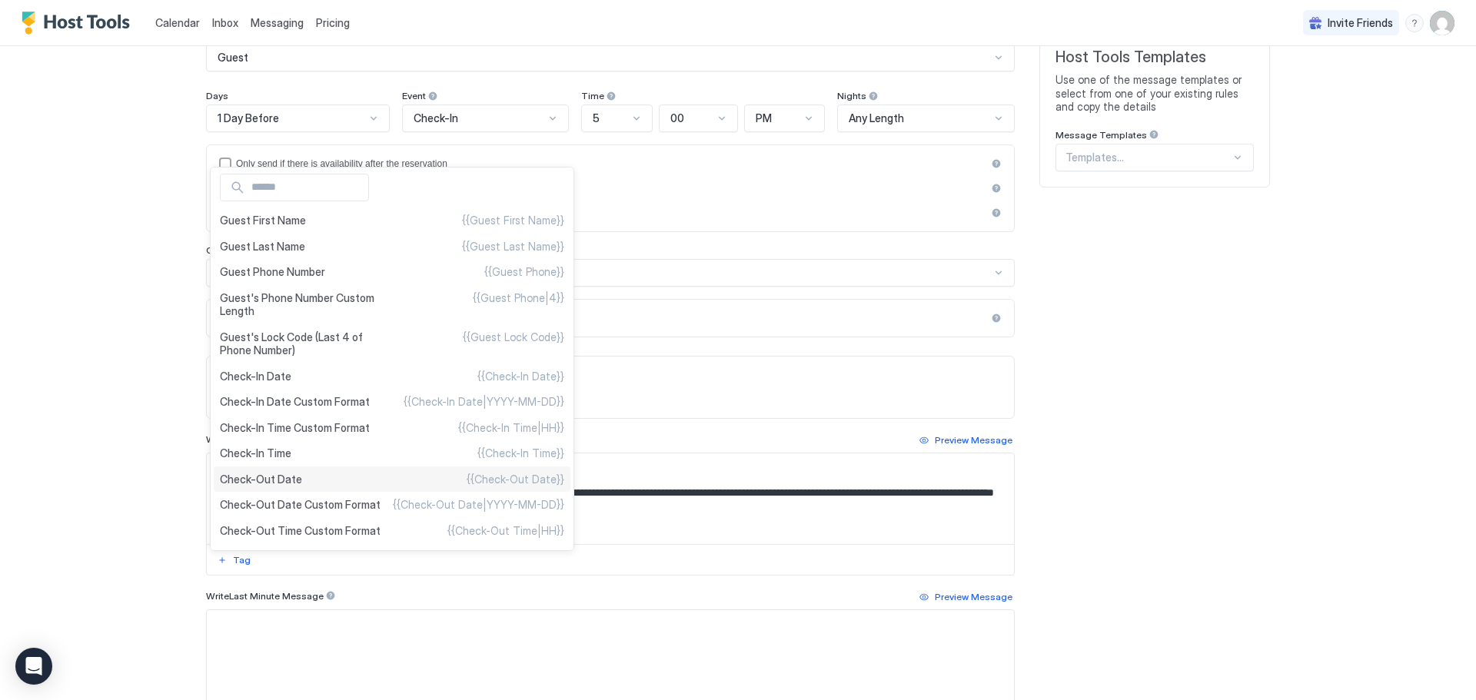
click at [259, 482] on span "Check-Out Date" at bounding box center [261, 480] width 82 height 14
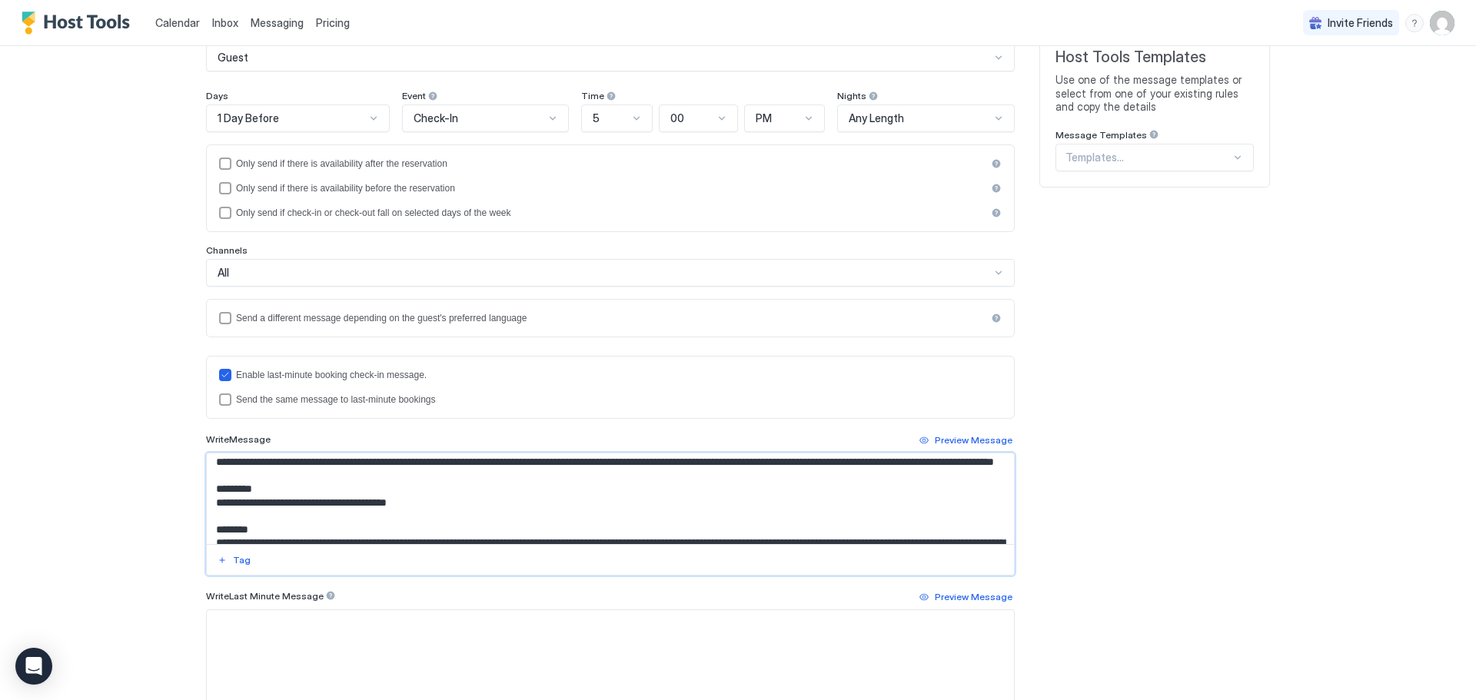
scroll to position [61, 0]
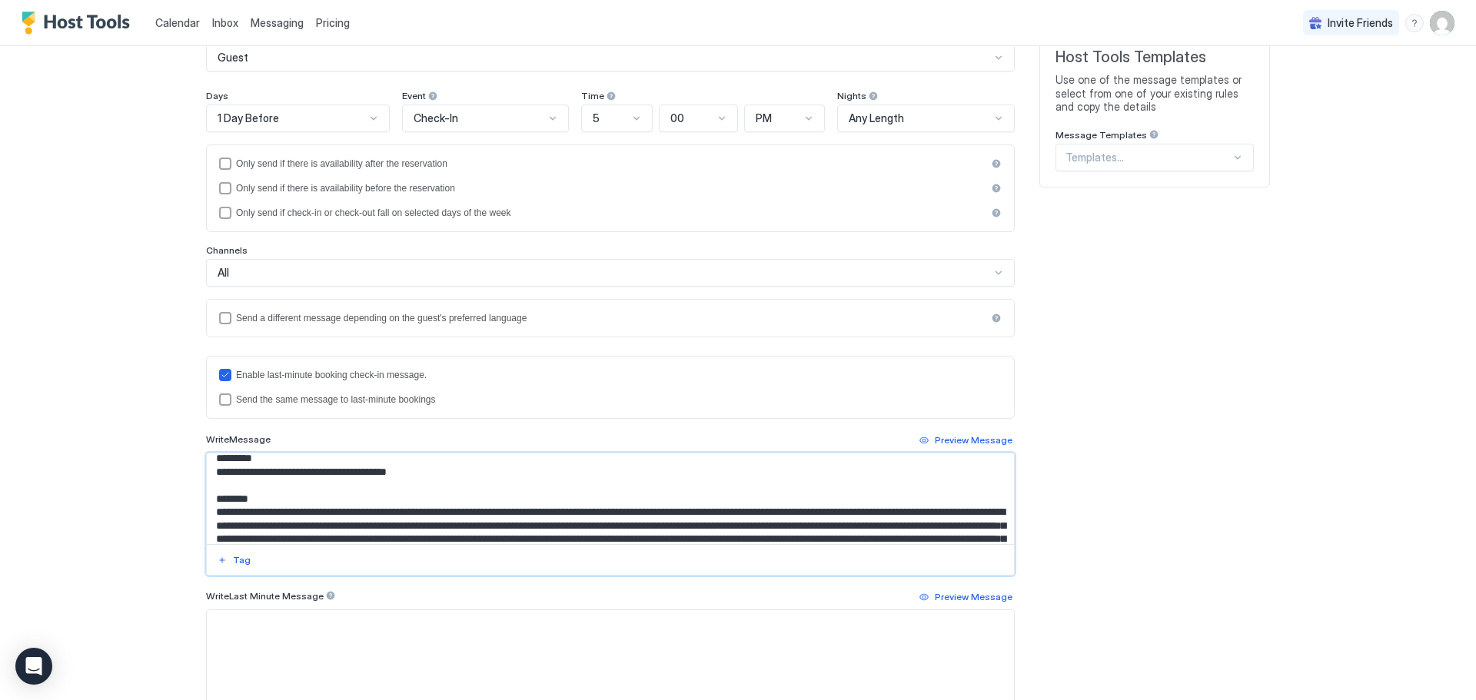
drag, startPoint x: 449, startPoint y: 483, endPoint x: 206, endPoint y: 485, distance: 242.9
click at [207, 485] on textarea "Input Field" at bounding box center [610, 499] width 807 height 91
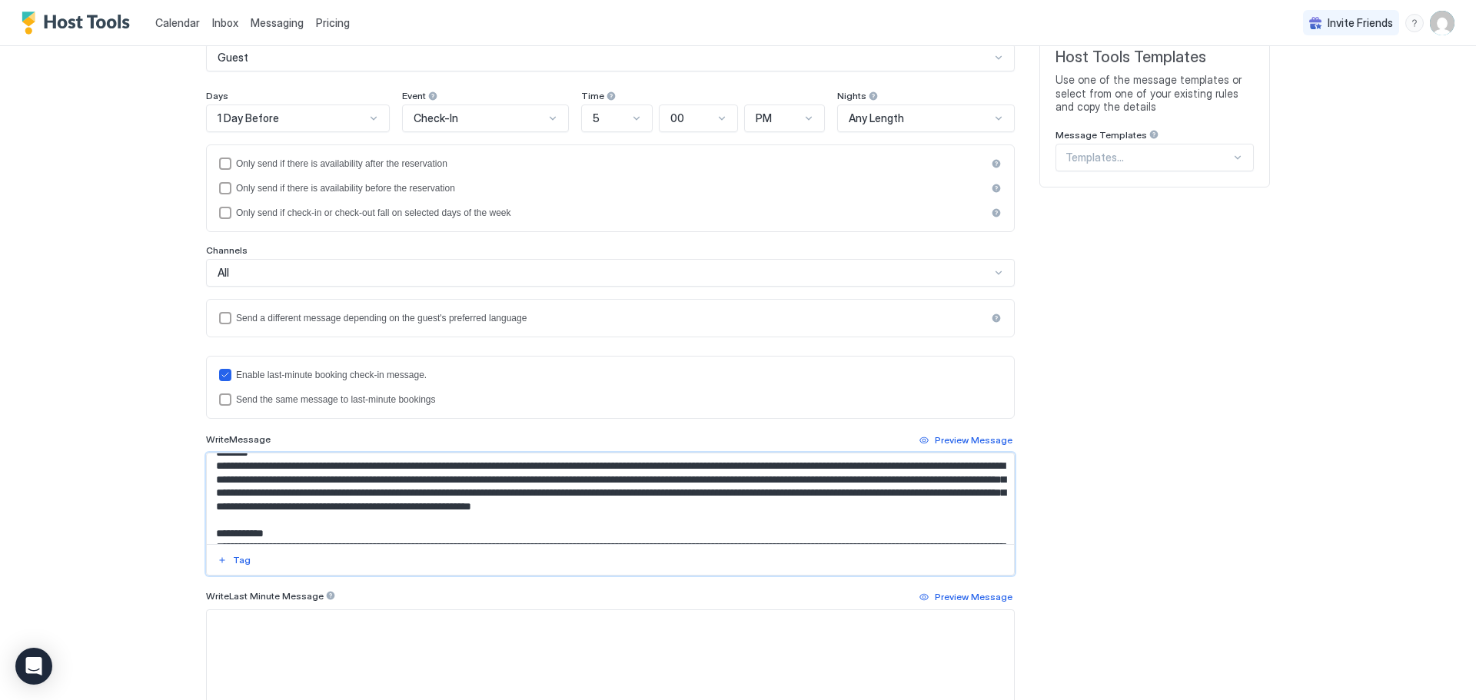
scroll to position [123, 0]
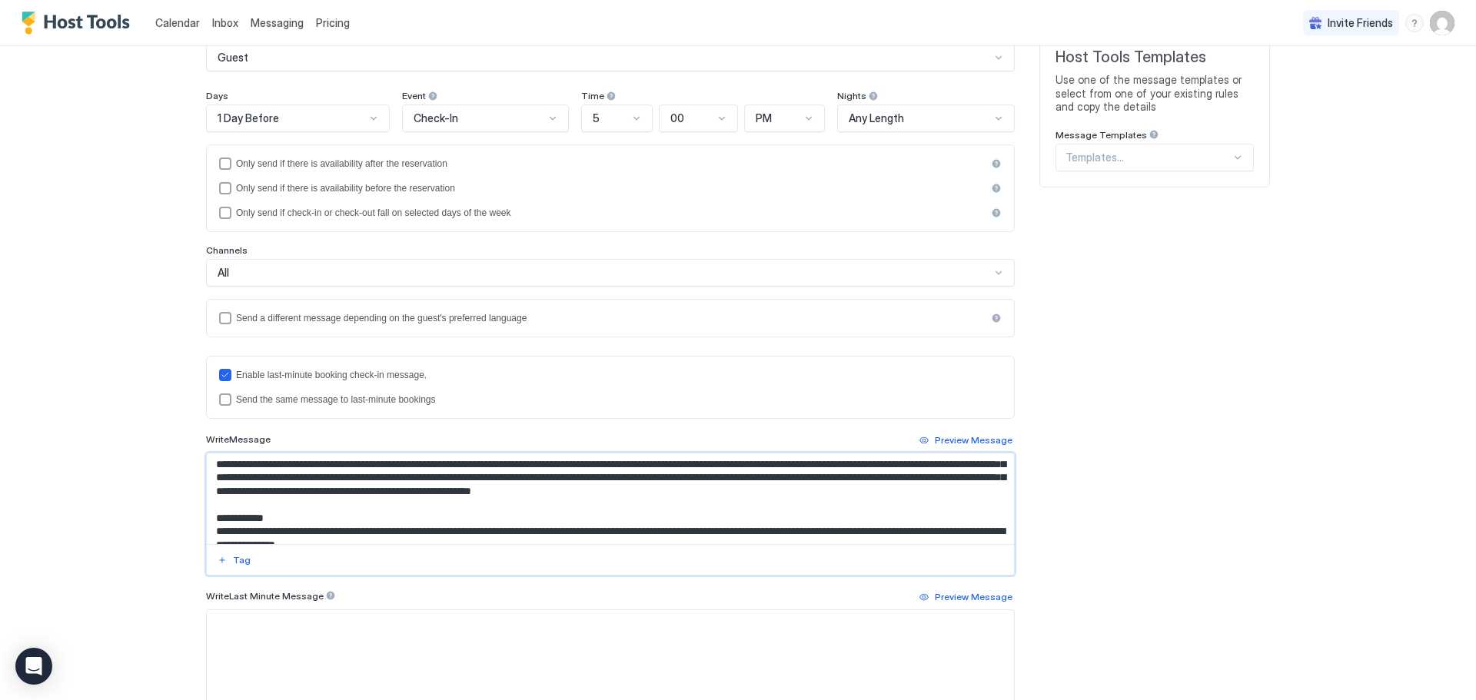
drag, startPoint x: 208, startPoint y: 465, endPoint x: 503, endPoint y: 503, distance: 297.7
click at [503, 503] on textarea "Input Field" at bounding box center [610, 499] width 807 height 91
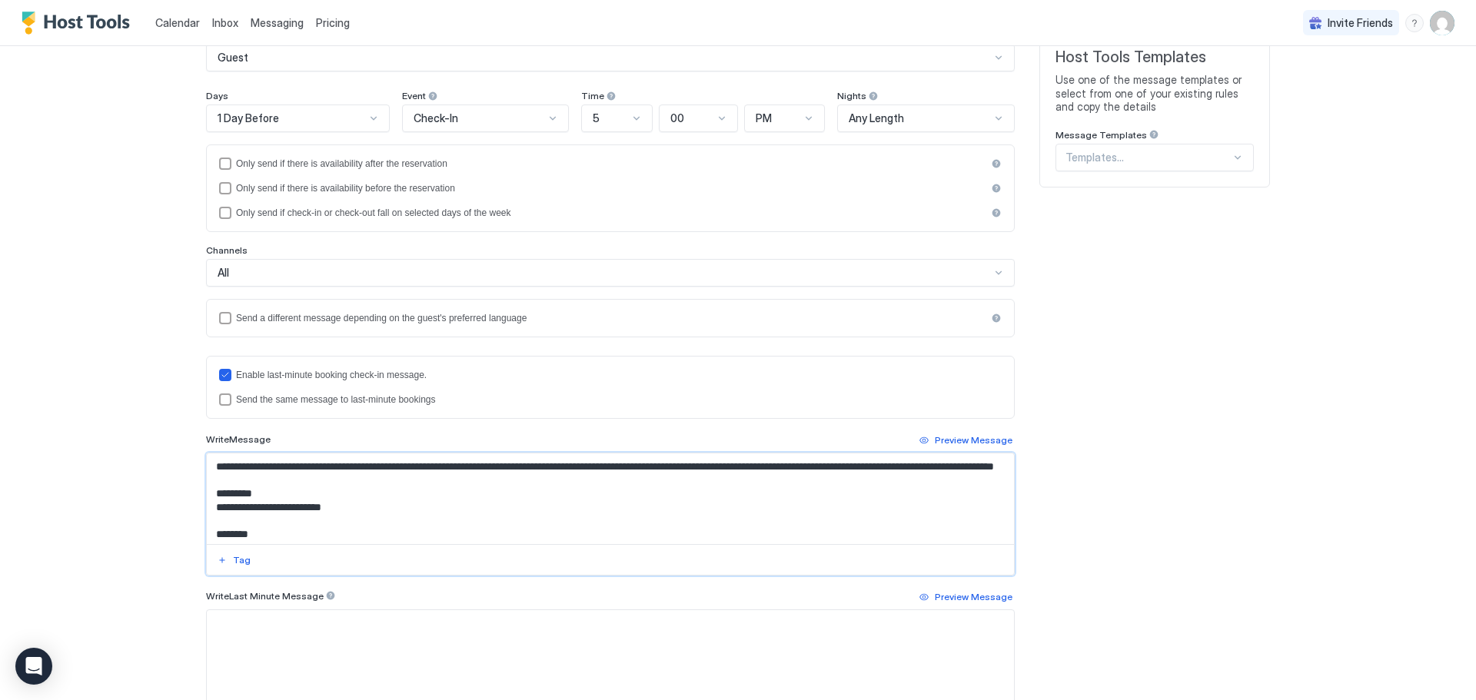
scroll to position [0, 0]
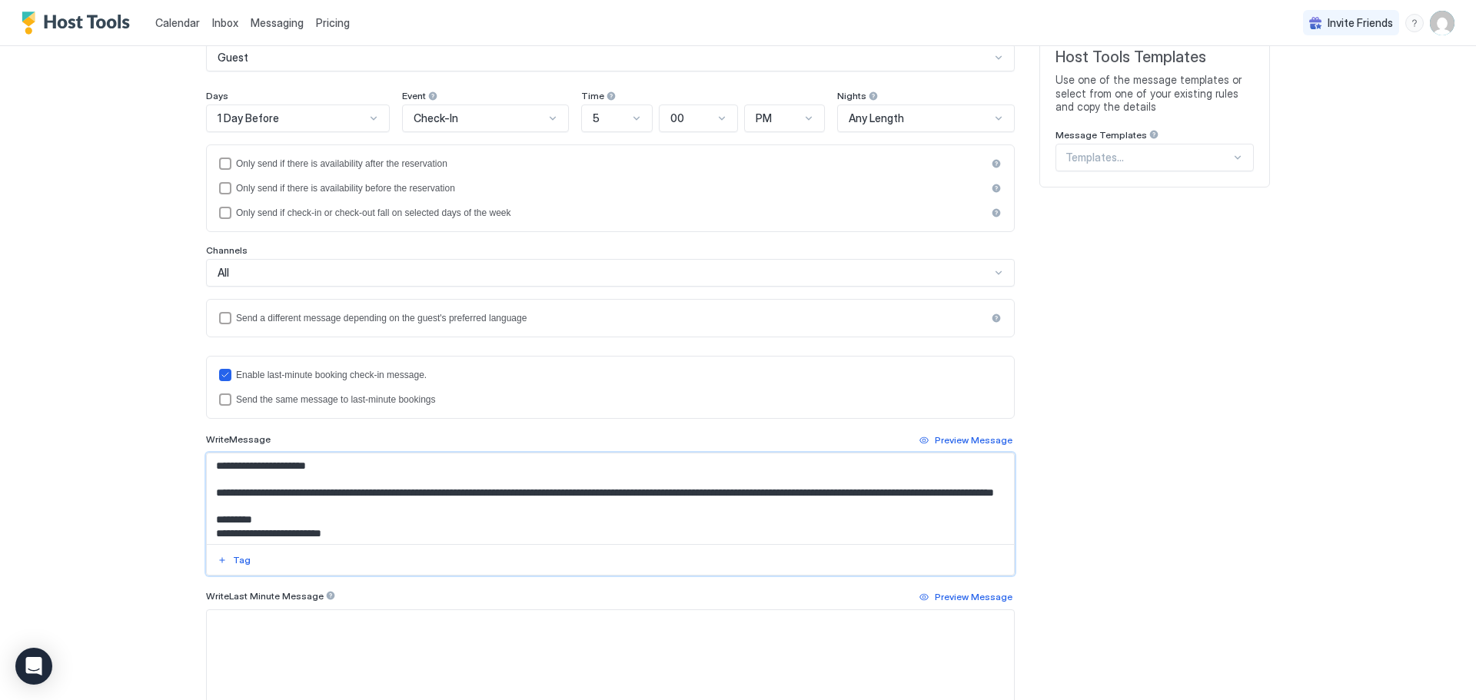
drag, startPoint x: 344, startPoint y: 464, endPoint x: 401, endPoint y: 466, distance: 57.7
click at [401, 466] on textarea "Input Field" at bounding box center [610, 499] width 807 height 91
click at [477, 507] on textarea "Input Field" at bounding box center [610, 499] width 807 height 91
drag, startPoint x: 322, startPoint y: 467, endPoint x: 204, endPoint y: 467, distance: 118.4
click at [207, 467] on textarea "Input Field" at bounding box center [610, 499] width 807 height 91
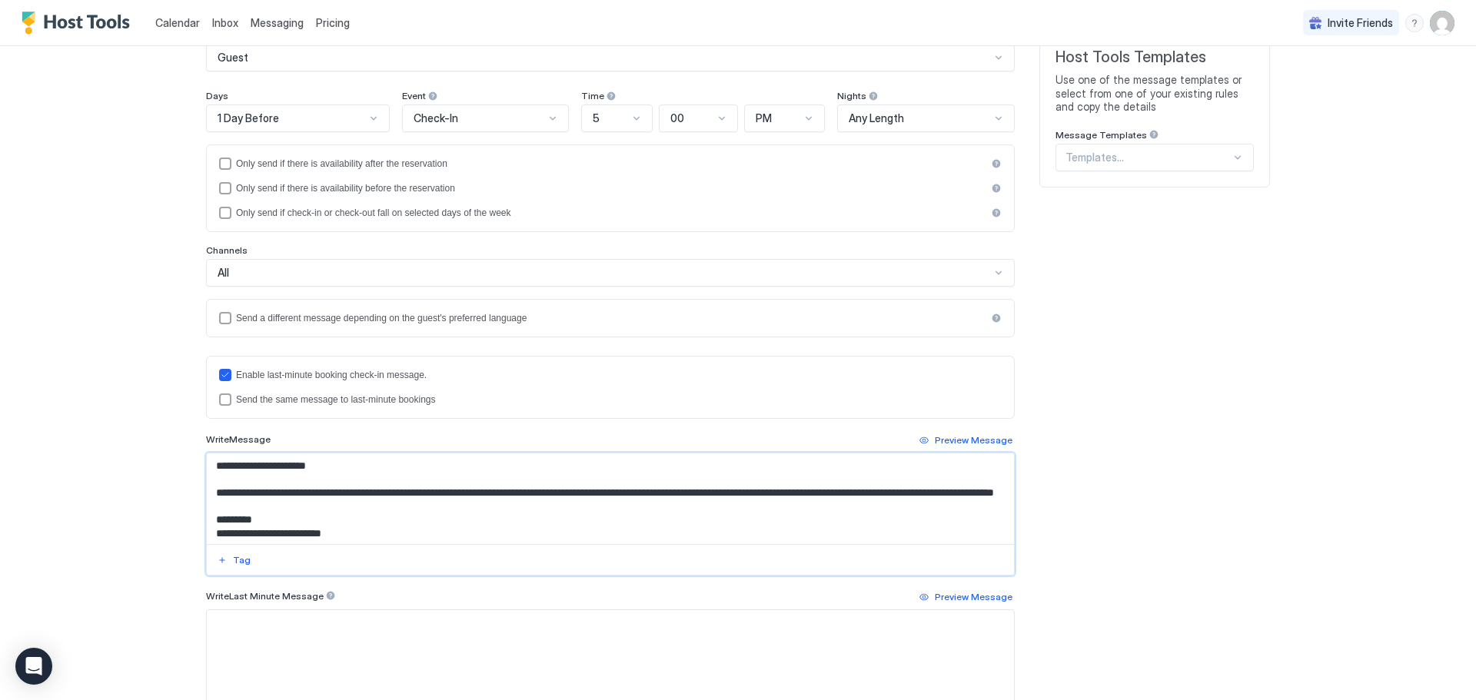
drag, startPoint x: 623, startPoint y: 538, endPoint x: 112, endPoint y: 414, distance: 526.1
click at [112, 414] on div "**********" at bounding box center [738, 350] width 1476 height 700
type textarea "**********"
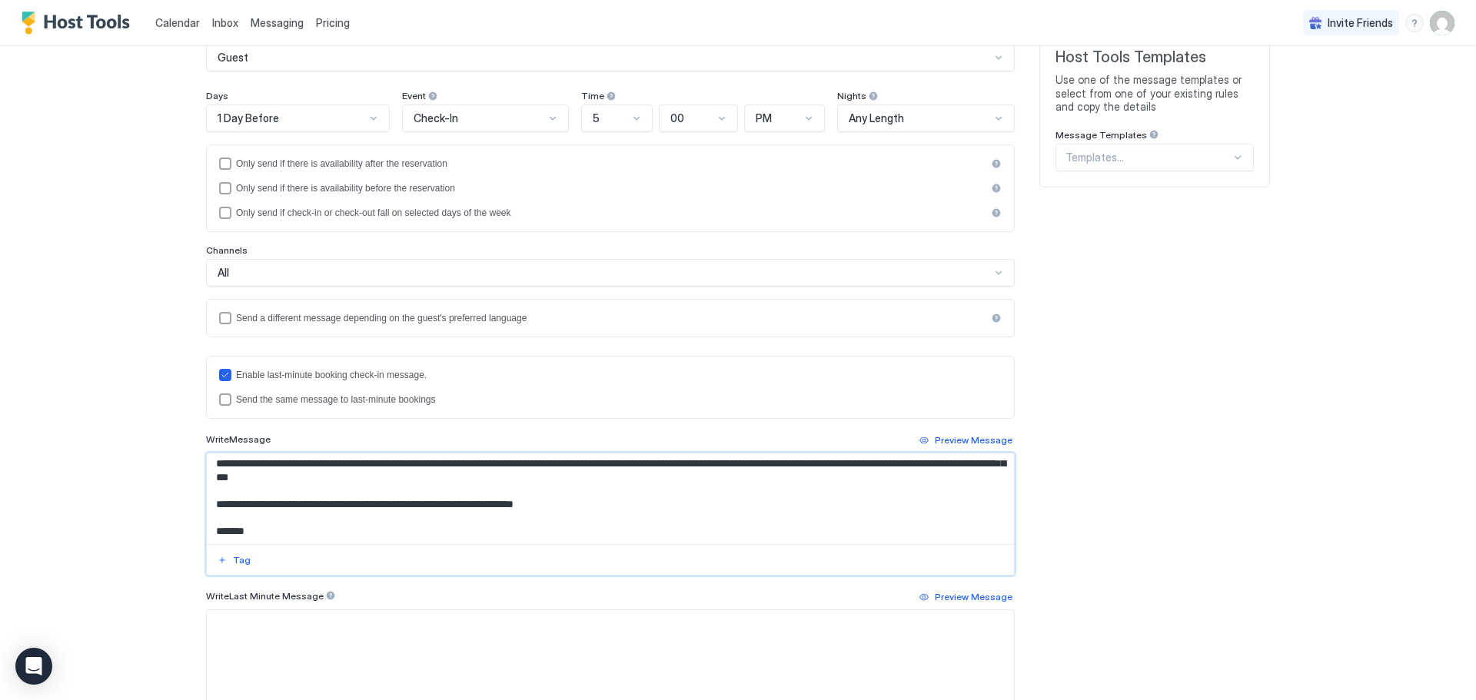
scroll to position [43, 0]
drag, startPoint x: 207, startPoint y: 464, endPoint x: 268, endPoint y: 539, distance: 96.7
click at [268, 539] on textarea "**********" at bounding box center [610, 499] width 807 height 91
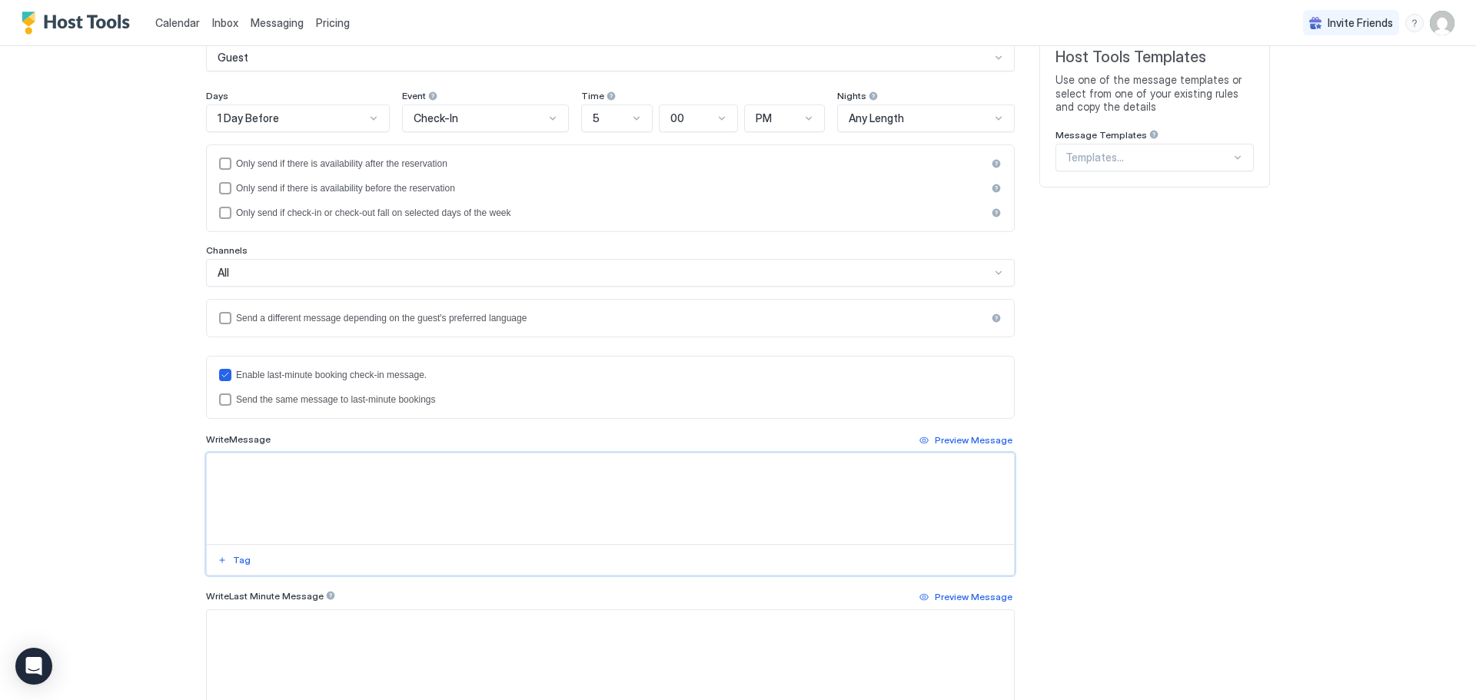
scroll to position [0, 0]
paste textarea "**********"
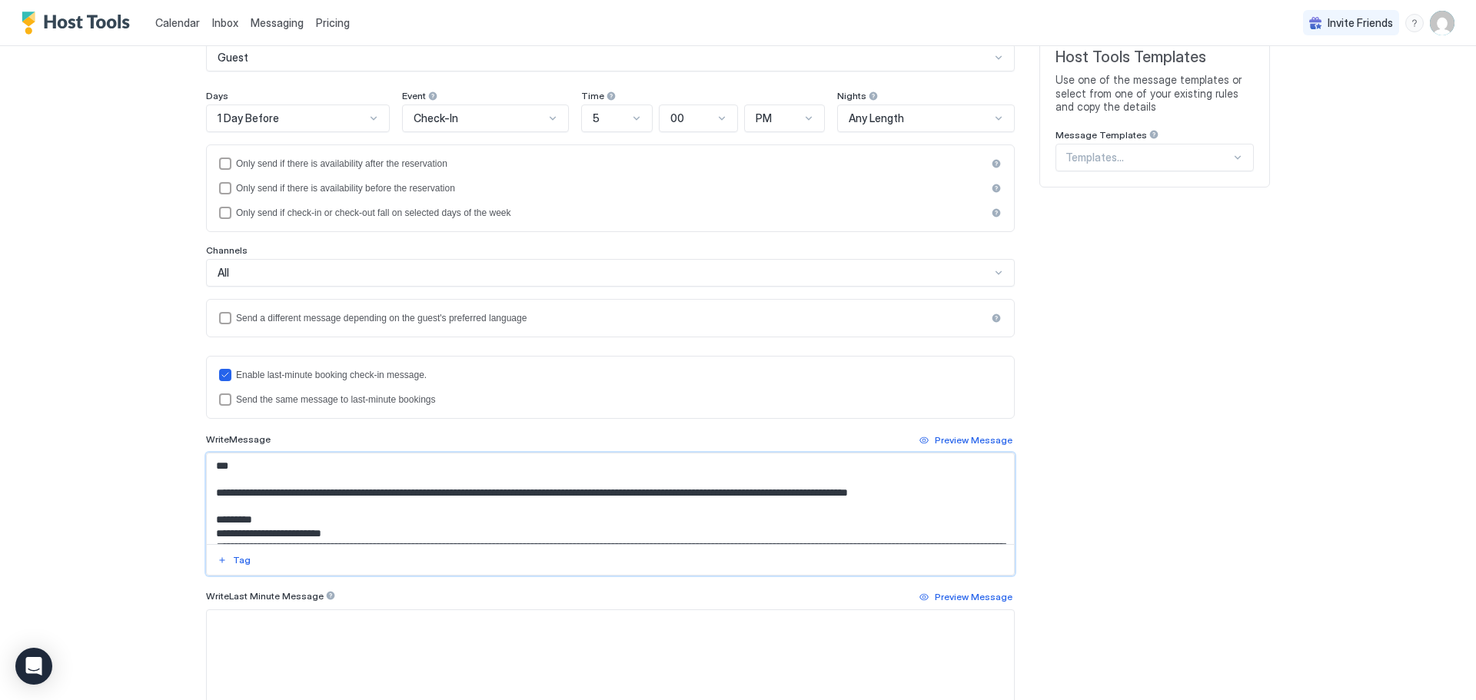
click at [250, 464] on textarea "Input Field" at bounding box center [610, 499] width 807 height 91
click at [233, 565] on div "Tag" at bounding box center [242, 560] width 18 height 14
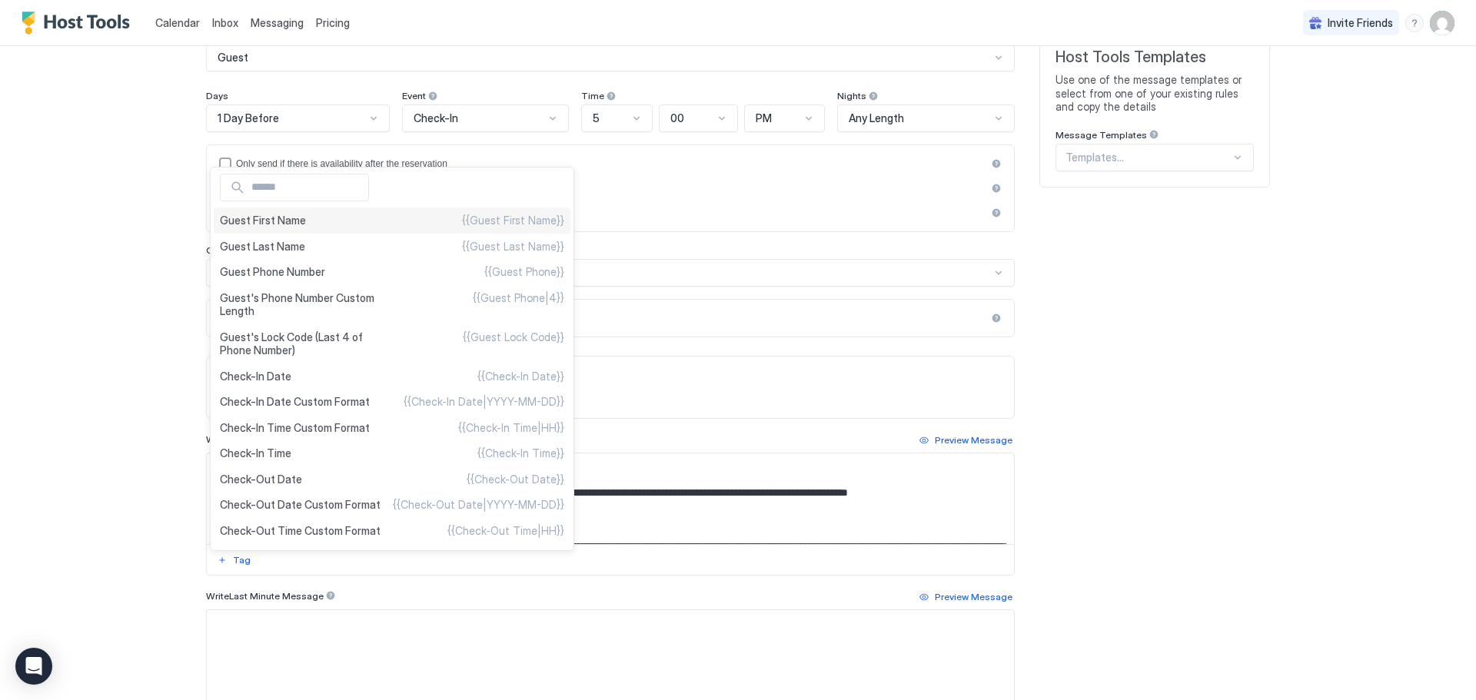
click at [288, 213] on div "Guest First Name {{Guest First Name}}" at bounding box center [392, 221] width 357 height 26
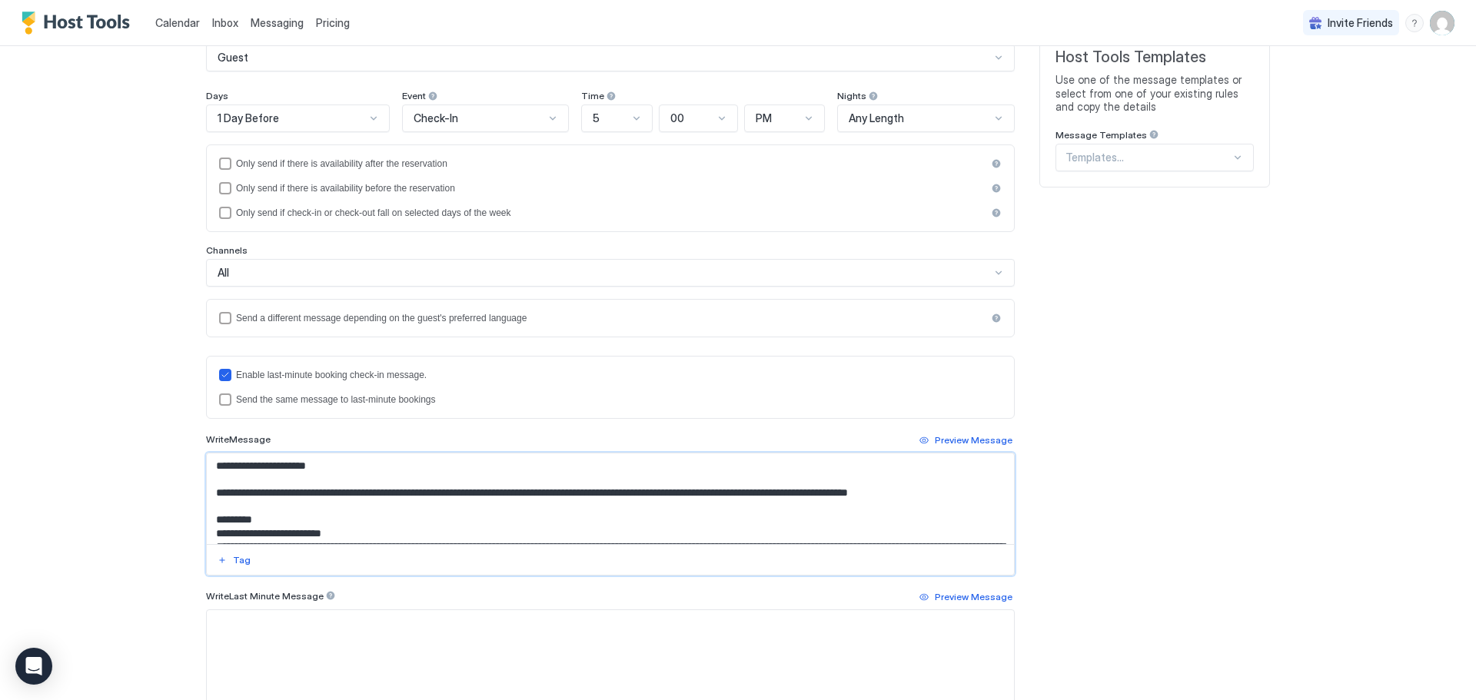
click at [224, 511] on textarea "Input Field" at bounding box center [610, 499] width 807 height 91
click at [233, 559] on div "Tag" at bounding box center [242, 560] width 18 height 14
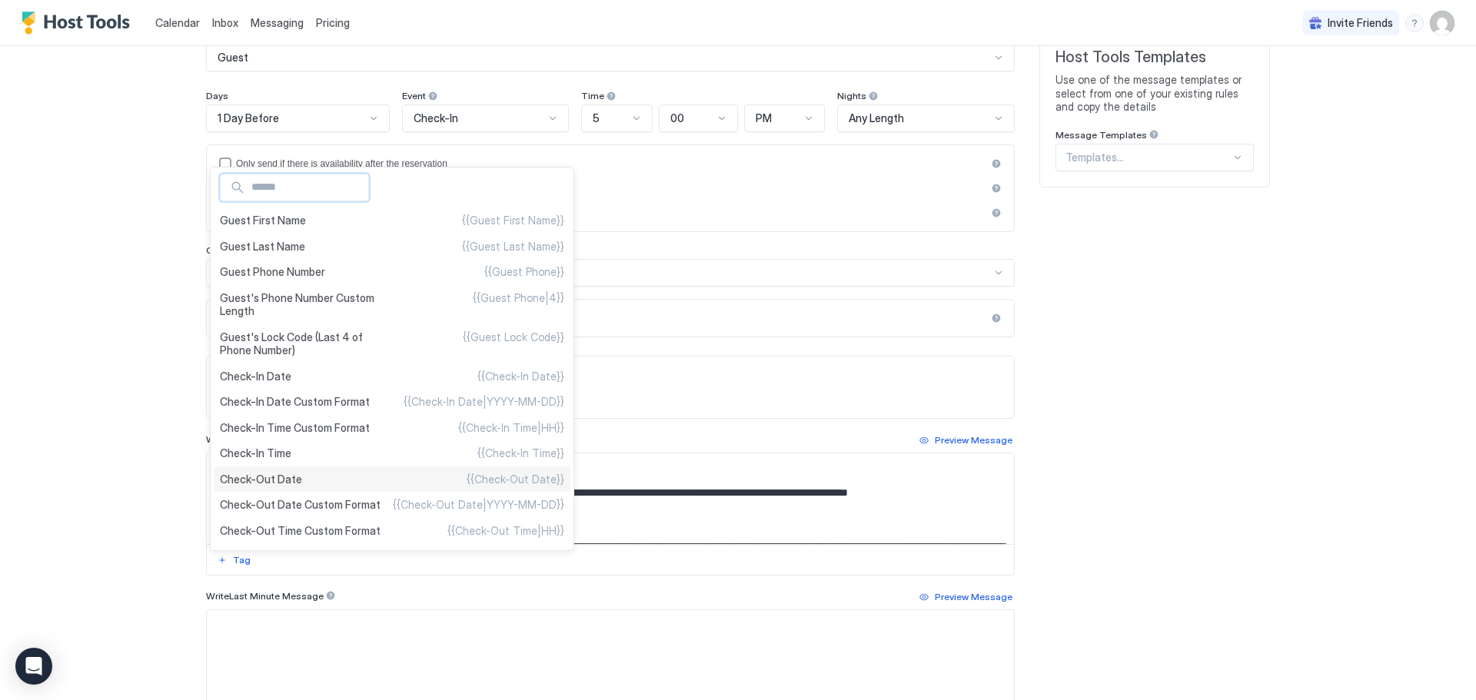
click at [254, 473] on span "Check-Out Date" at bounding box center [261, 480] width 82 height 14
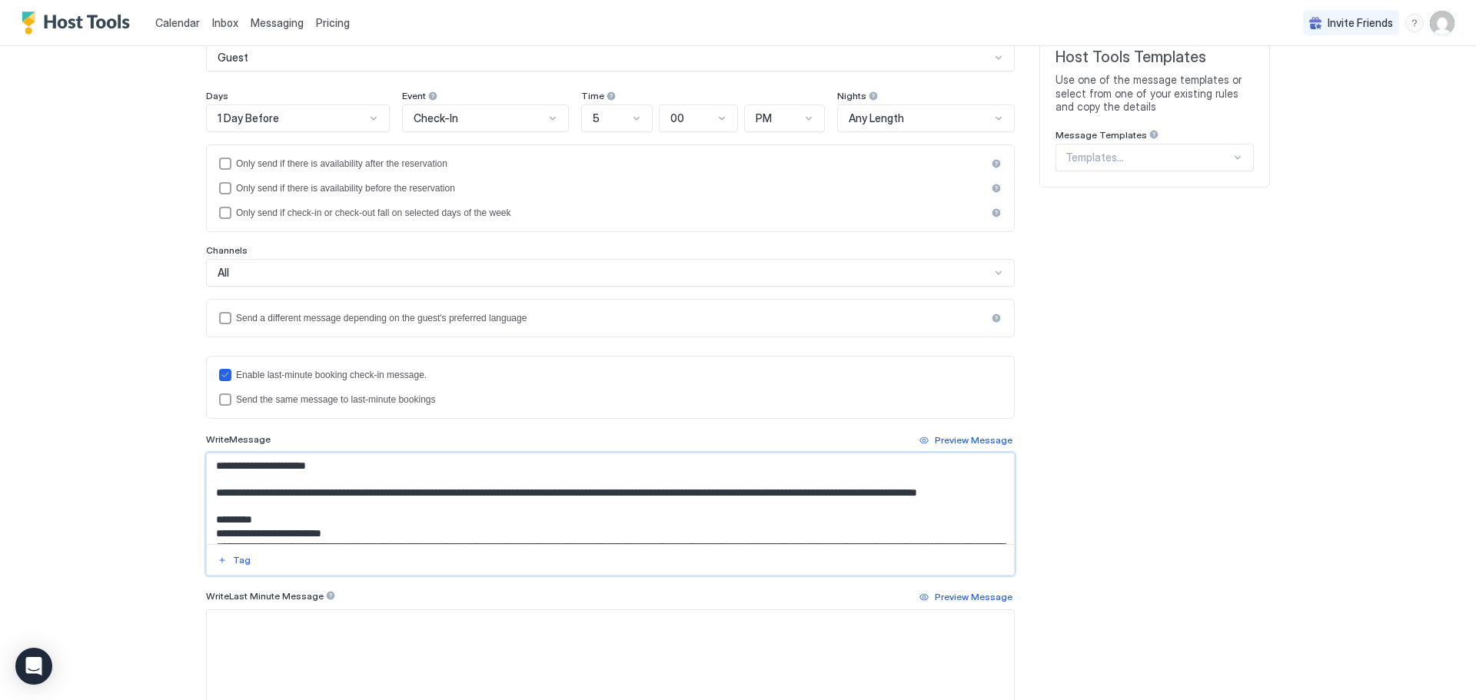
click at [221, 507] on textarea "Input Field" at bounding box center [610, 499] width 807 height 91
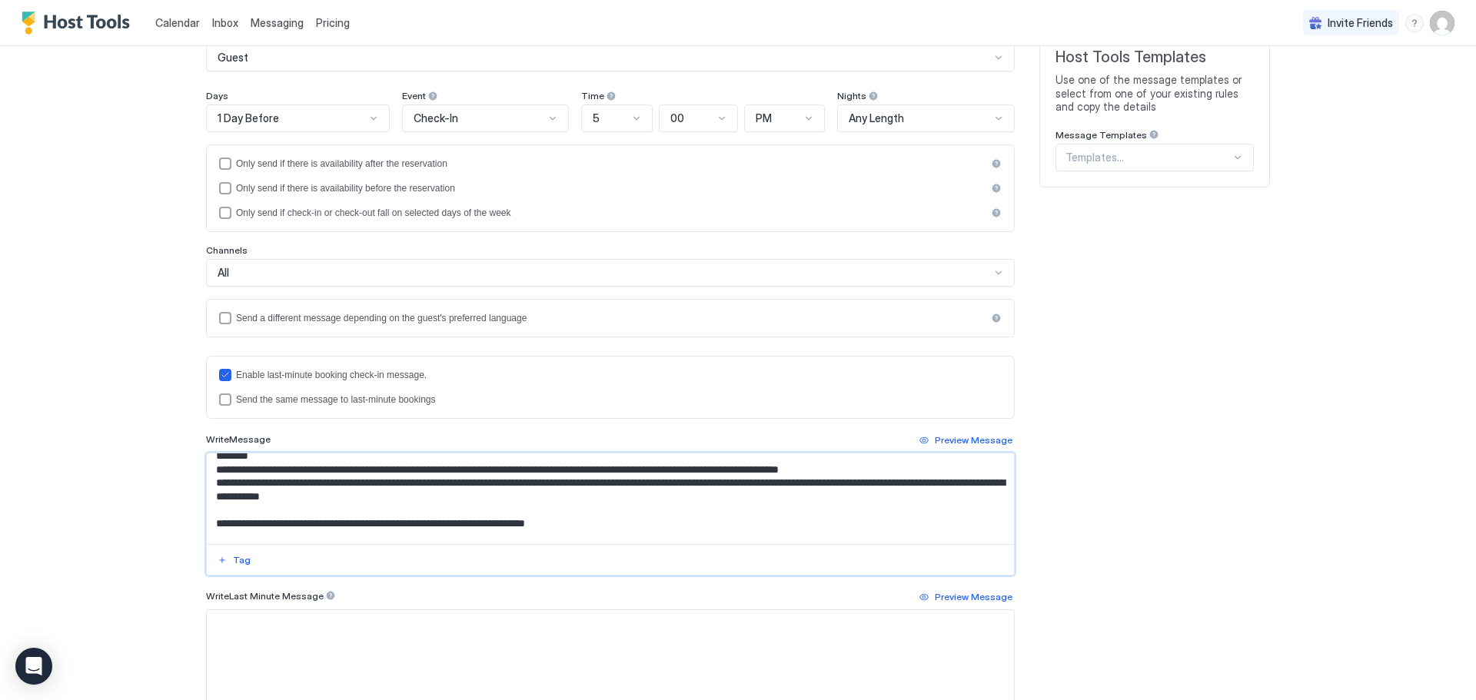
scroll to position [513, 0]
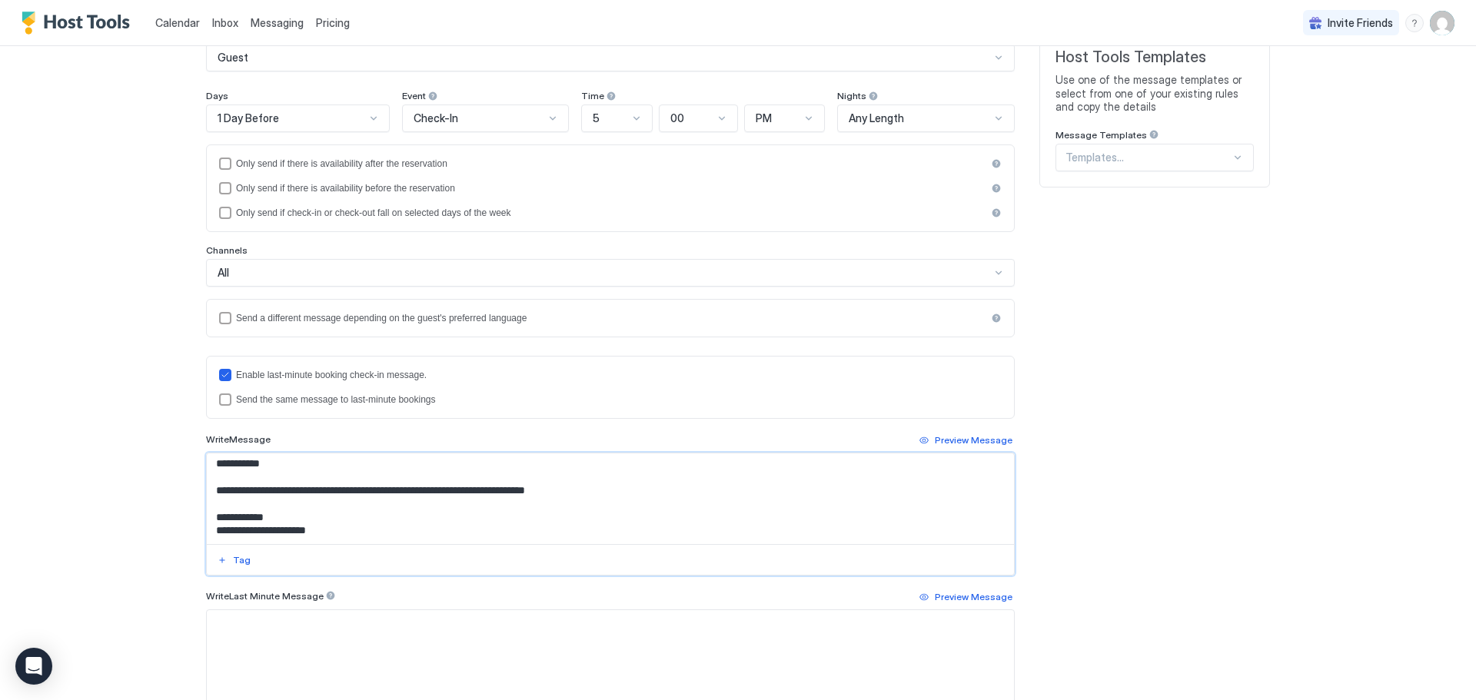
type textarea "**********"
click at [272, 631] on textarea "Input Field" at bounding box center [610, 655] width 807 height 91
paste textarea "**********"
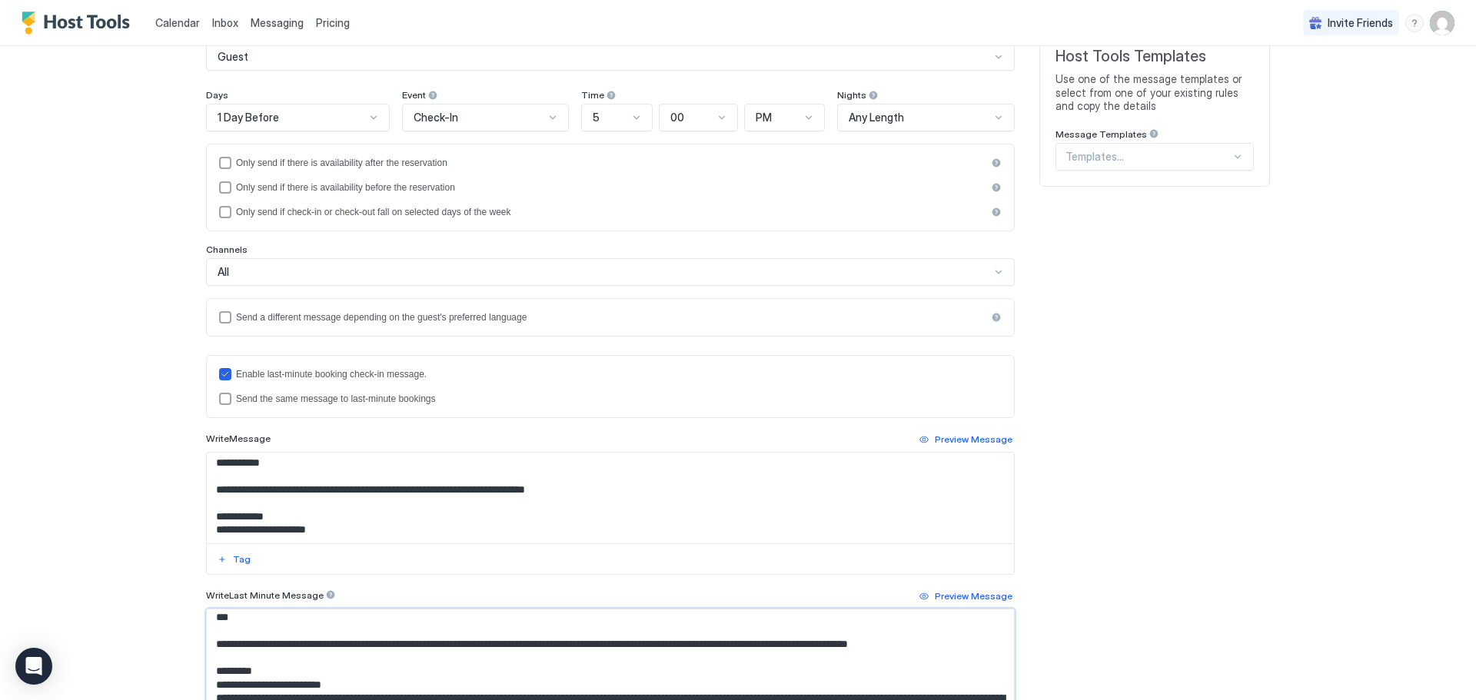
scroll to position [0, 0]
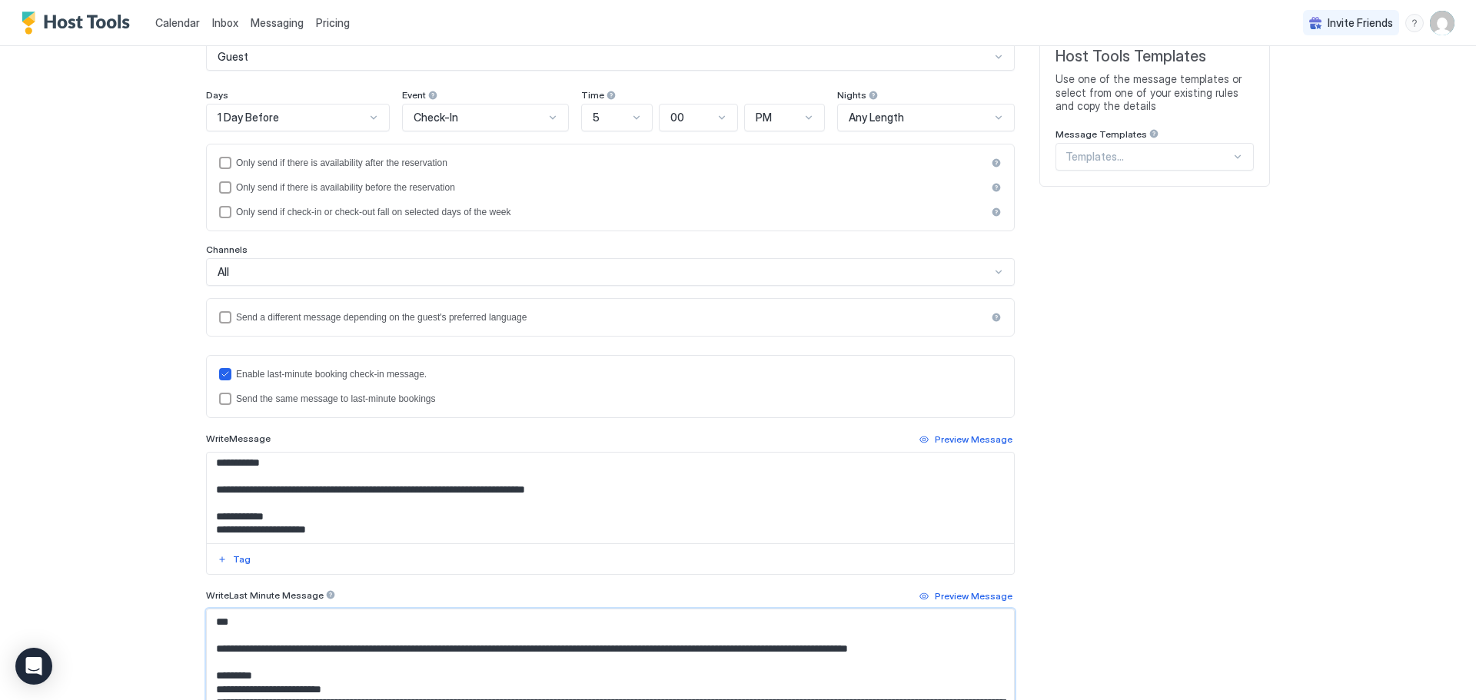
click at [828, 649] on textarea "Input Field" at bounding box center [610, 655] width 807 height 91
click at [819, 648] on textarea "Input Field" at bounding box center [610, 655] width 807 height 91
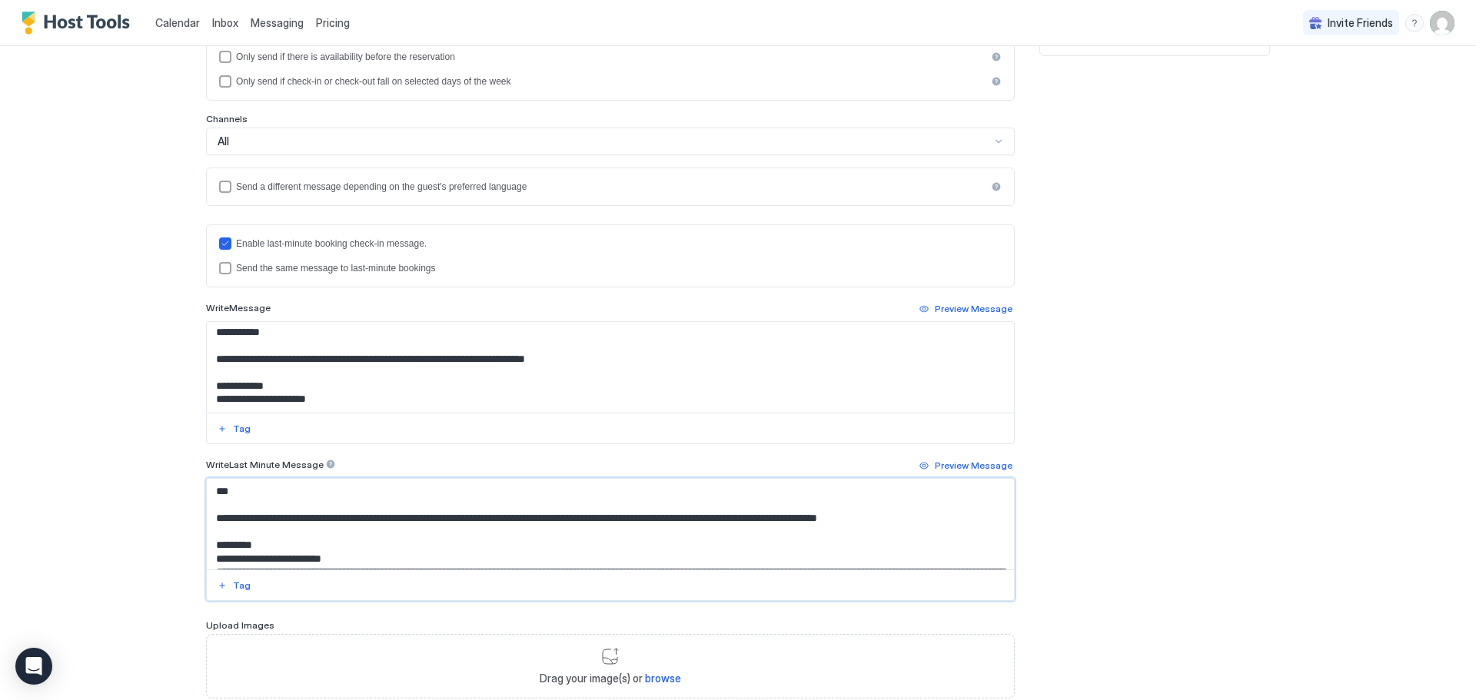
scroll to position [308, 0]
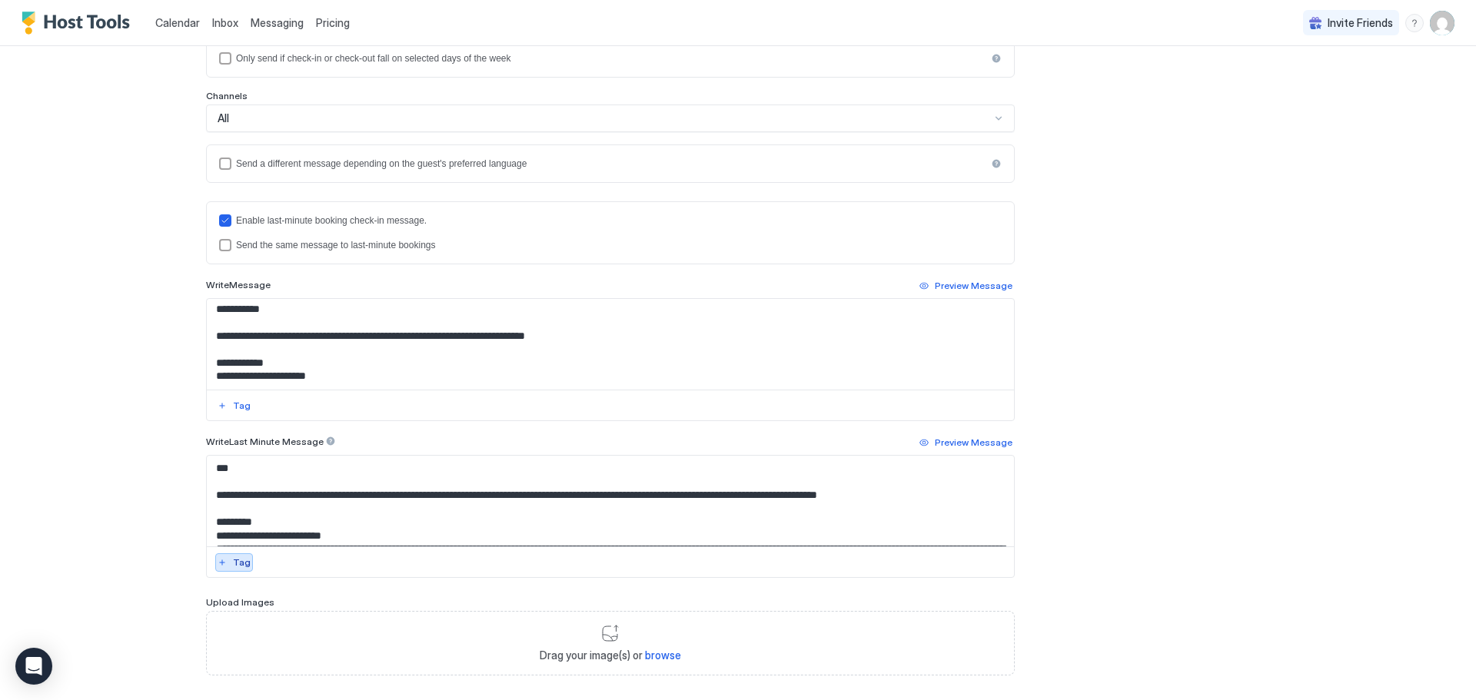
click at [222, 558] on button "Tag" at bounding box center [234, 562] width 38 height 18
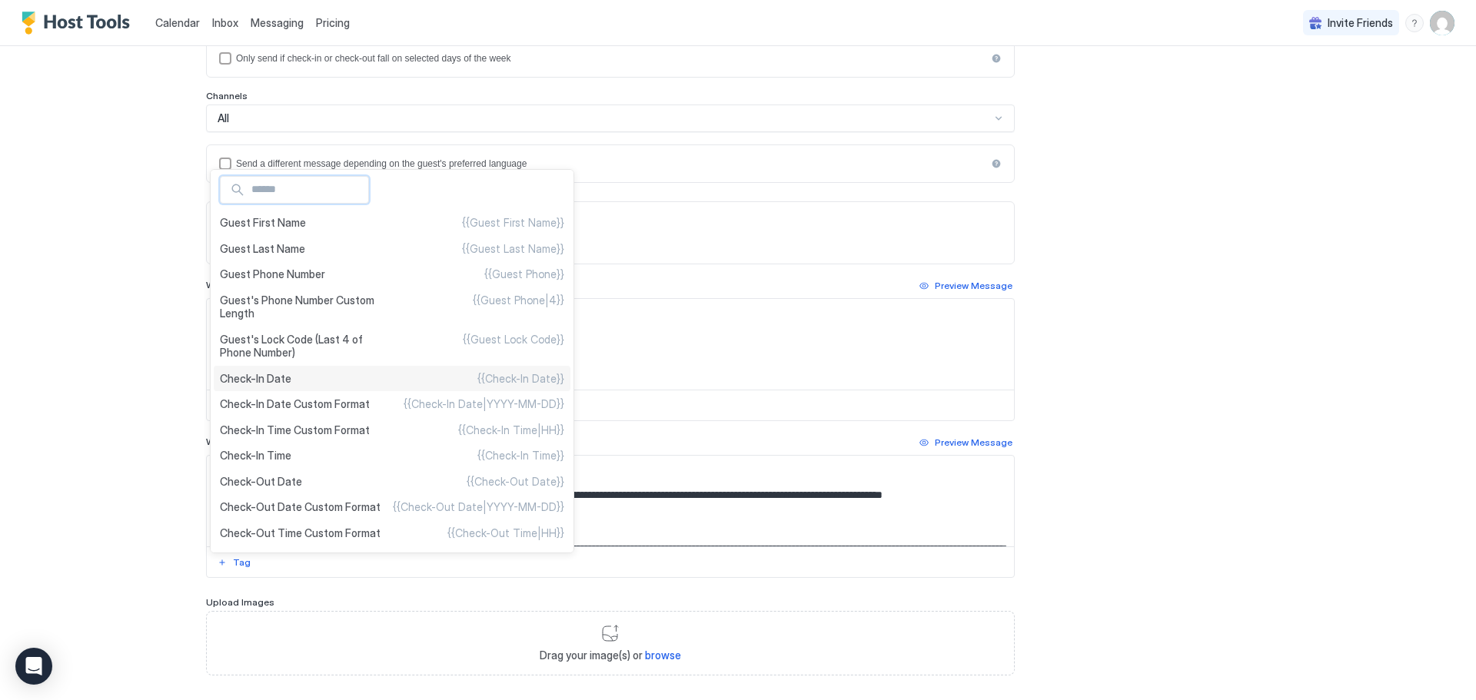
click at [274, 377] on span "Check-In Date" at bounding box center [255, 379] width 71 height 14
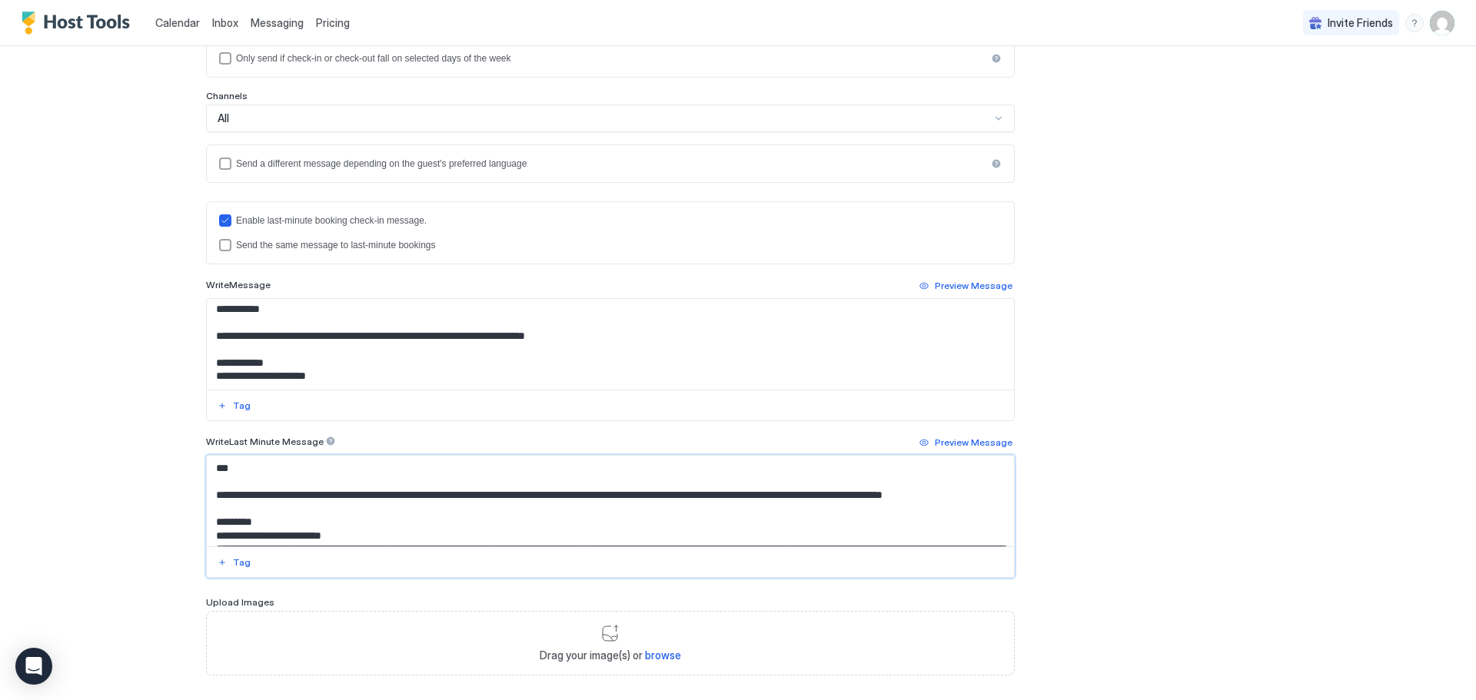
click at [264, 510] on textarea "Input Field" at bounding box center [610, 501] width 807 height 91
click at [233, 560] on div "Tag" at bounding box center [242, 563] width 18 height 14
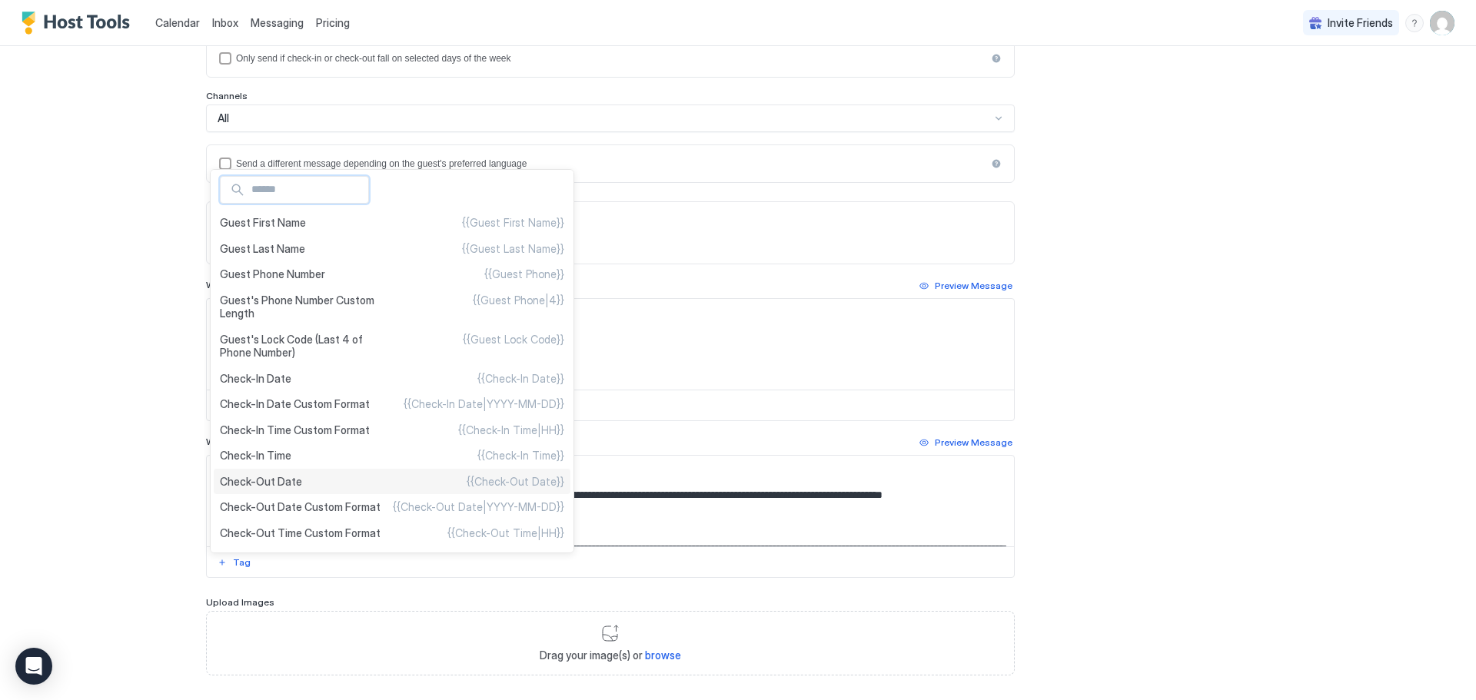
click at [253, 476] on span "Check-Out Date" at bounding box center [261, 482] width 82 height 14
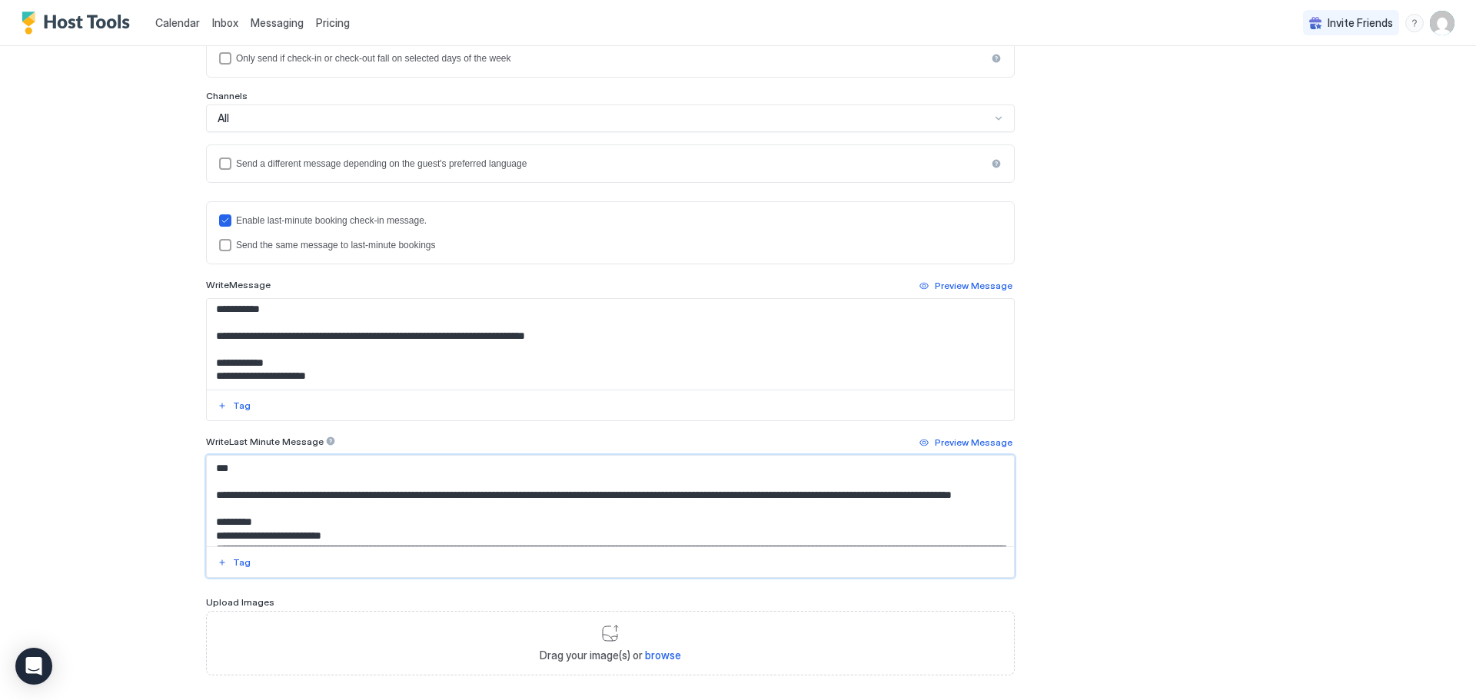
click at [244, 466] on textarea "Input Field" at bounding box center [610, 501] width 807 height 91
click at [226, 564] on button "Tag" at bounding box center [234, 562] width 38 height 18
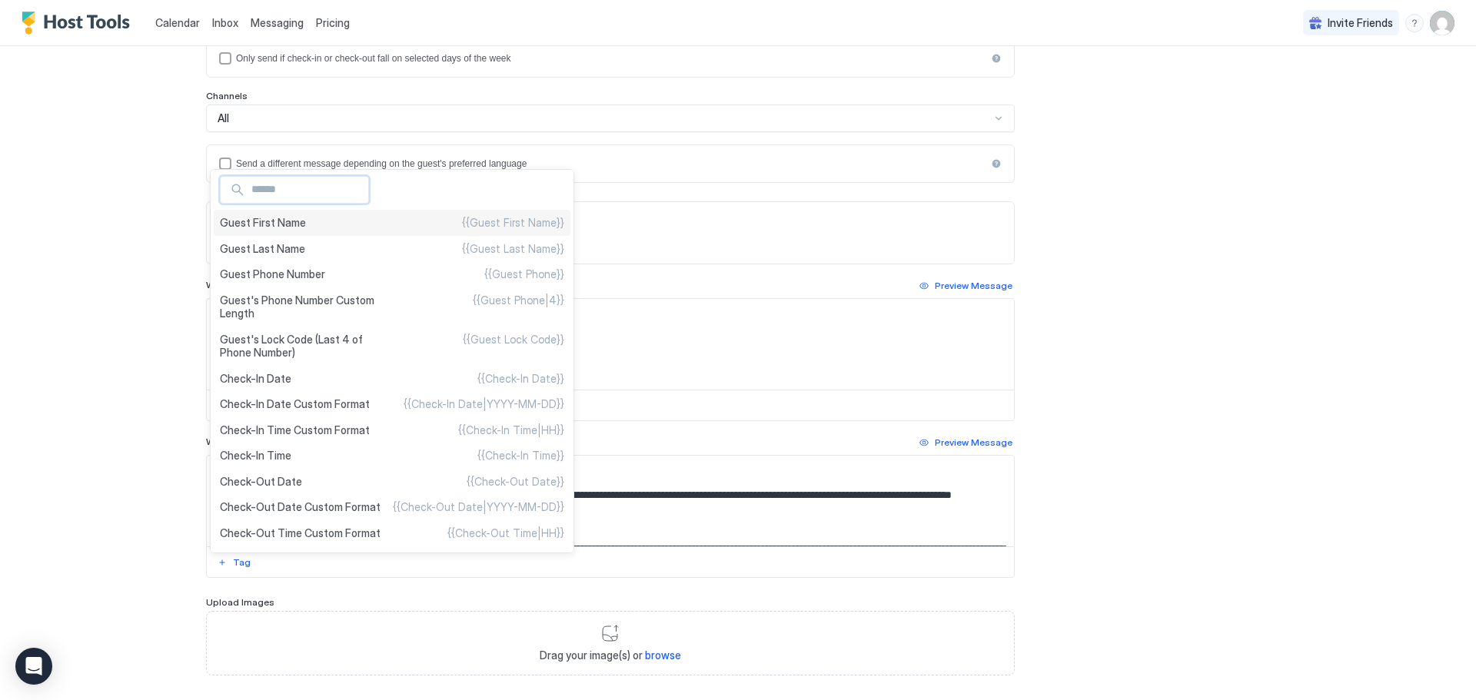
click at [282, 223] on span "Guest First Name" at bounding box center [263, 223] width 86 height 14
type textarea "**********"
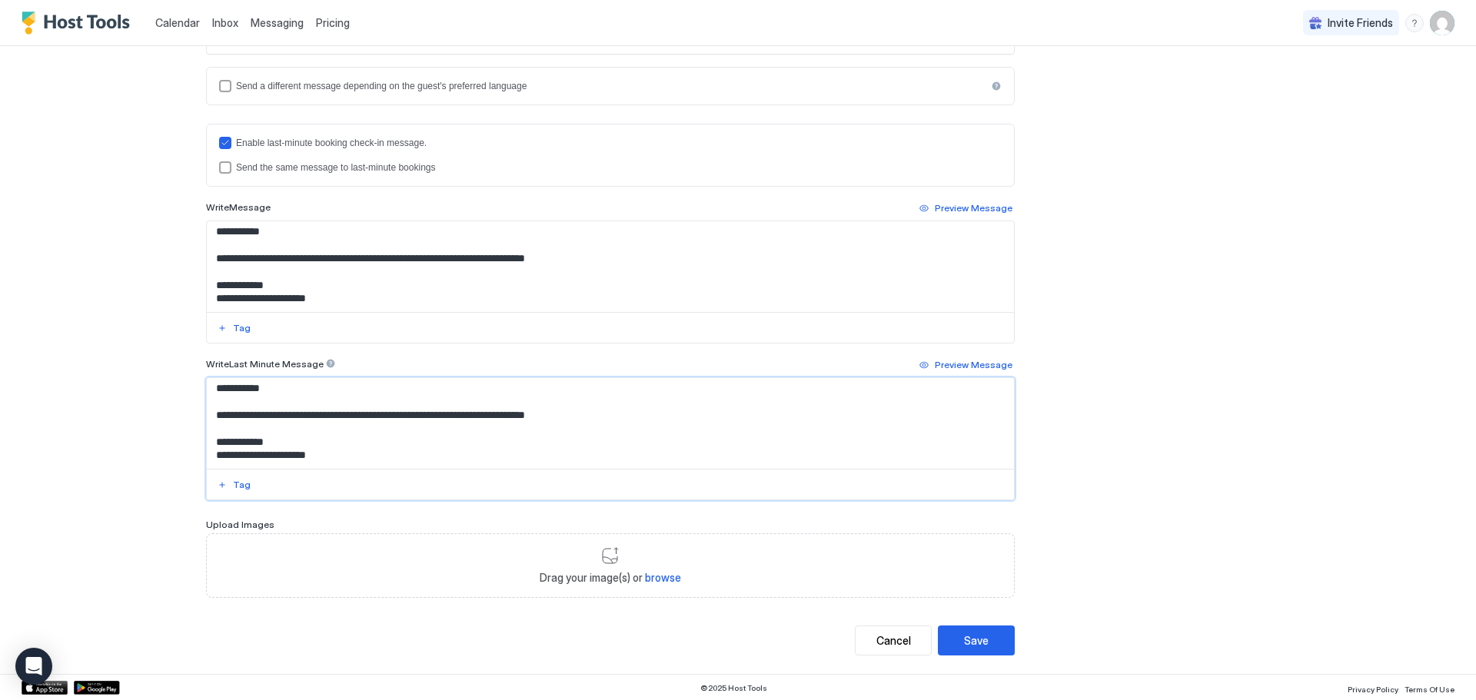
scroll to position [387, 0]
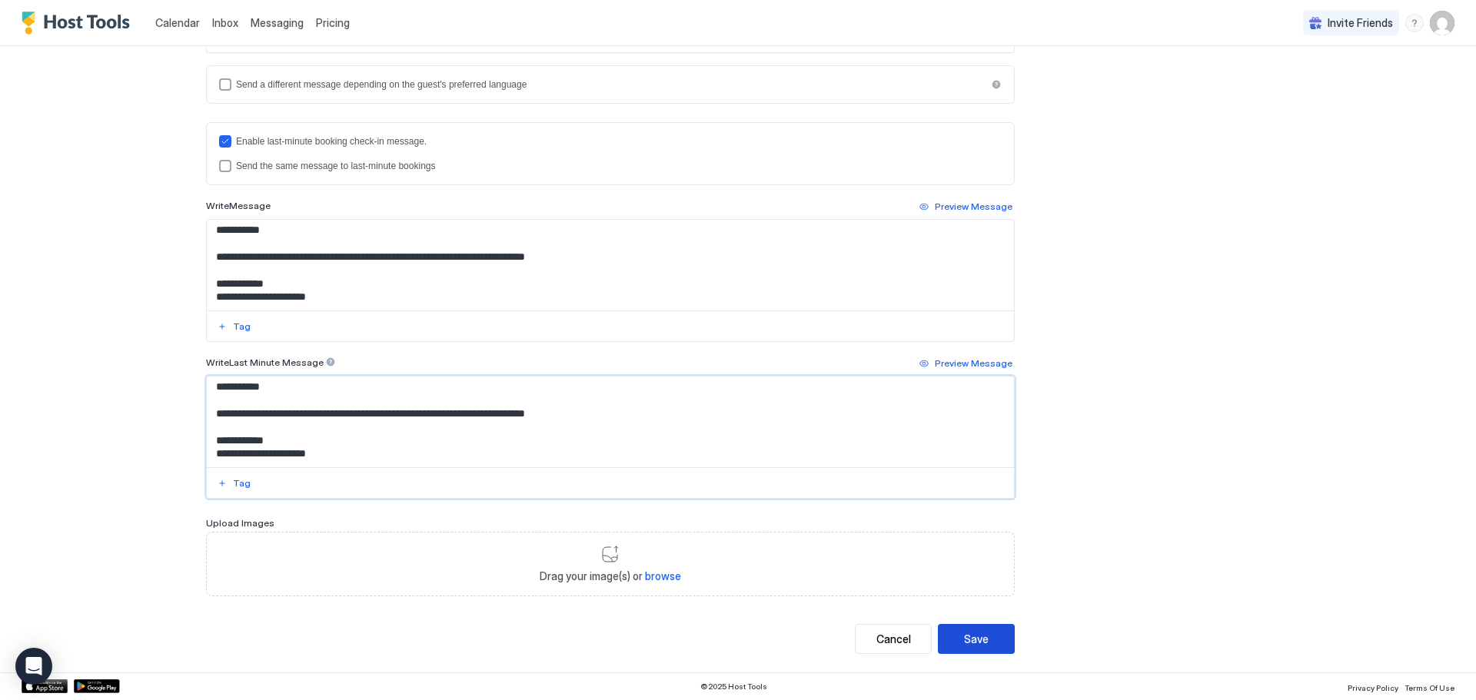
click at [964, 643] on div "Save" at bounding box center [976, 639] width 25 height 16
type textarea "**********"
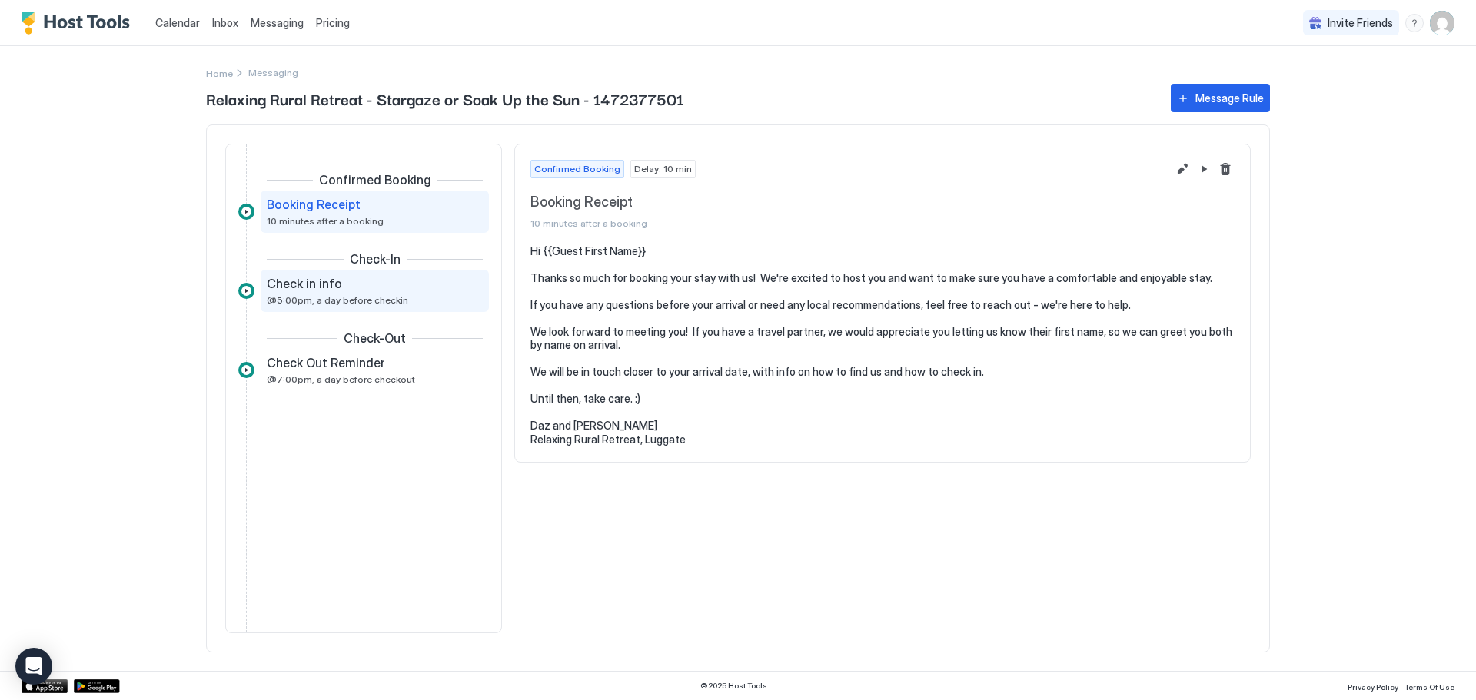
click at [299, 293] on div "Check in info @5:00pm, a day before checkin" at bounding box center [364, 291] width 194 height 30
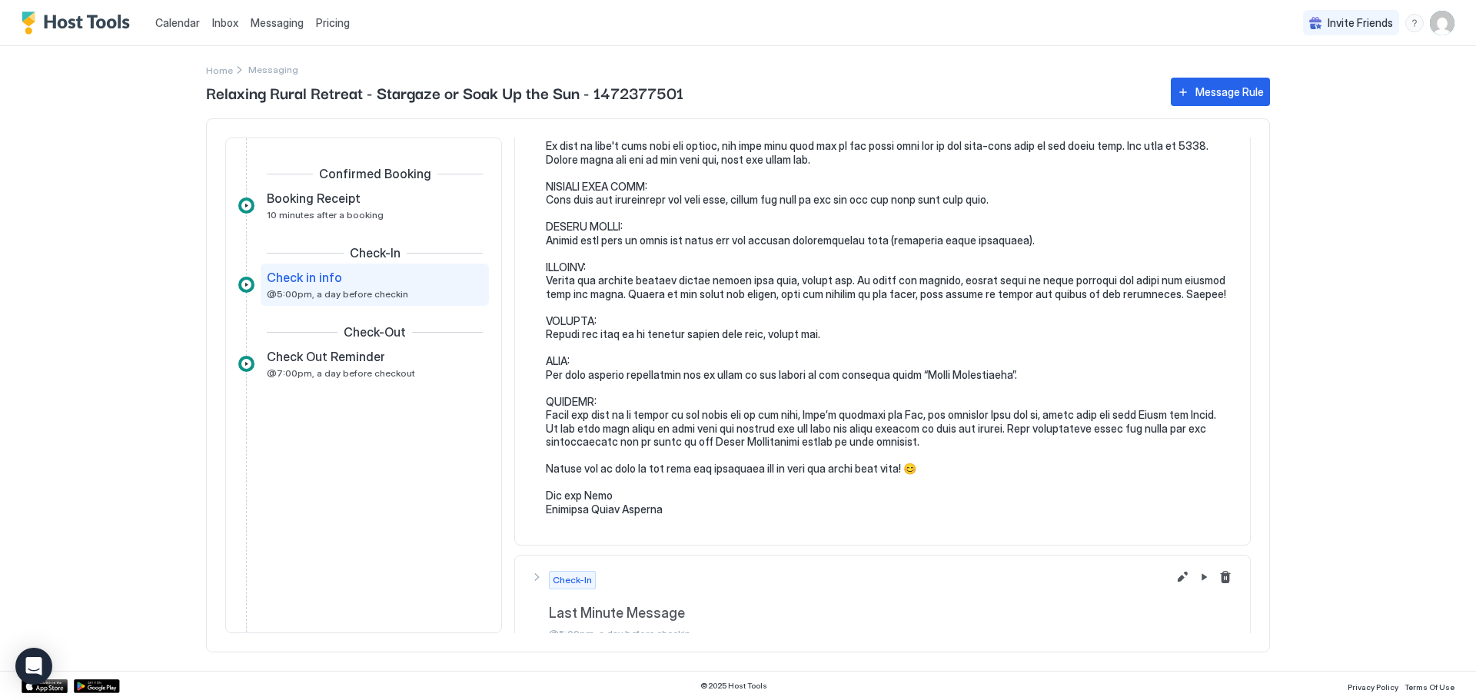
scroll to position [323, 0]
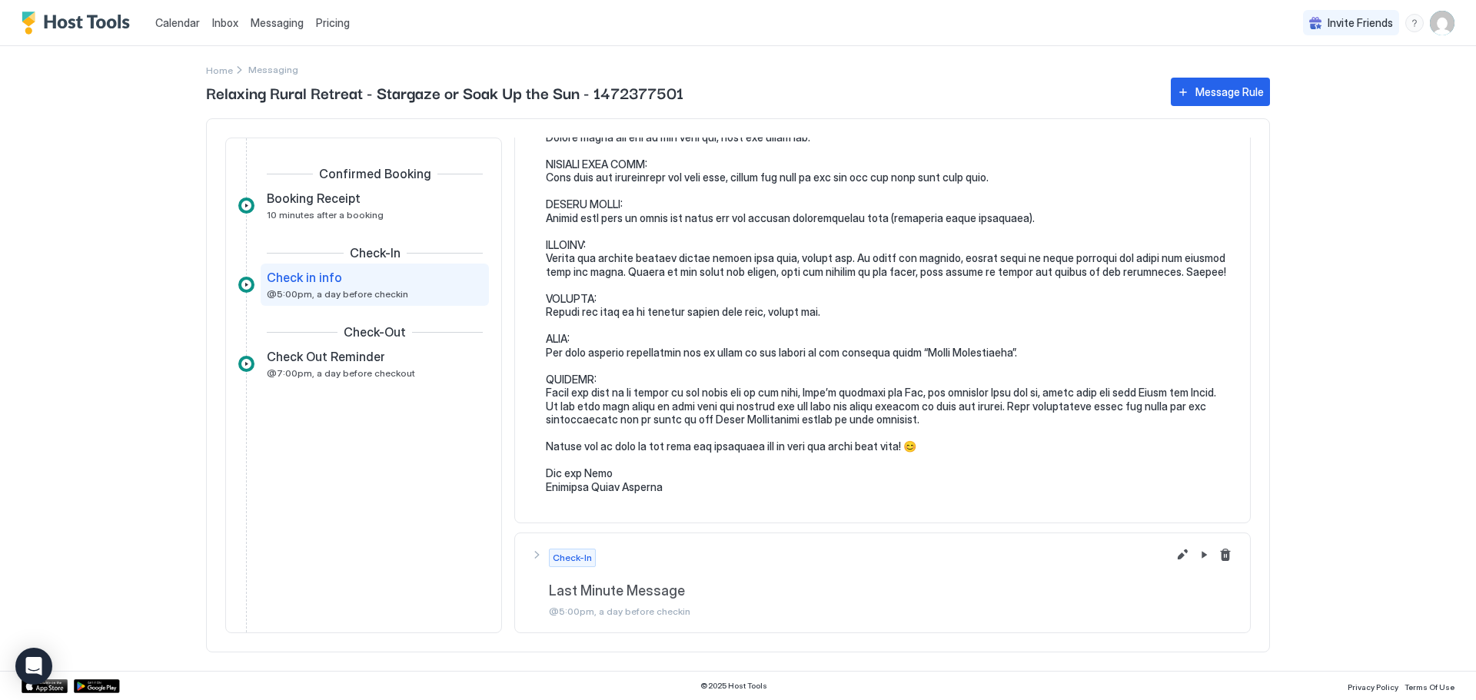
click at [144, 188] on div "Calendar Inbox Messaging Pricing Invite Friends DA Home Messaging Relaxing Rura…" at bounding box center [738, 350] width 1476 height 700
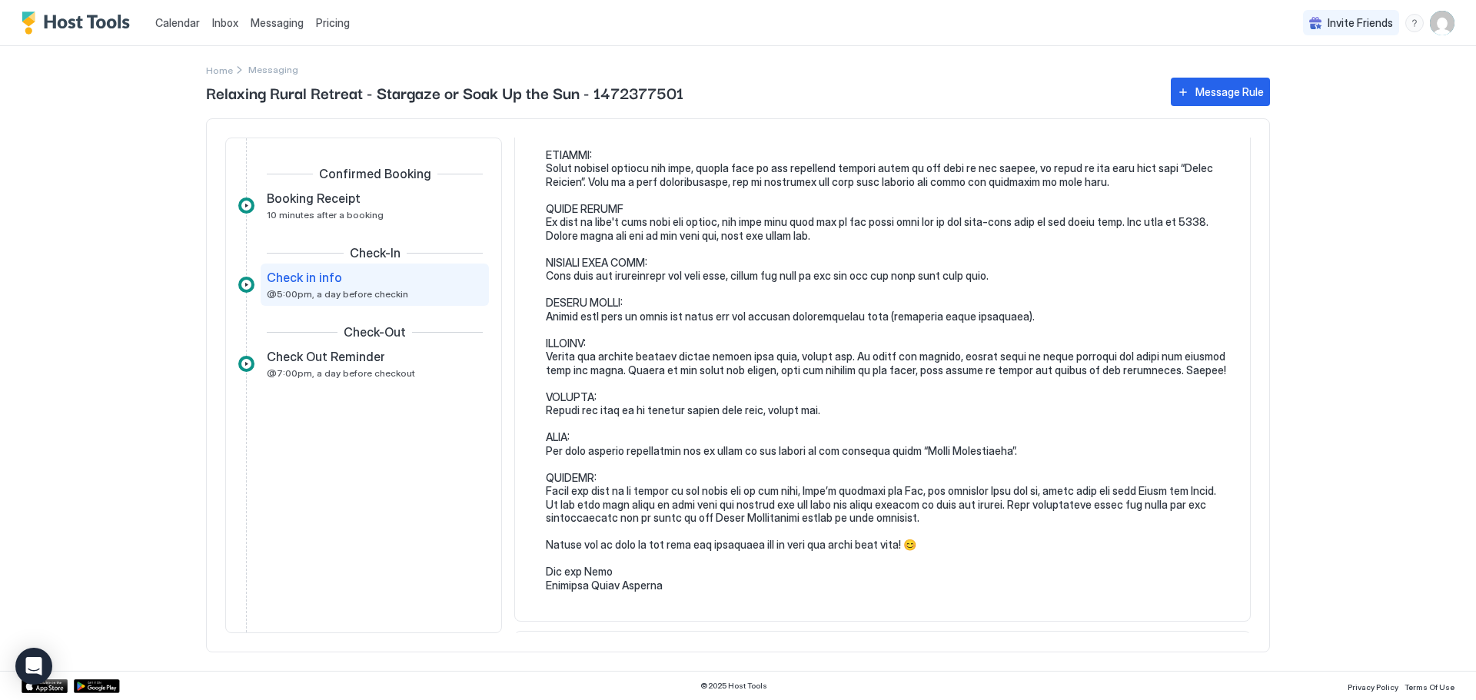
scroll to position [0, 0]
